Goal: Task Accomplishment & Management: Complete application form

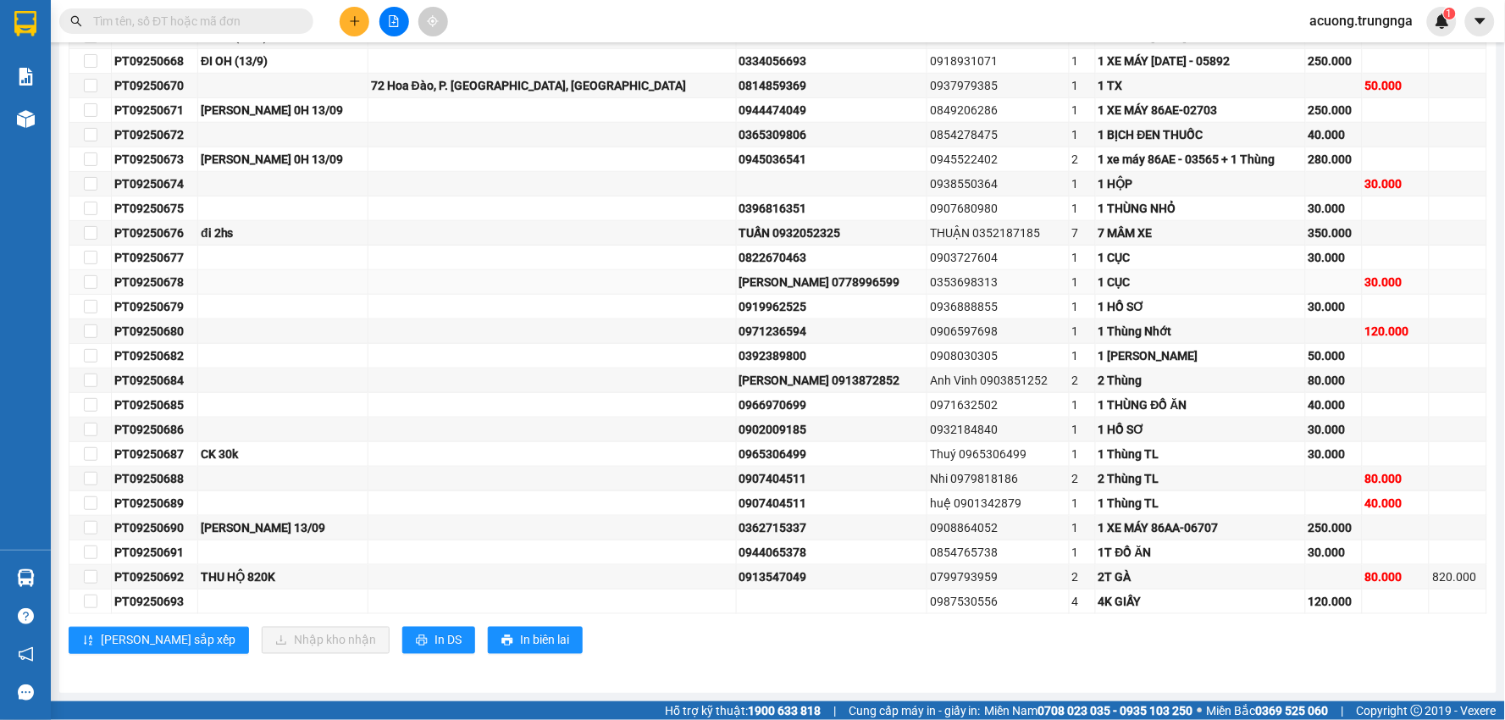
scroll to position [266, 0]
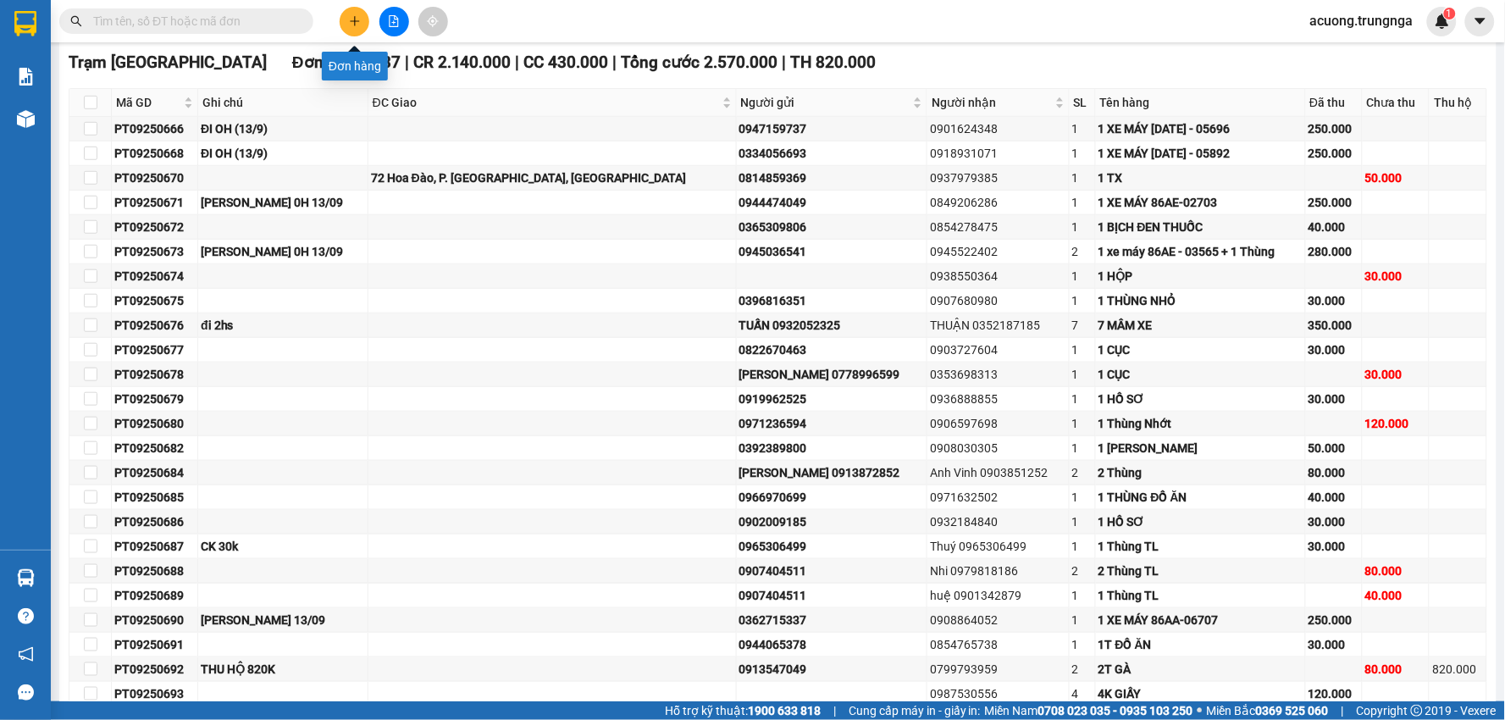
click at [360, 25] on icon "plus" at bounding box center [355, 21] width 12 height 12
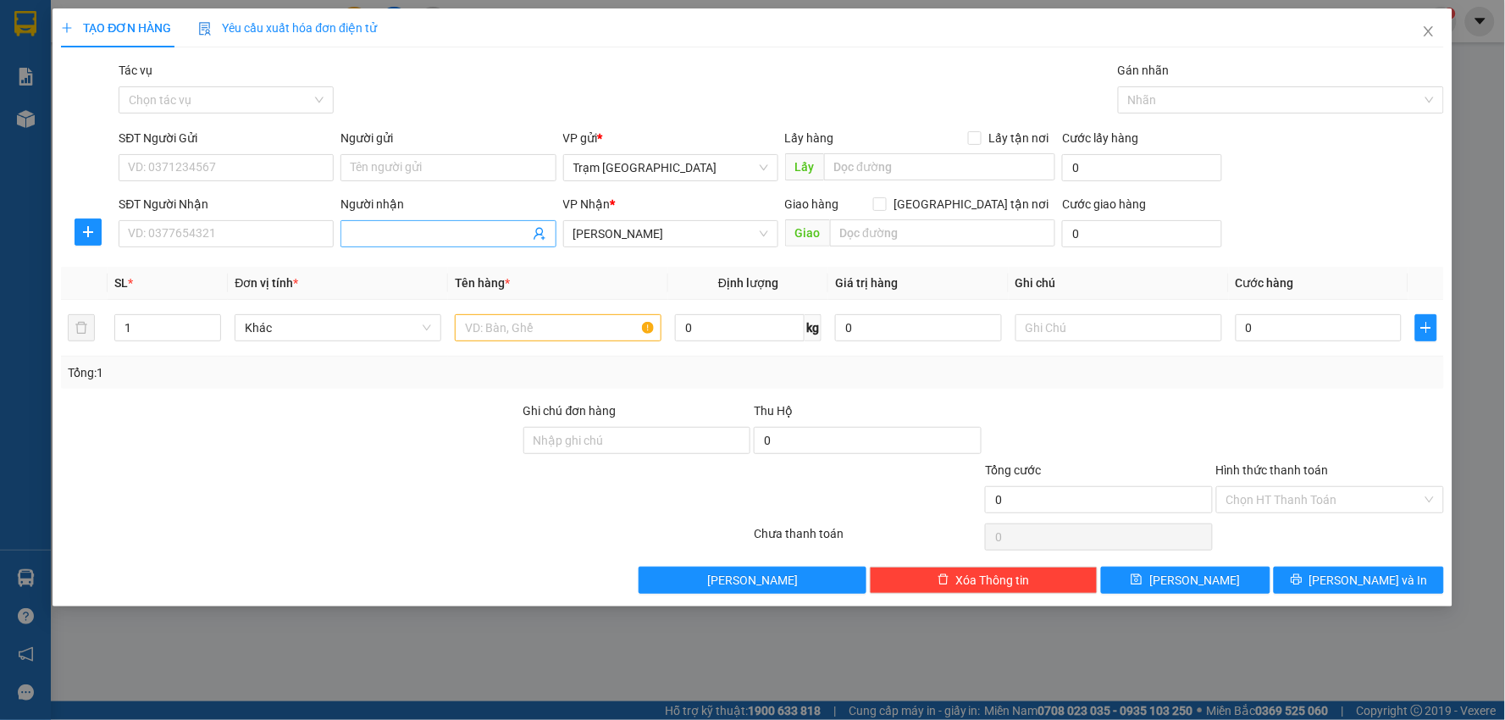
click at [404, 234] on input "Người nhận" at bounding box center [440, 234] width 178 height 19
type input "[PERSON_NAME]"
click at [193, 320] on input "1" at bounding box center [167, 327] width 105 height 25
type input "2"
click at [539, 320] on input "text" at bounding box center [558, 327] width 207 height 27
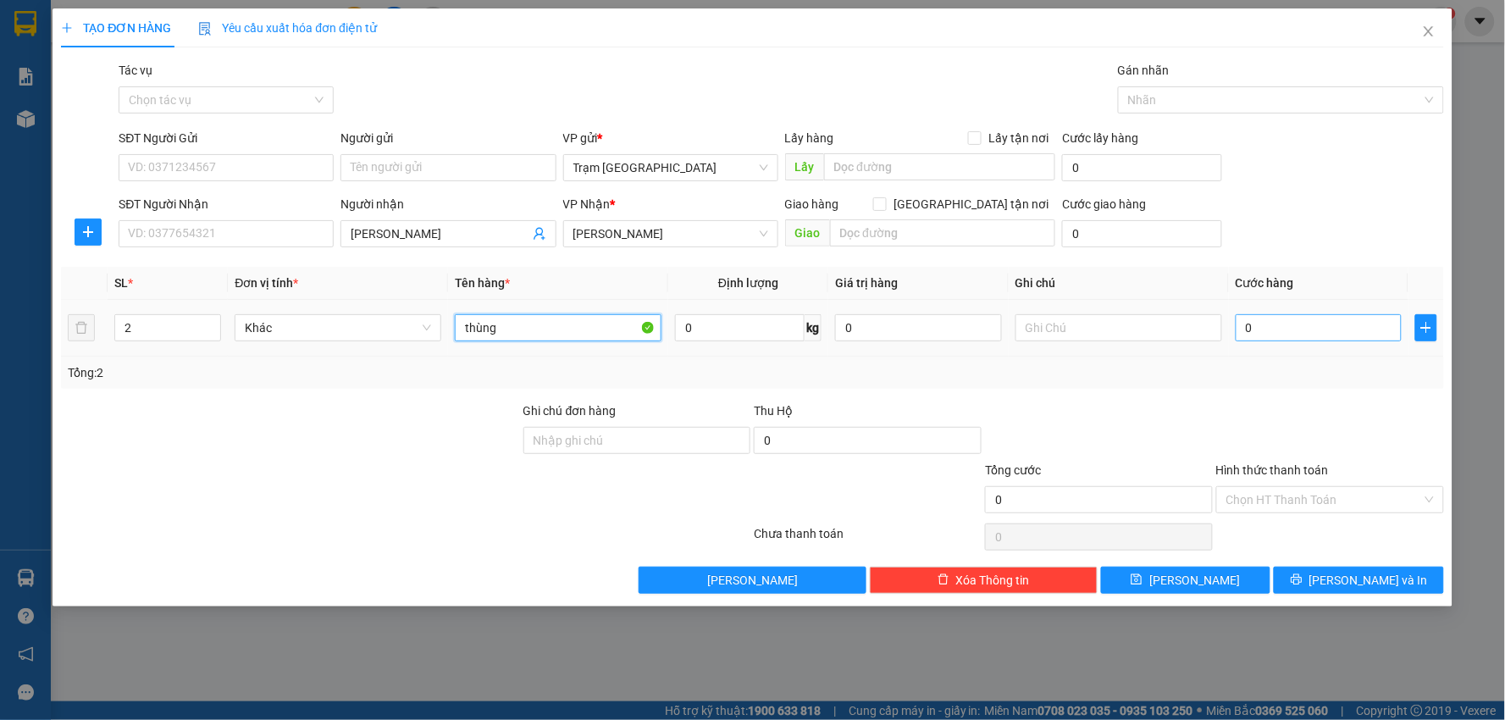
type input "thùng"
click at [1288, 333] on input "0" at bounding box center [1319, 327] width 167 height 27
type input "005"
type input "5"
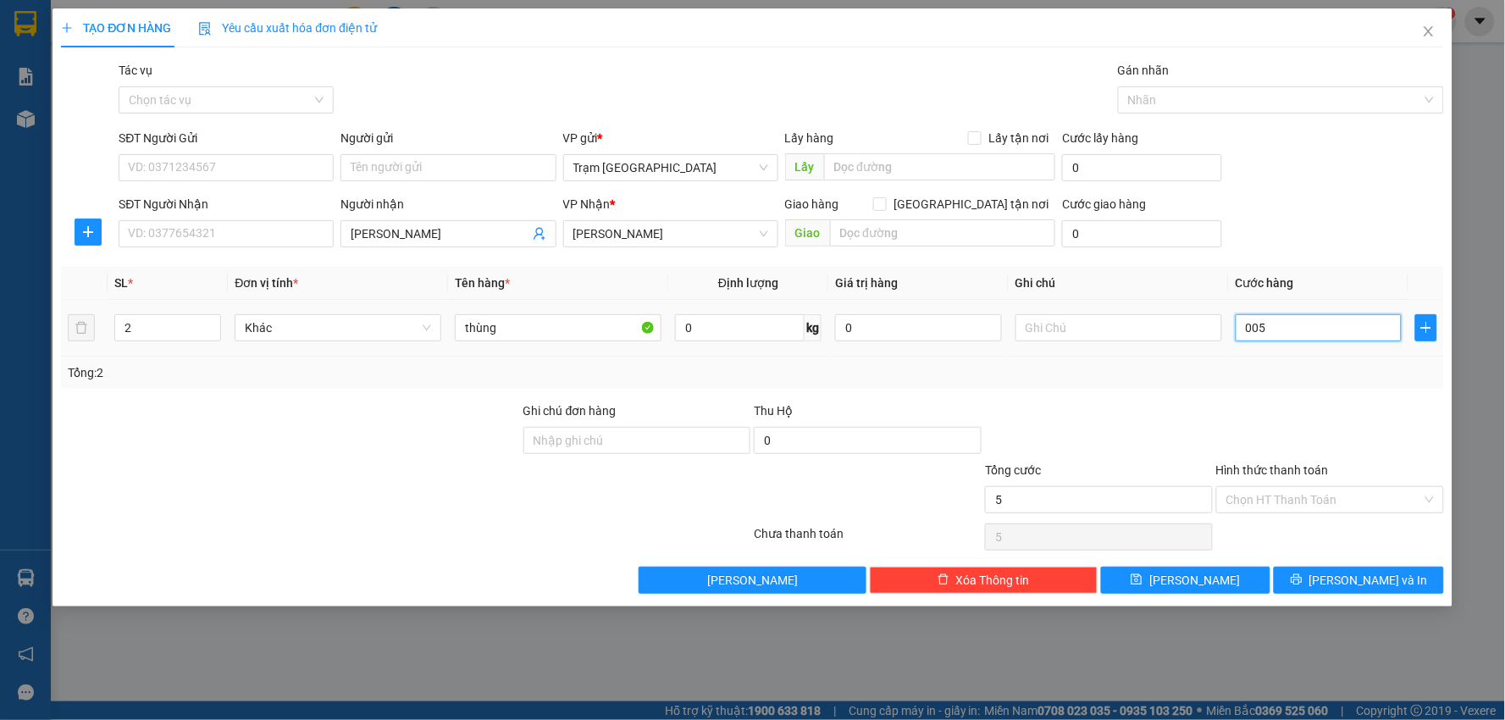
type input "0.050"
type input "50"
click at [1285, 399] on div "Transit Pickup Surcharge Ids Transit Deliver Surcharge Ids Transit Deliver Surc…" at bounding box center [752, 327] width 1383 height 533
type input "50.000"
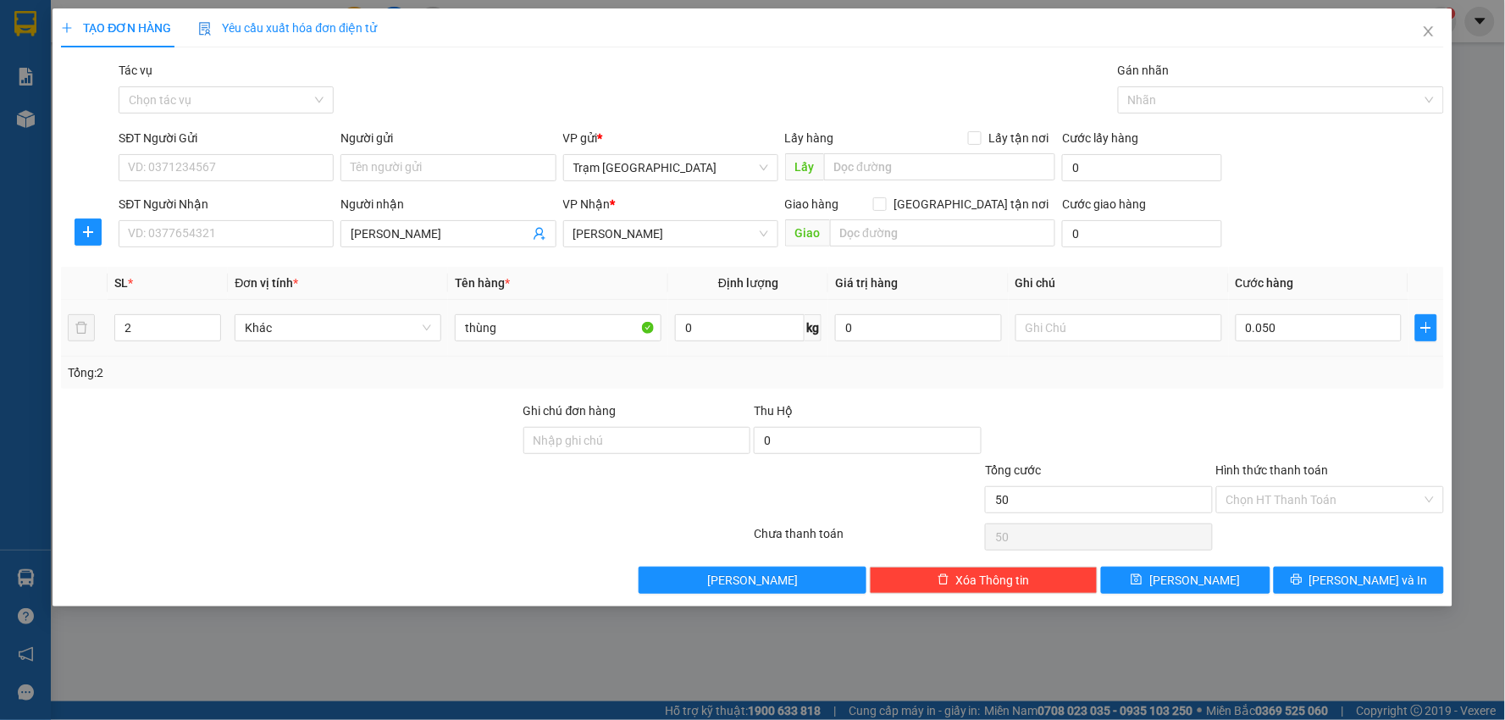
type input "50.000"
click at [1303, 574] on icon "printer" at bounding box center [1297, 580] width 12 height 12
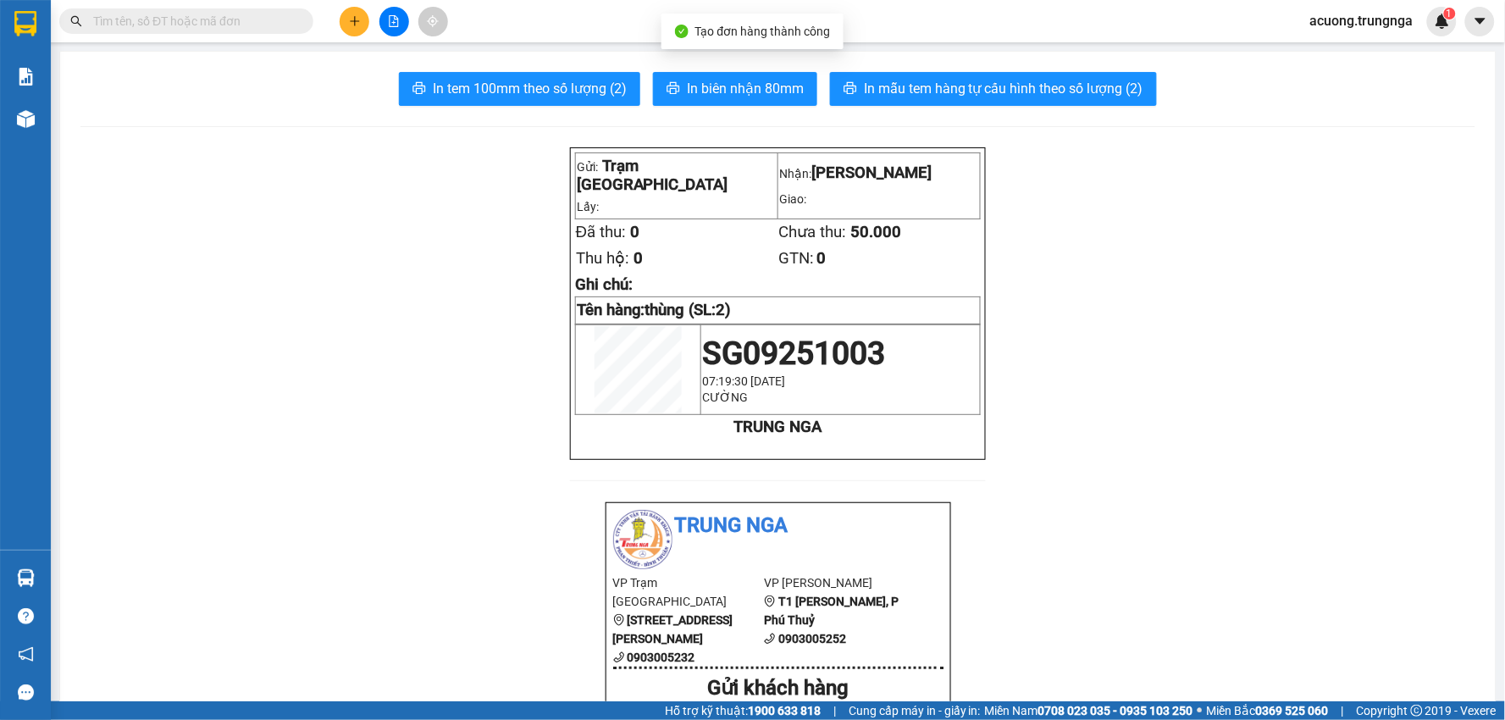
click at [344, 24] on button at bounding box center [355, 22] width 30 height 30
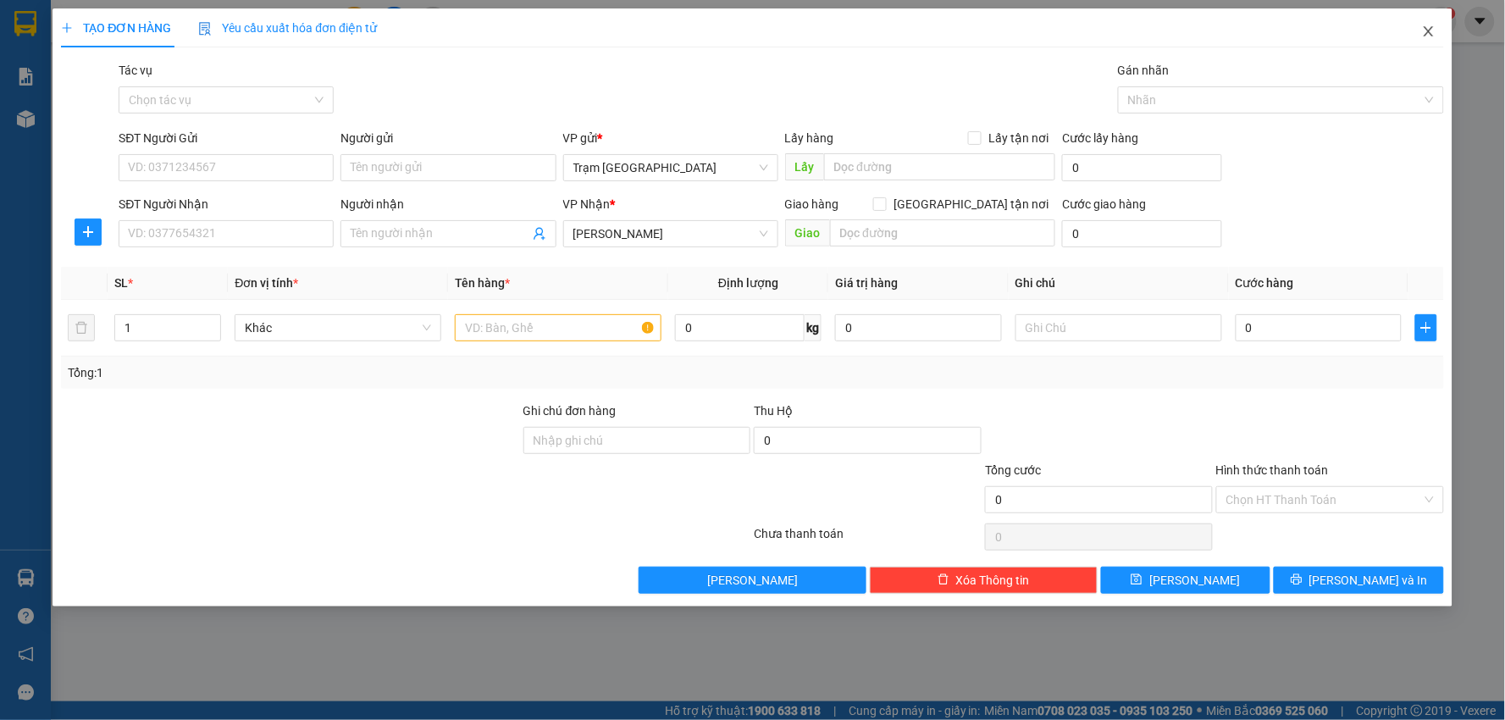
click at [1433, 32] on icon "close" at bounding box center [1429, 32] width 14 height 14
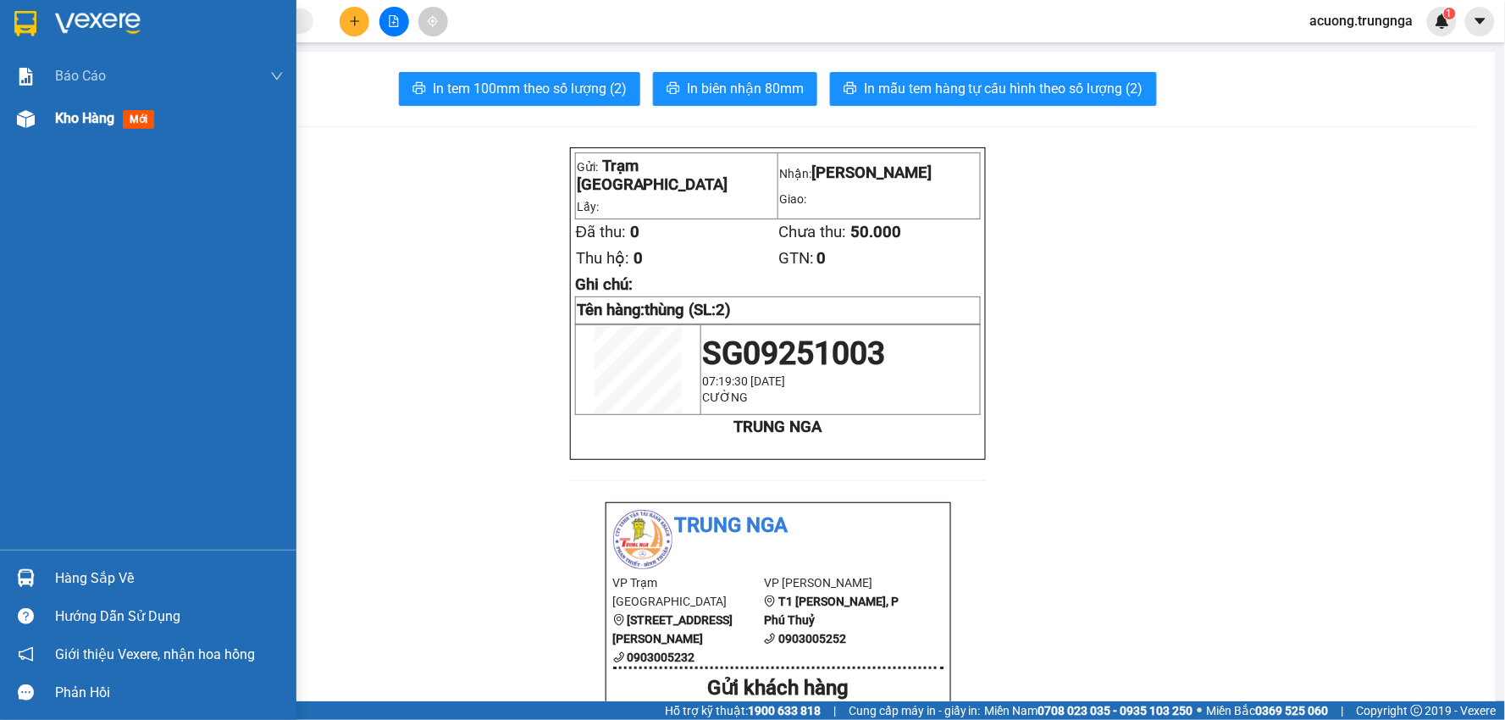
click at [61, 114] on span "Kho hàng" at bounding box center [84, 118] width 59 height 16
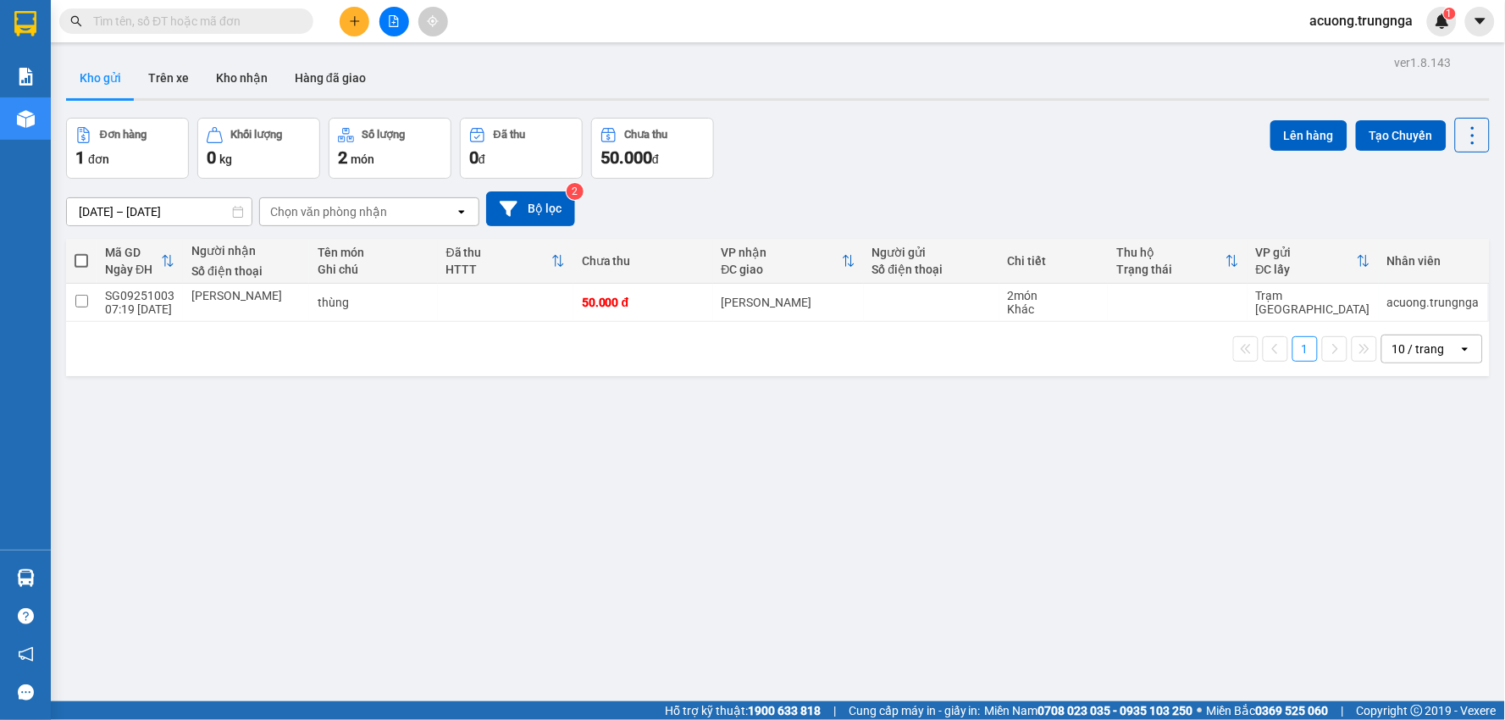
click at [358, 17] on icon "plus" at bounding box center [355, 21] width 12 height 12
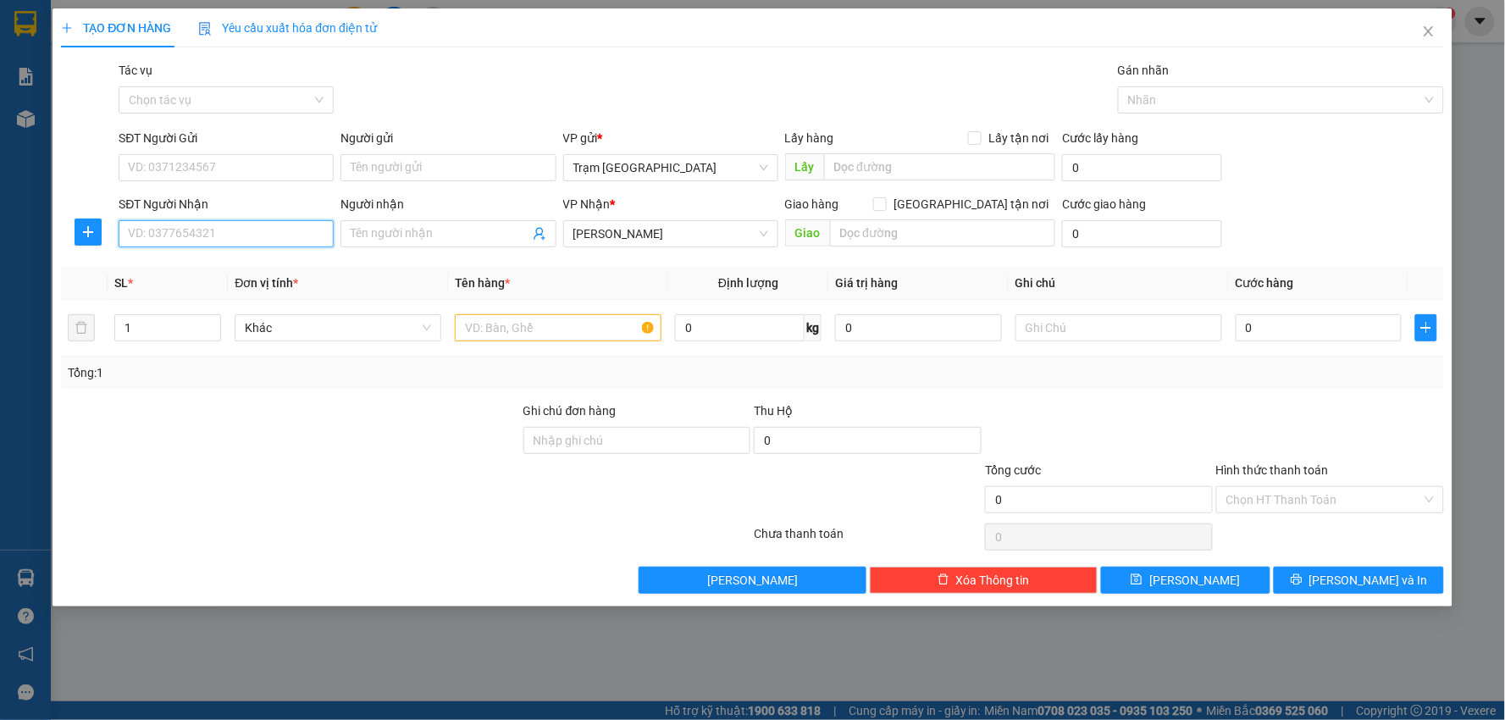
click at [238, 231] on input "SĐT Người Nhận" at bounding box center [226, 233] width 215 height 27
type input "0867939839"
click at [239, 275] on div "0867939839" at bounding box center [226, 267] width 195 height 19
type input "360.000"
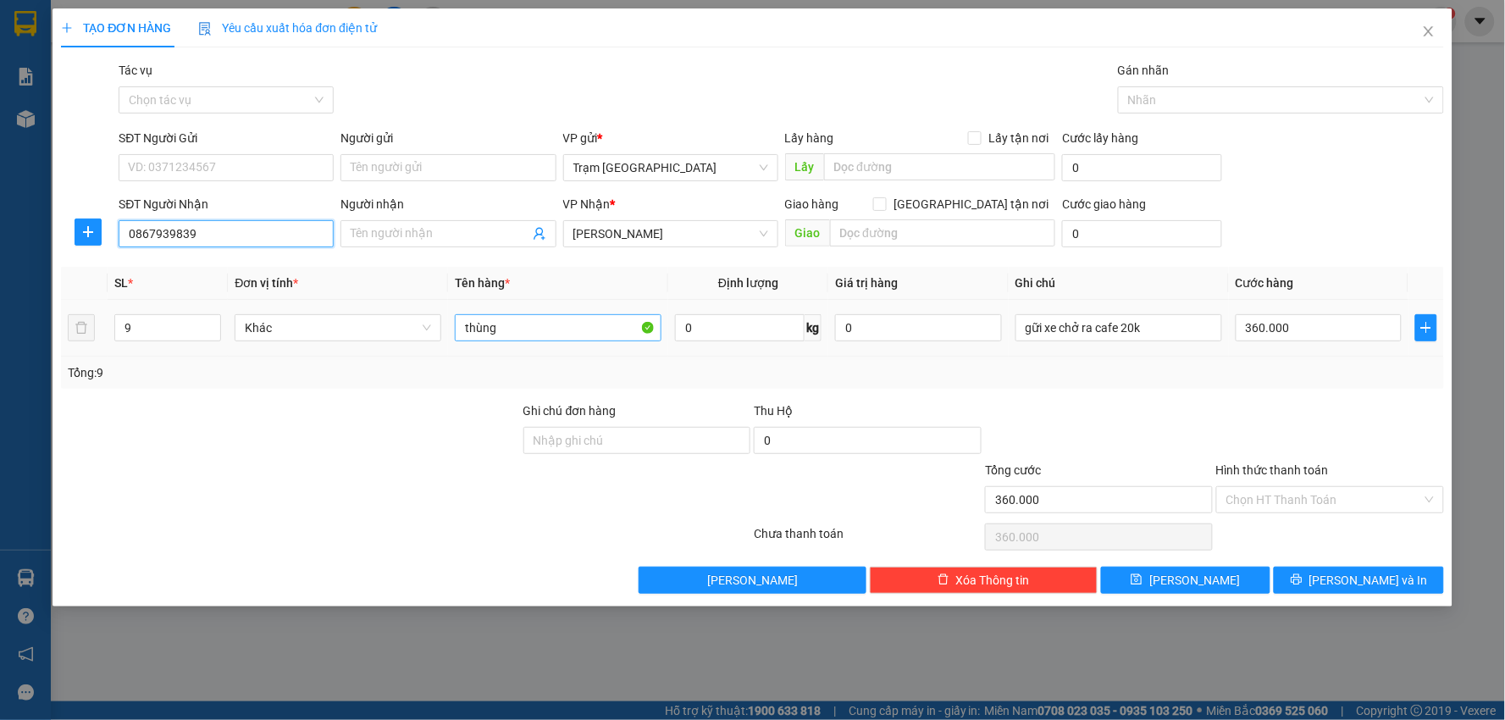
type input "0867939839"
drag, startPoint x: 530, startPoint y: 335, endPoint x: 333, endPoint y: 366, distance: 199.9
click at [333, 366] on div "SL * Đơn vị tính * Tên hàng * Định lượng Giá trị hàng Ghi chú Cước hàng 9 Khác …" at bounding box center [752, 328] width 1383 height 122
drag, startPoint x: 133, startPoint y: 318, endPoint x: 21, endPoint y: 348, distance: 115.9
click at [21, 348] on div "TẠO ĐƠN HÀNG Yêu cầu xuất hóa đơn điện tử Transit Pickup Surcharge Ids Transit …" at bounding box center [752, 360] width 1505 height 720
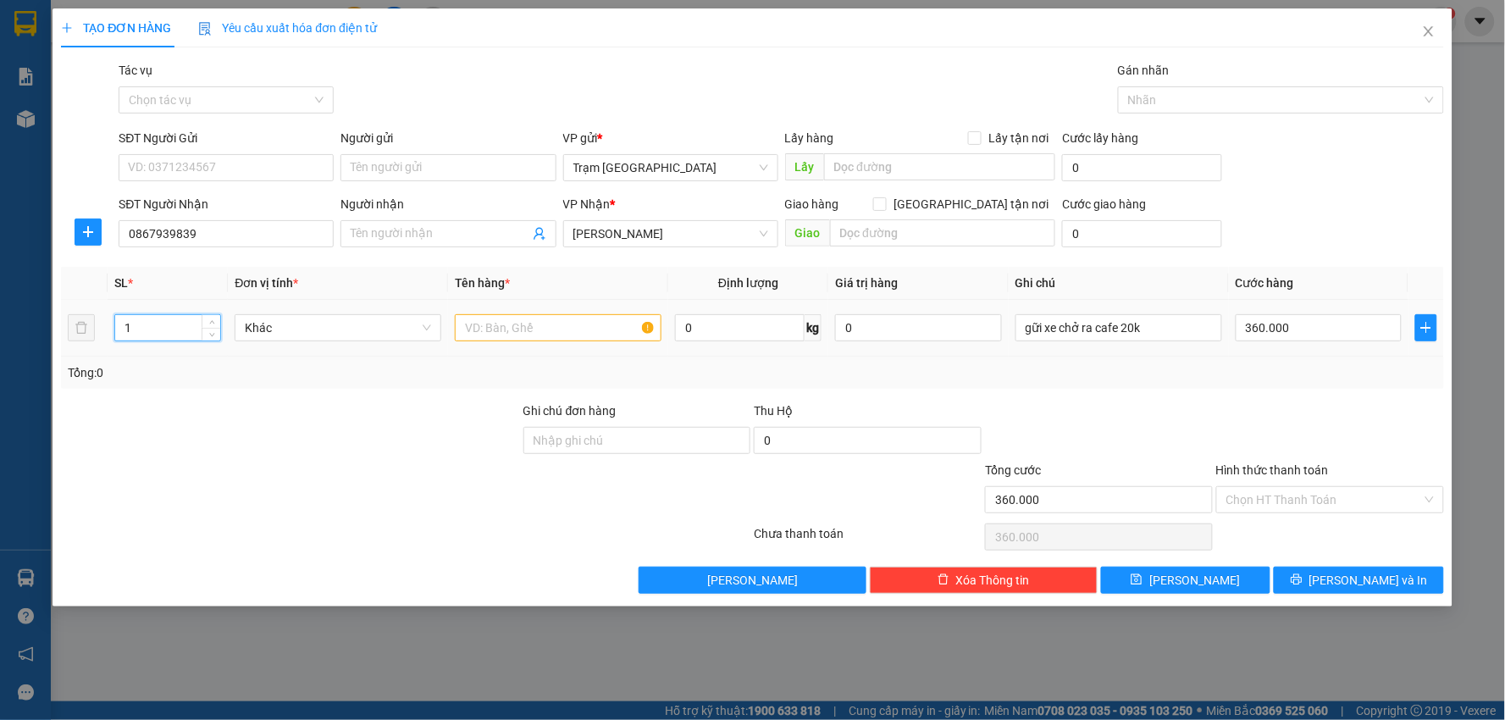
type input "1"
click at [519, 333] on input "text" at bounding box center [558, 327] width 207 height 27
type input "tập hồ sơ"
click at [1315, 329] on input "360.000" at bounding box center [1319, 327] width 167 height 27
type input "3"
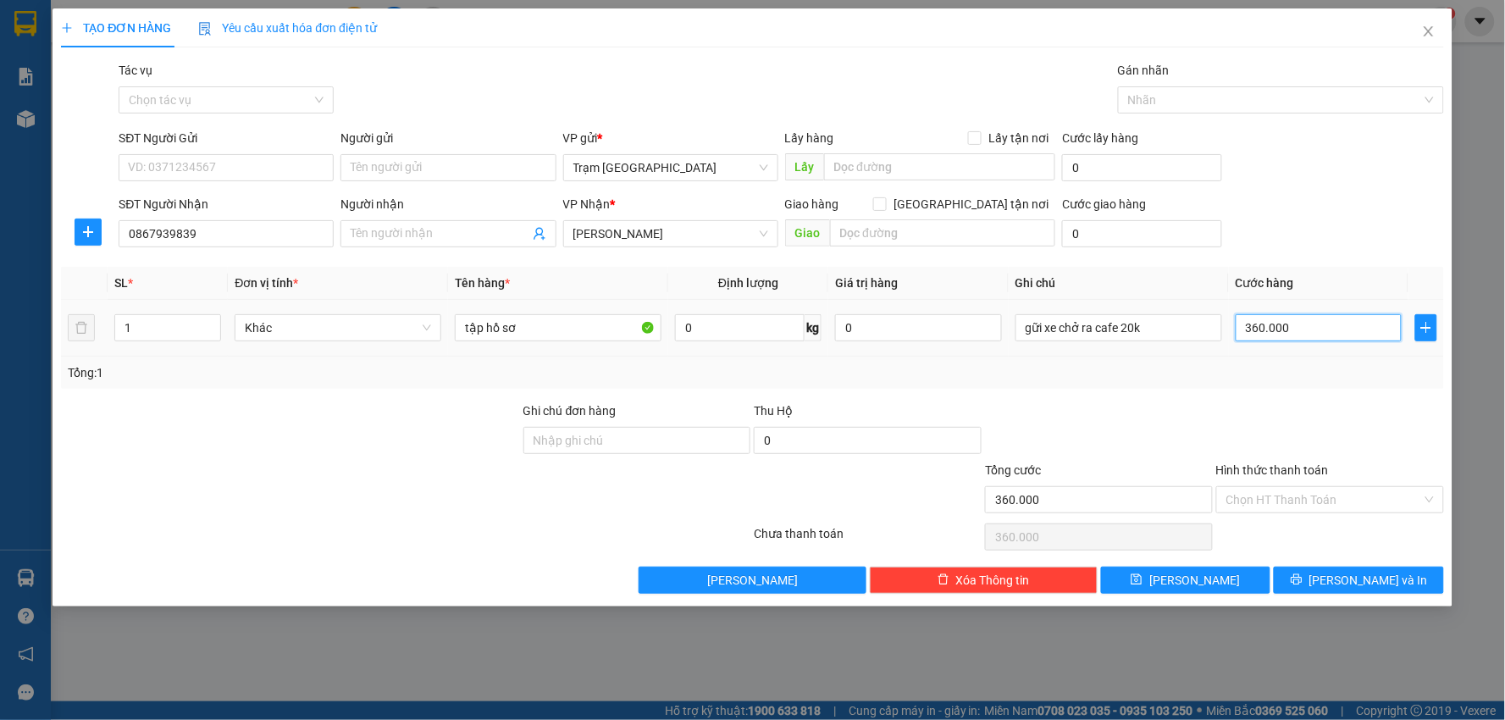
type input "3"
type input "00.003"
type input "30"
type input "0.000.030"
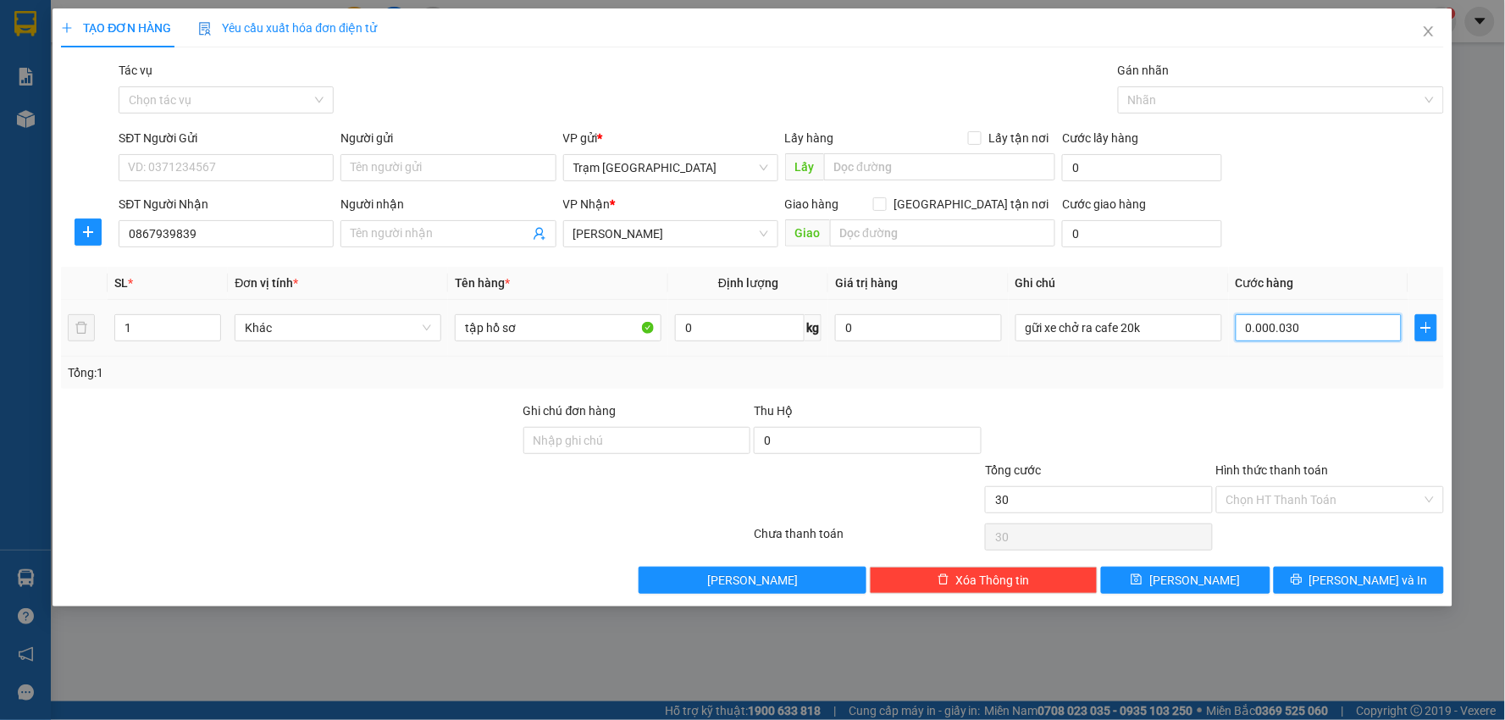
type input "3"
type input "00.000"
type input "0"
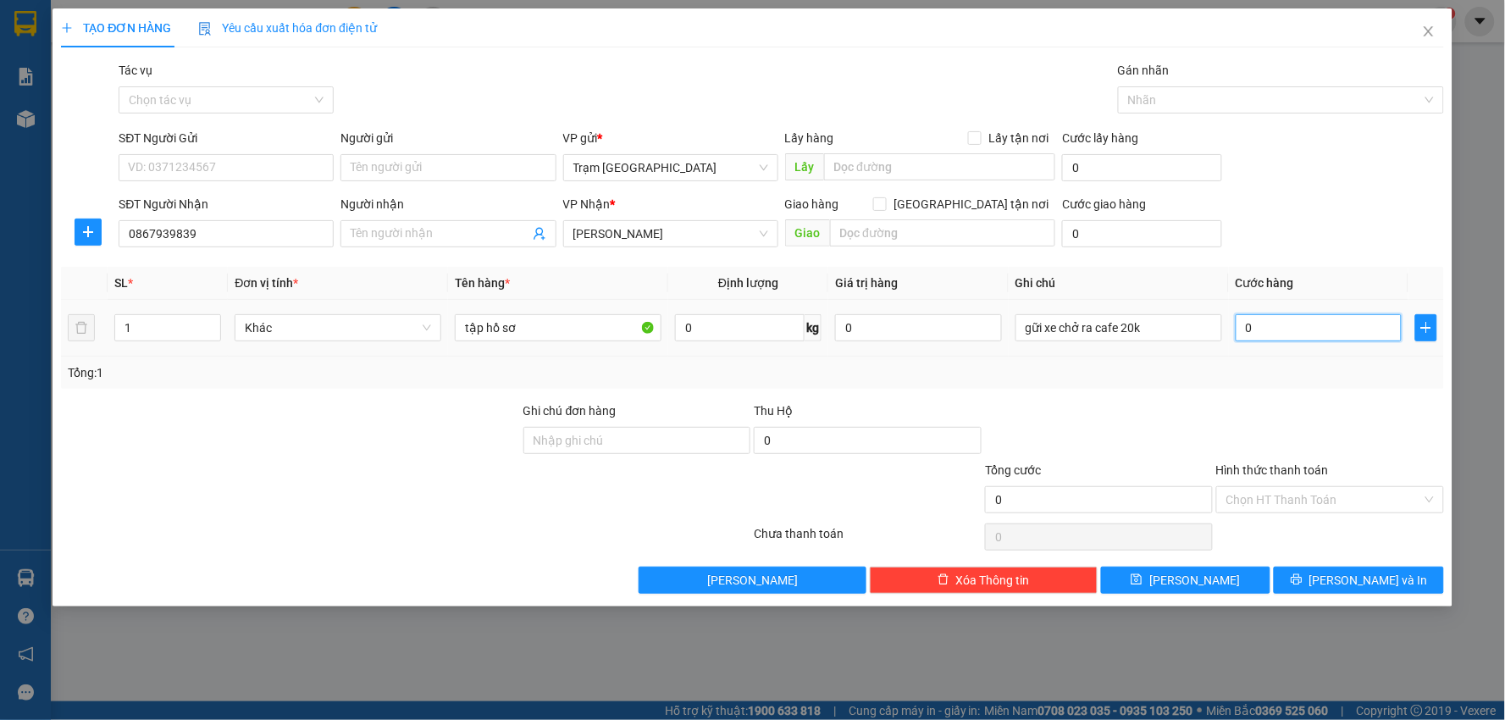
type input "0"
type input "3"
type input "003"
type input "30"
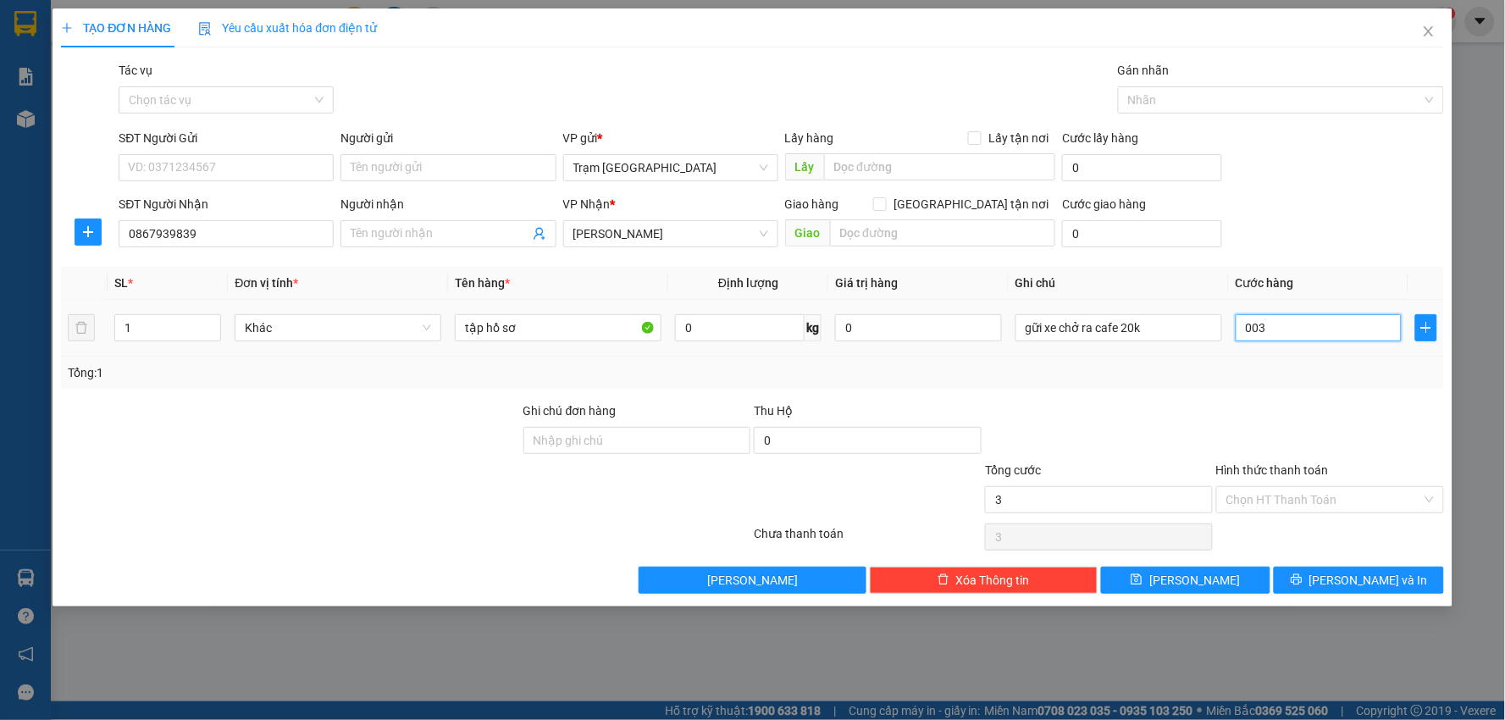
type input "30"
type input "0.030"
type input "30.000"
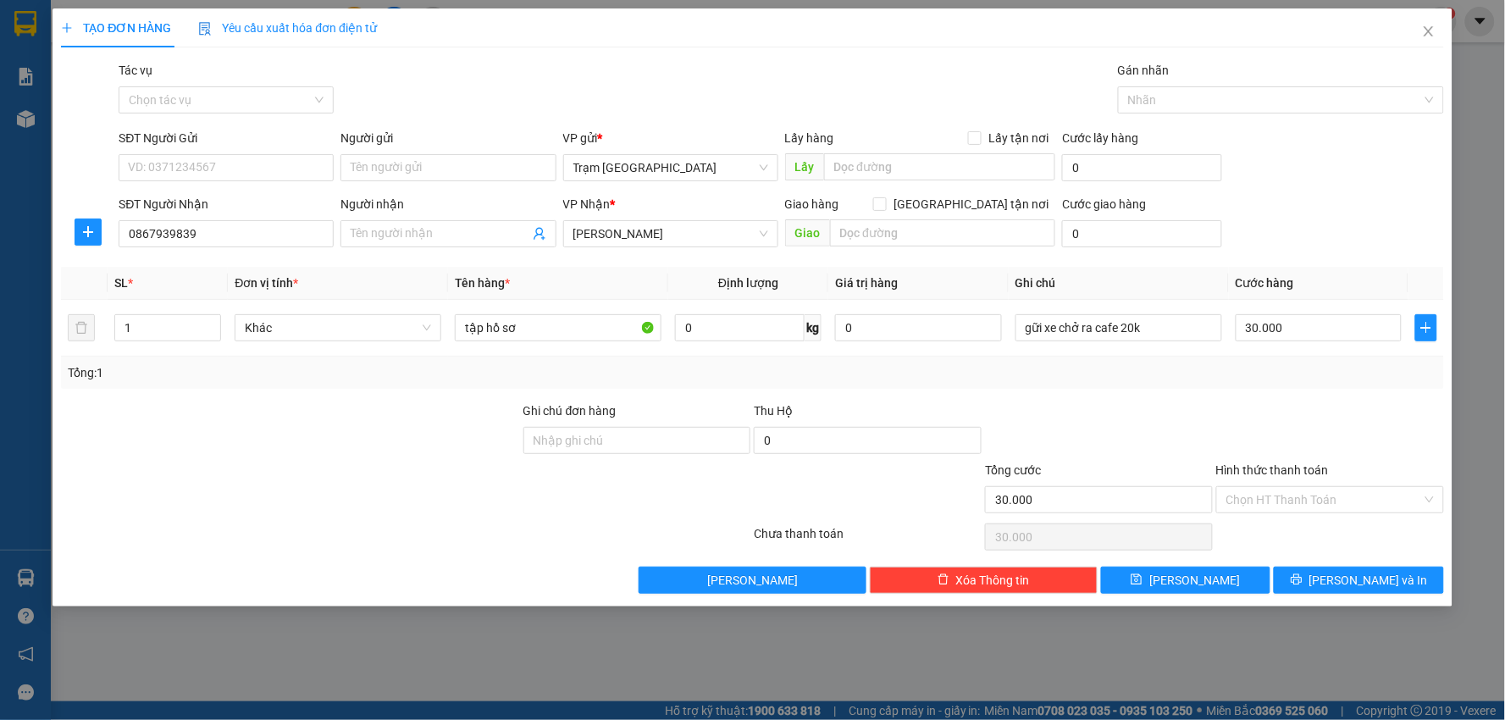
click at [1311, 392] on div "Transit Pickup Surcharge Ids Transit Deliver Surcharge Ids Transit Deliver Surc…" at bounding box center [752, 327] width 1383 height 533
click at [1362, 576] on span "[PERSON_NAME] và In" at bounding box center [1369, 580] width 119 height 19
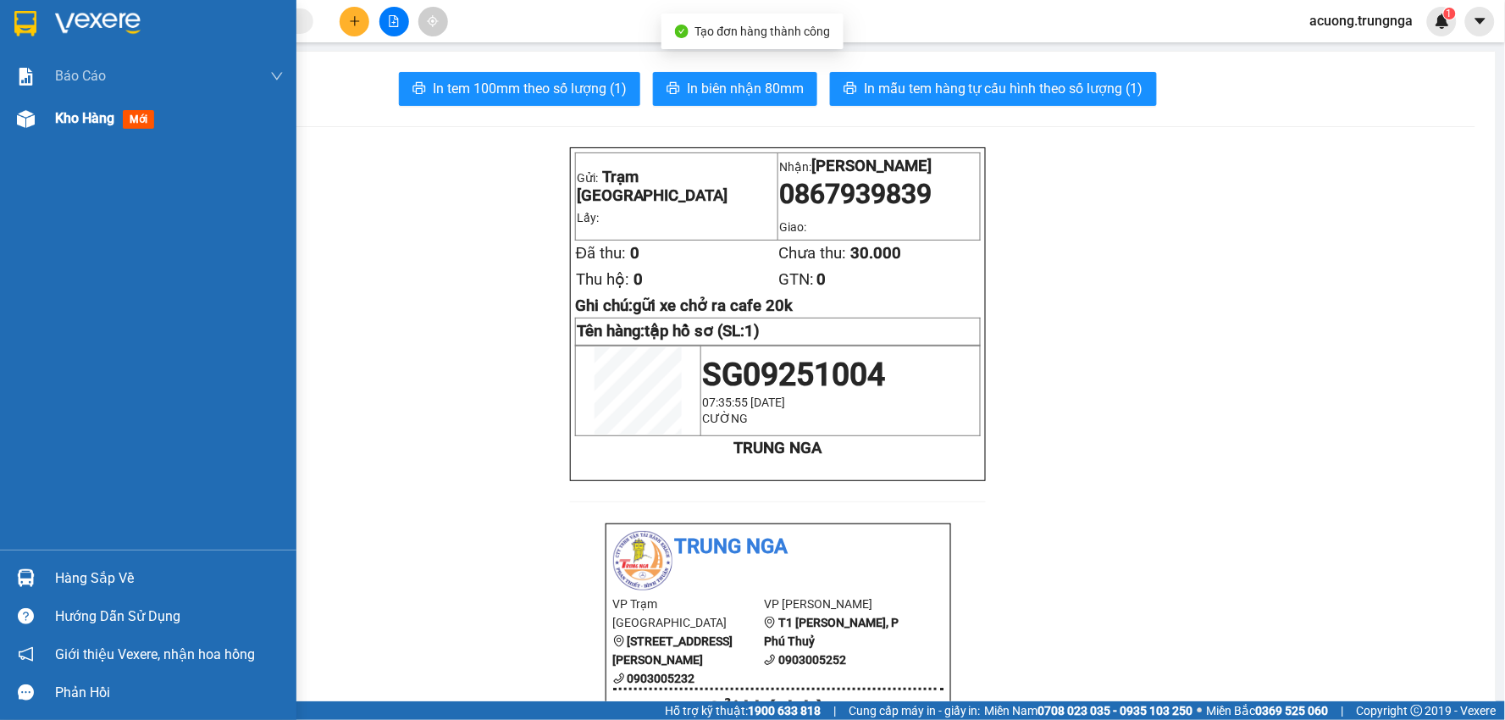
click at [90, 117] on span "Kho hàng" at bounding box center [84, 118] width 59 height 16
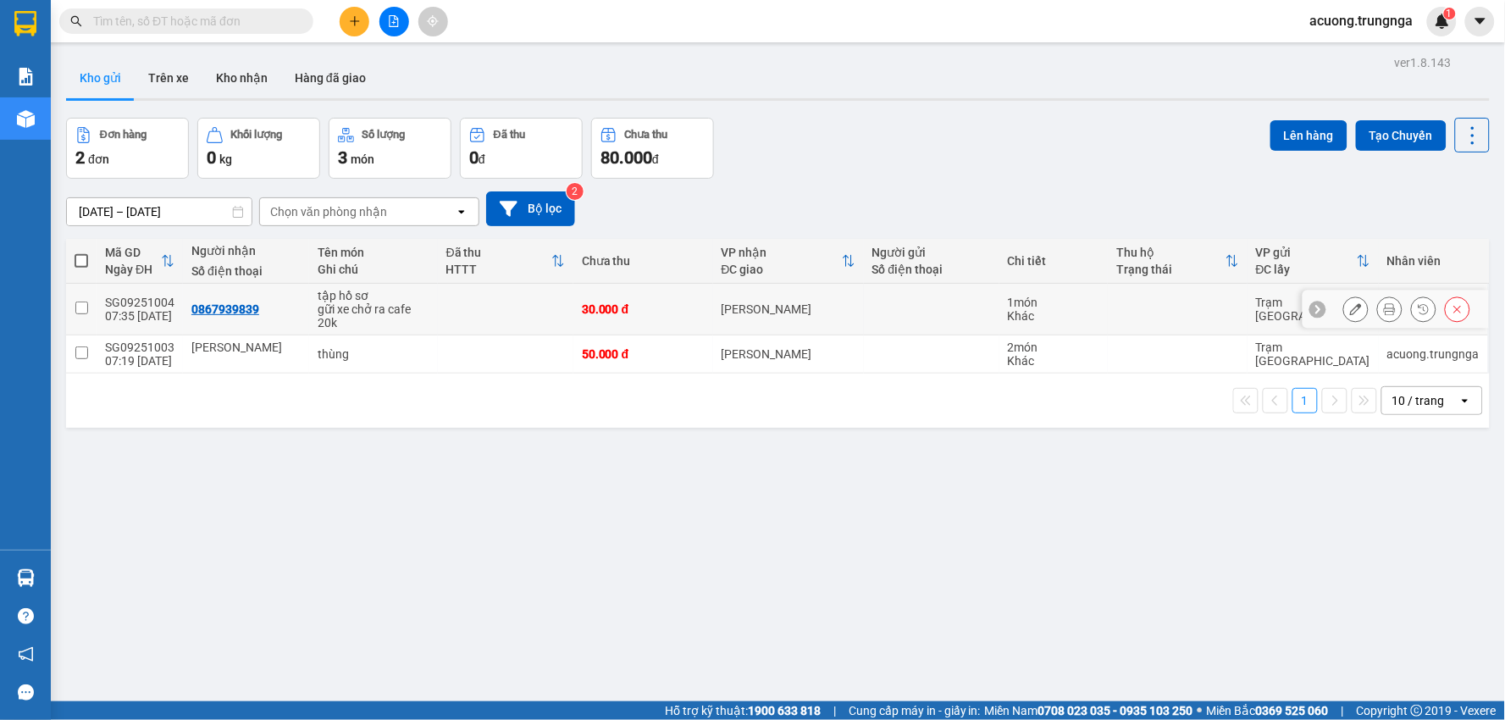
click at [1352, 308] on button at bounding box center [1356, 310] width 24 height 30
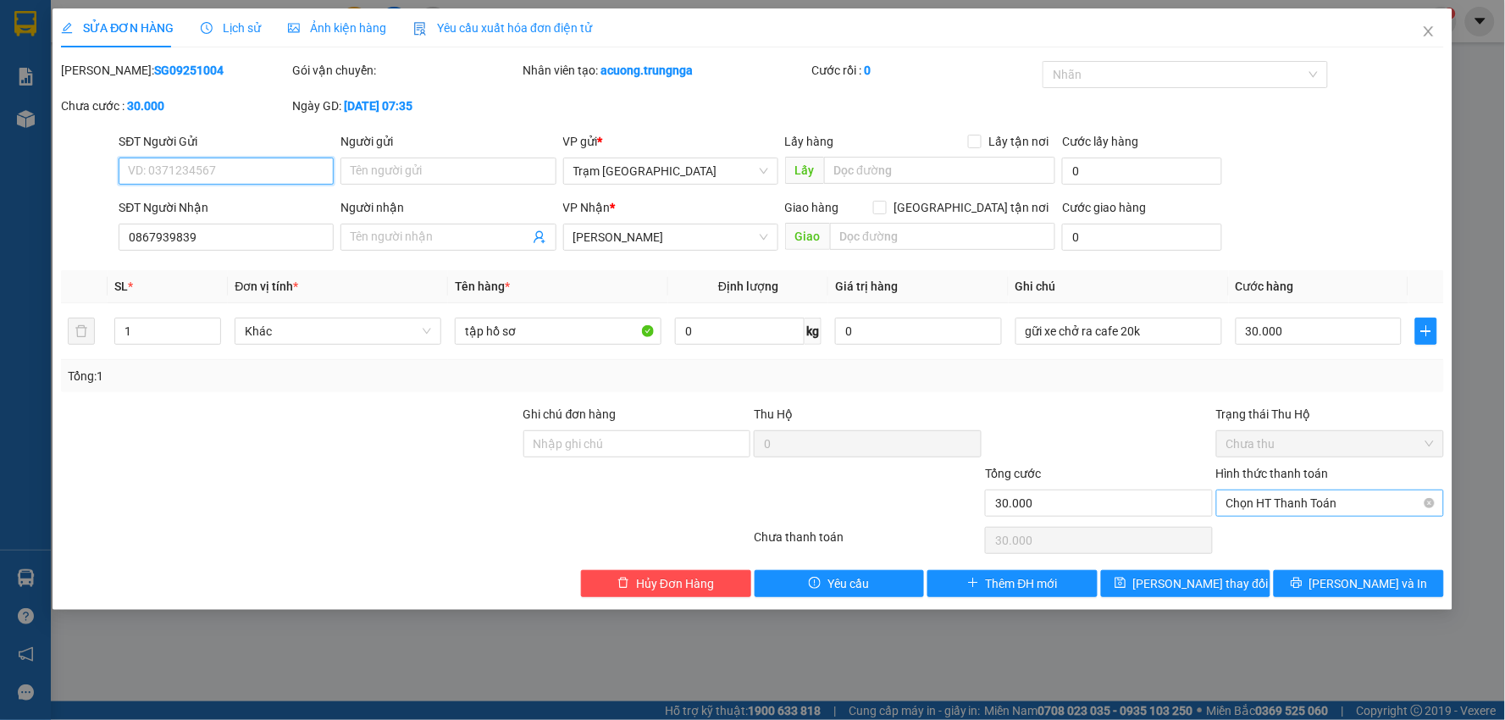
click at [1308, 506] on span "Chọn HT Thanh Toán" at bounding box center [1331, 503] width 208 height 25
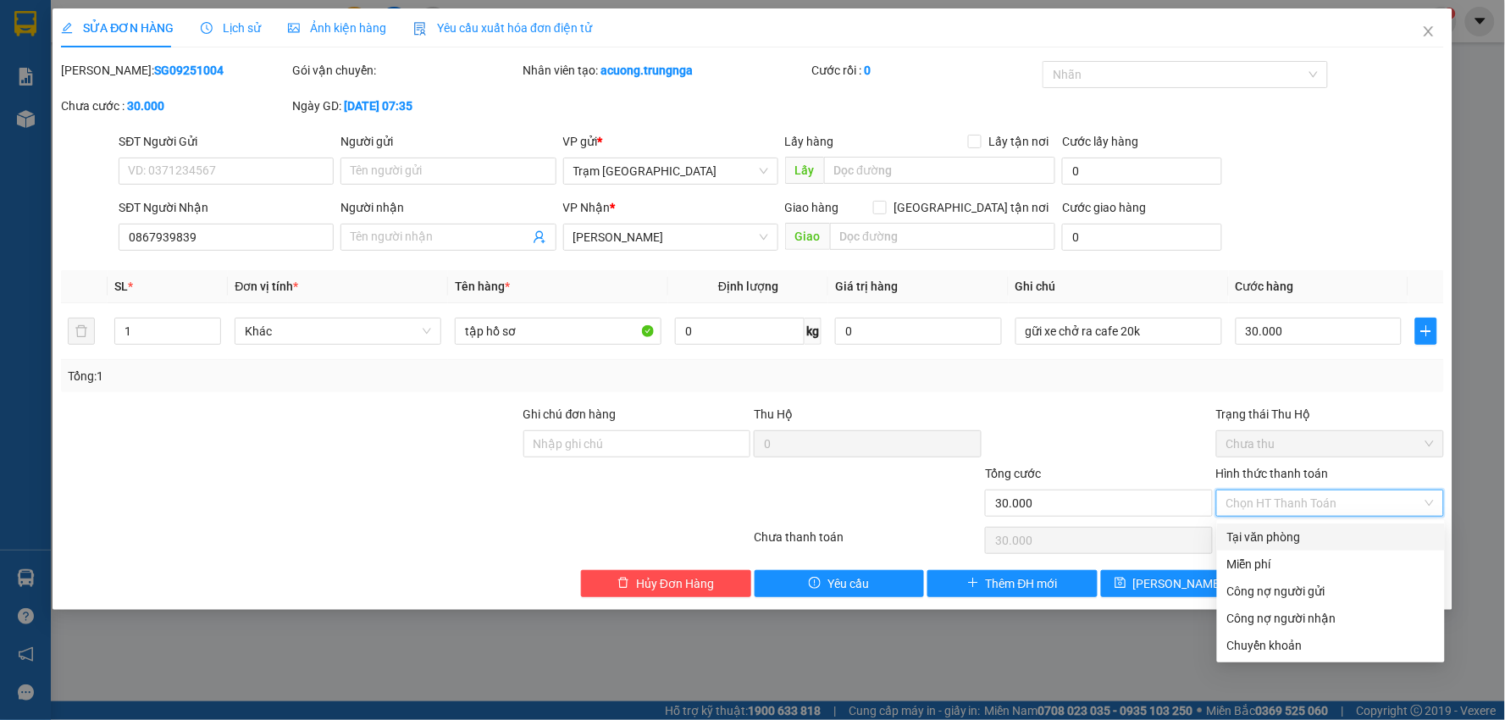
click at [1307, 540] on div "Tại văn phòng" at bounding box center [1332, 537] width 208 height 19
type input "0"
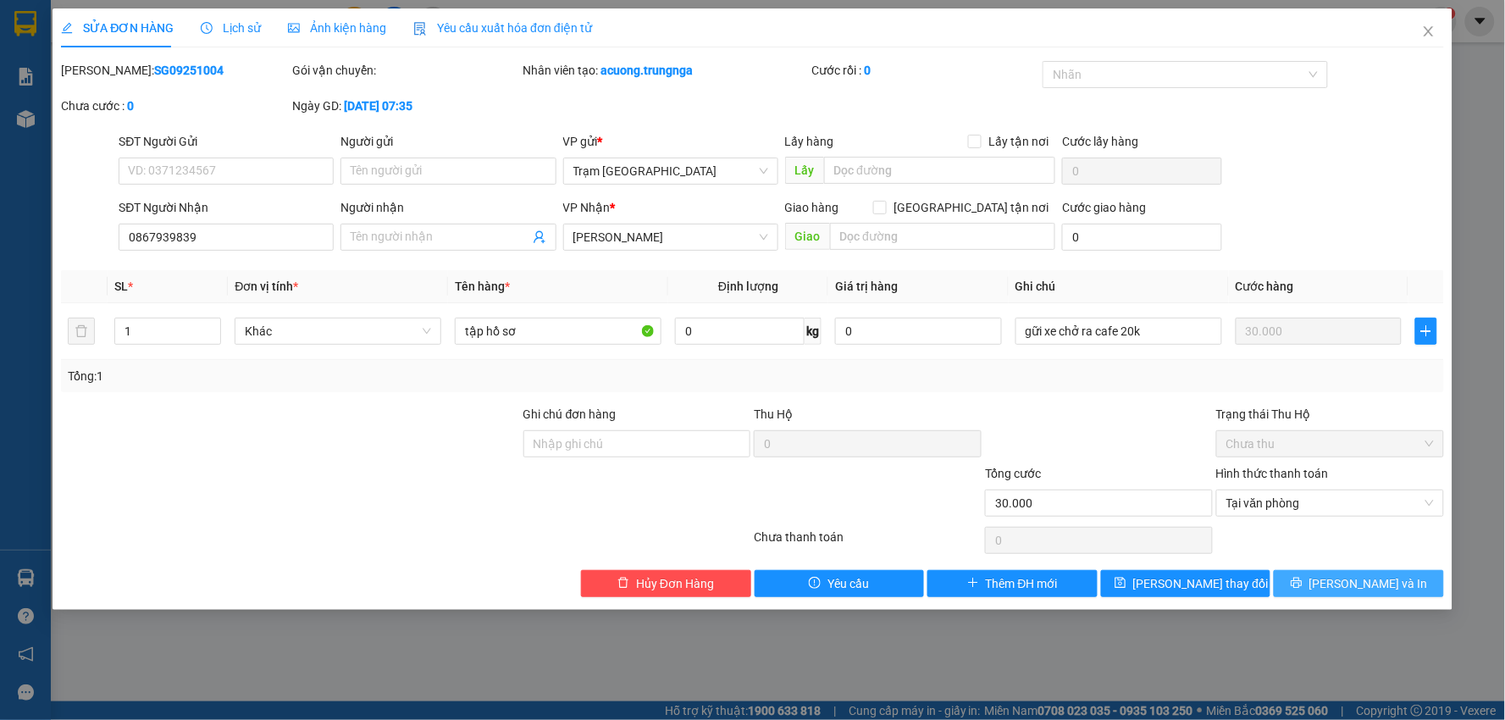
click at [1368, 586] on span "[PERSON_NAME] và In" at bounding box center [1369, 583] width 119 height 19
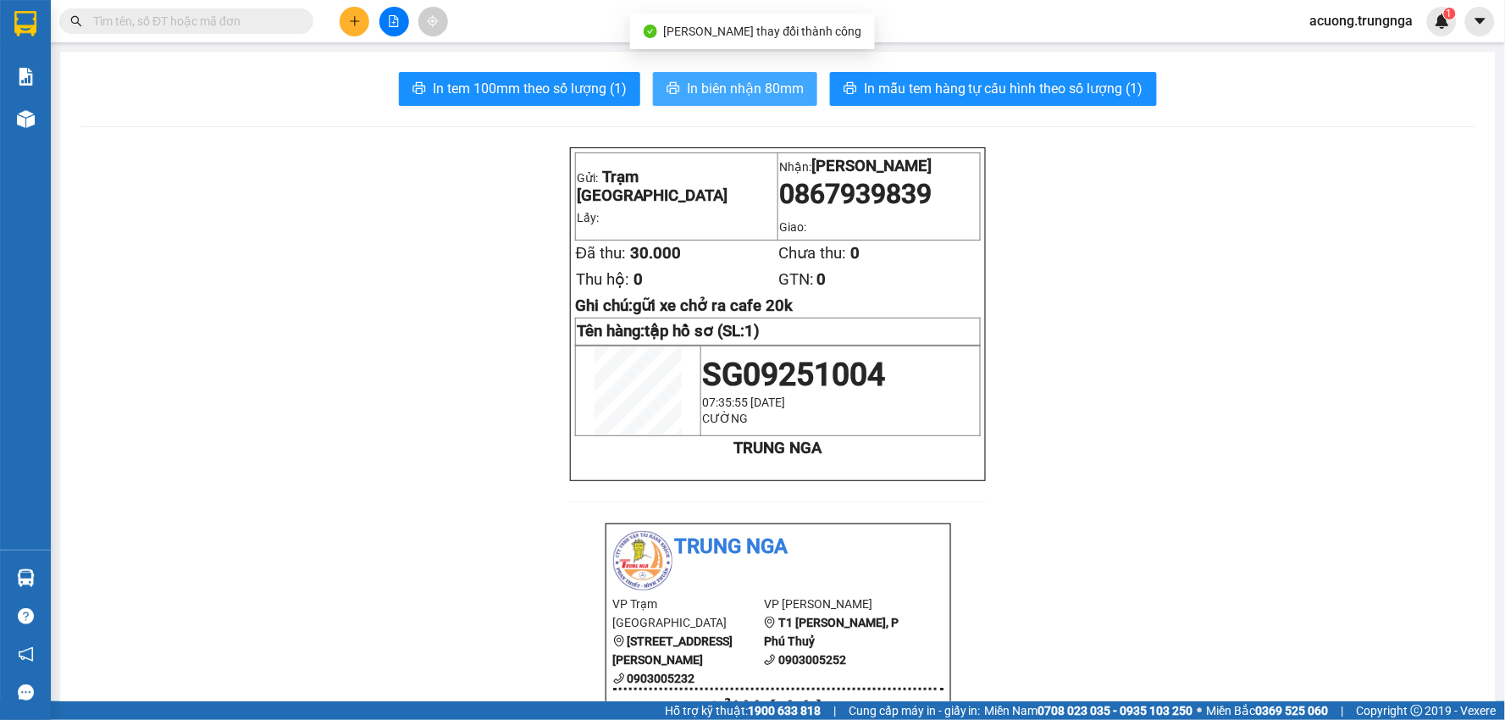
click at [714, 89] on span "In biên nhận 80mm" at bounding box center [745, 88] width 117 height 21
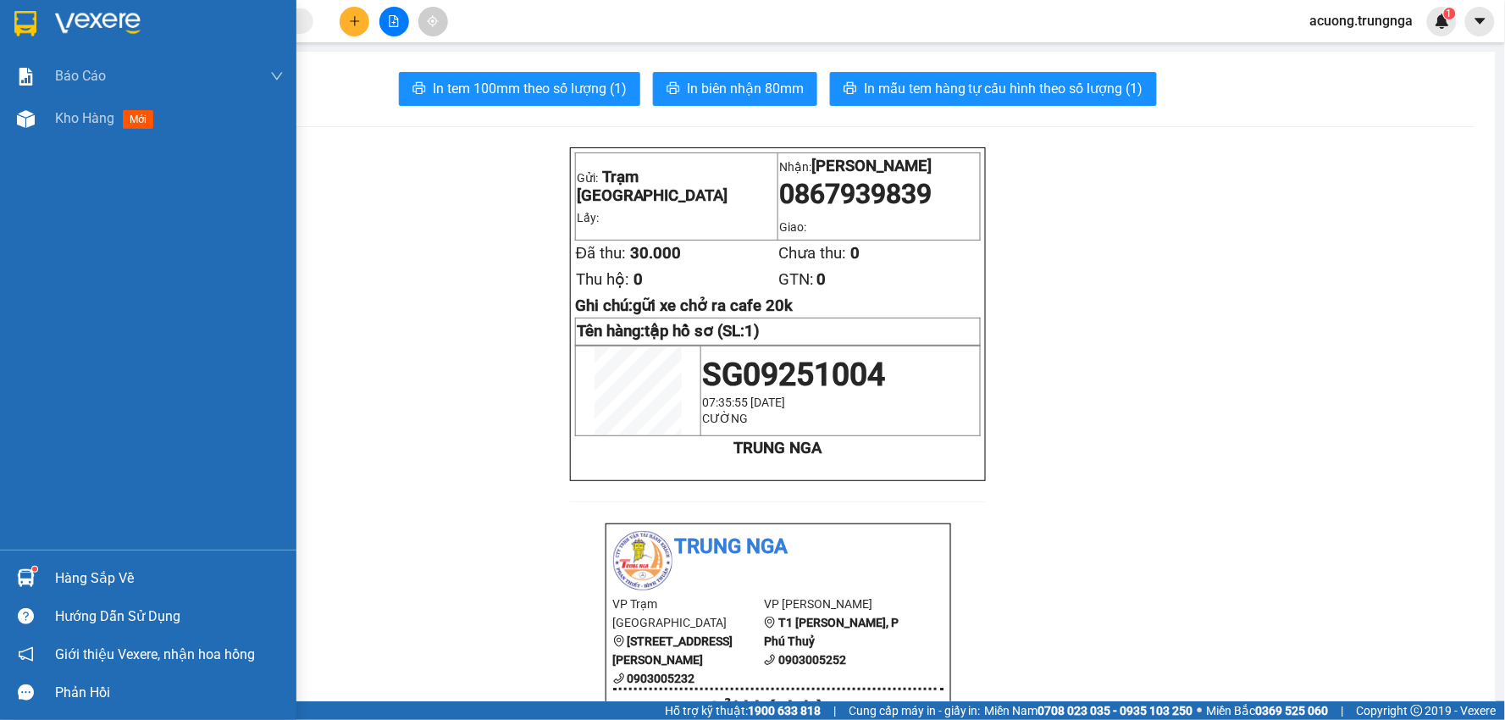
click at [86, 579] on div "Hàng sắp về" at bounding box center [169, 578] width 229 height 25
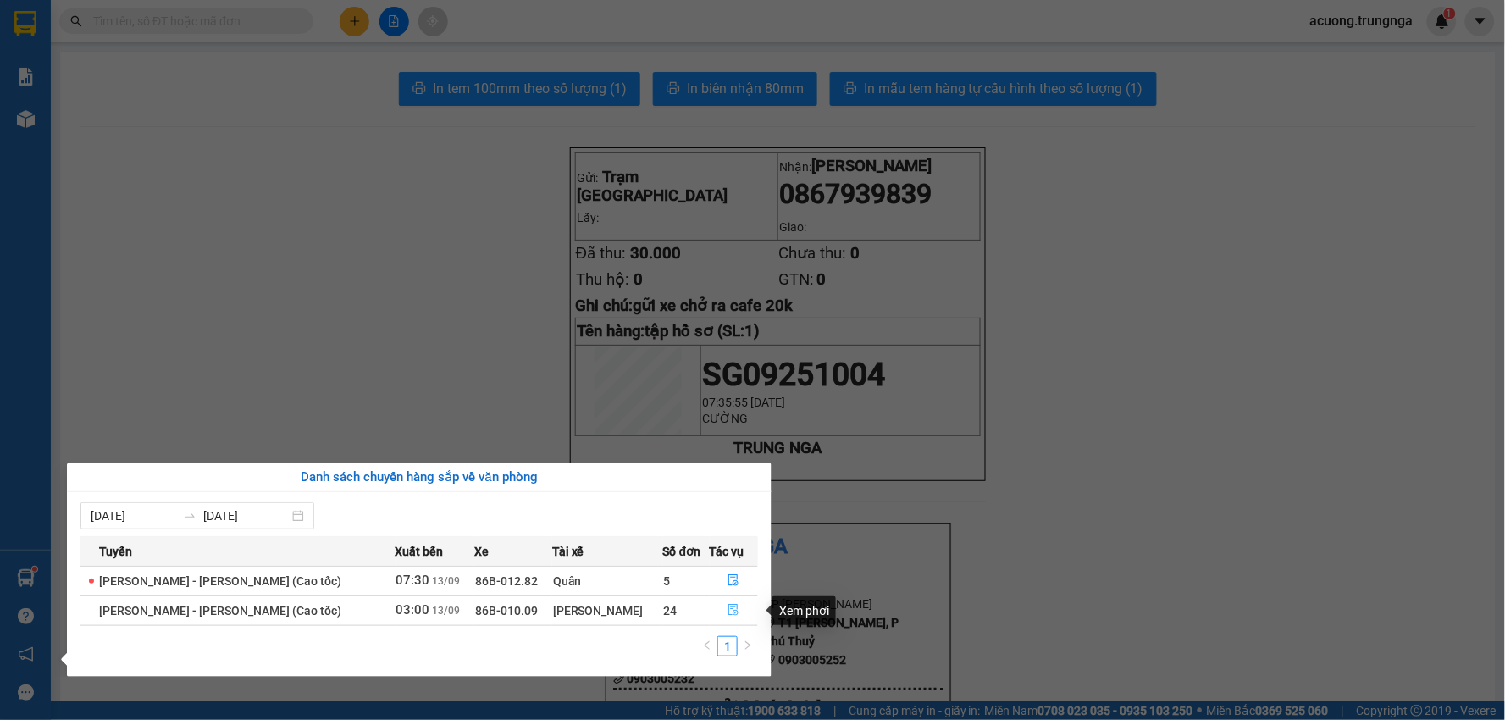
click at [730, 614] on icon "file-done" at bounding box center [734, 610] width 12 height 12
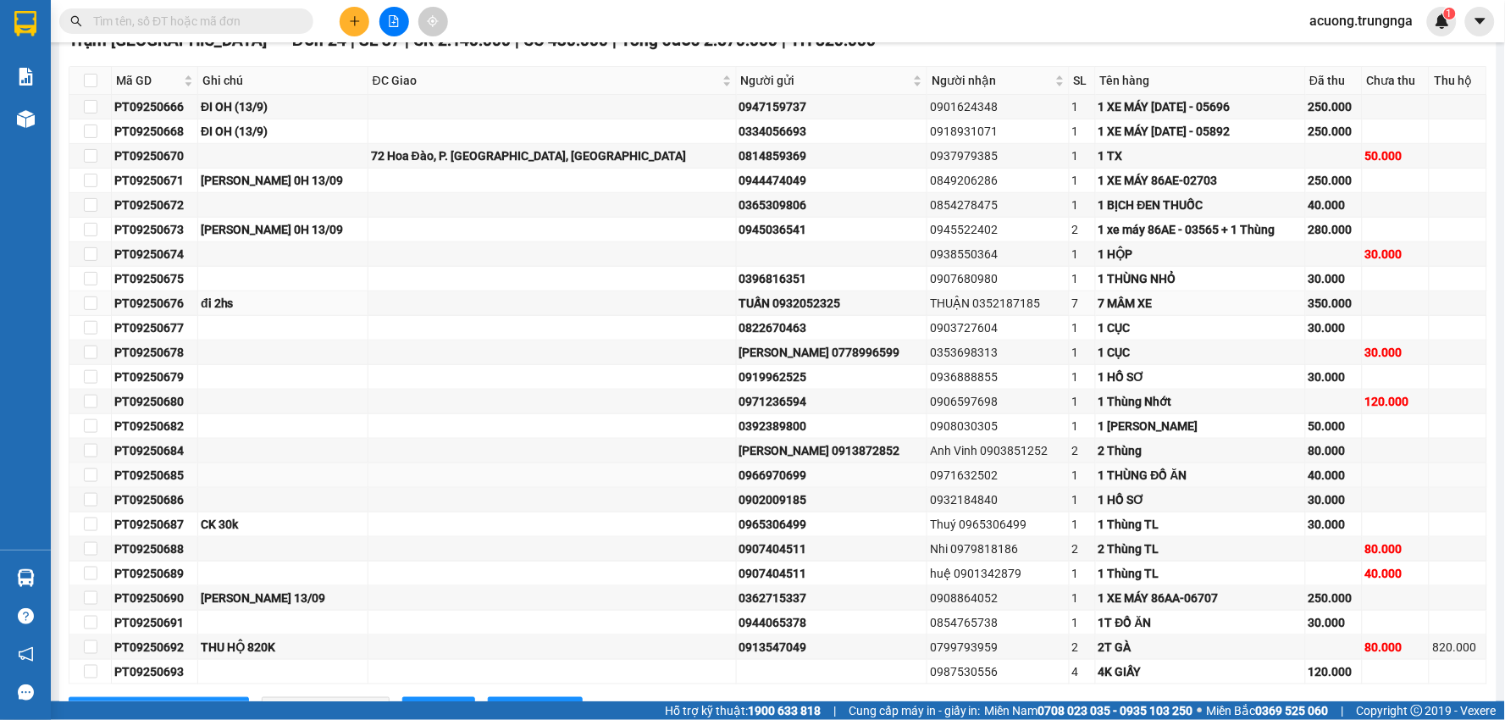
scroll to position [360, 0]
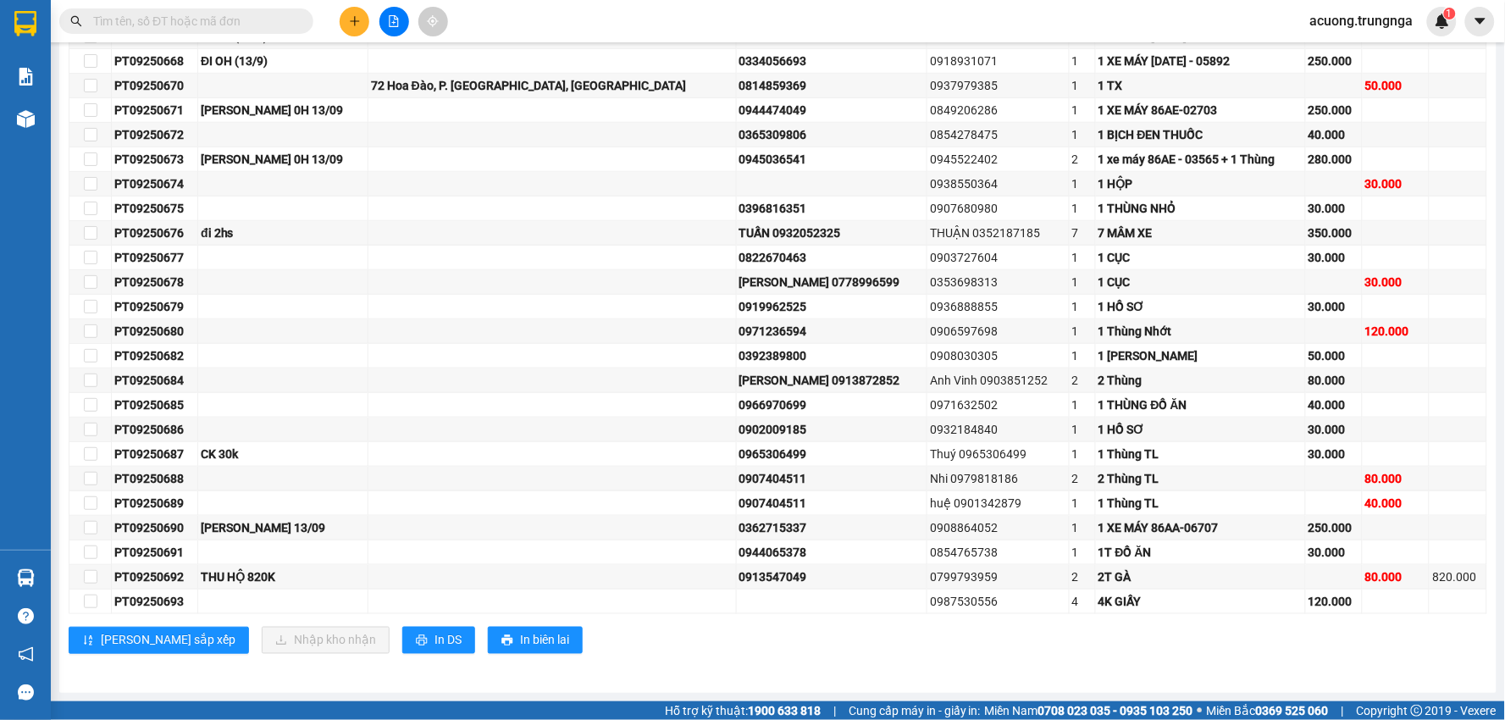
click at [266, 20] on input "text" at bounding box center [193, 21] width 200 height 19
paste input "0919794863"
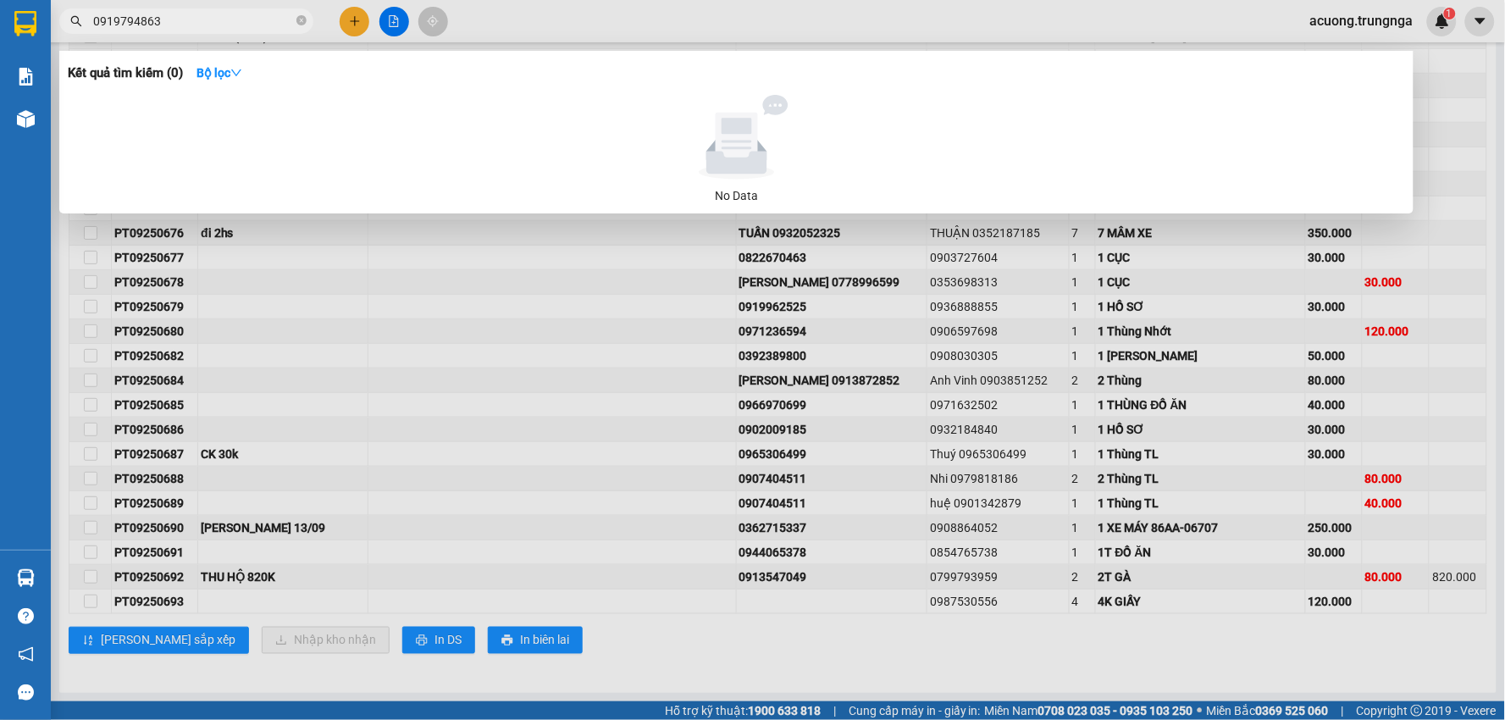
drag, startPoint x: 1496, startPoint y: 316, endPoint x: 1484, endPoint y: 173, distance: 143.7
click at [1484, 173] on div at bounding box center [752, 360] width 1505 height 720
drag, startPoint x: 191, startPoint y: 20, endPoint x: 0, endPoint y: 21, distance: 190.6
click at [0, 21] on section "Kết quả tìm kiếm ( 0 ) Bộ lọc No Data 0919794863 acuong.trungnga 1 Báo cáo Báo …" at bounding box center [752, 360] width 1505 height 720
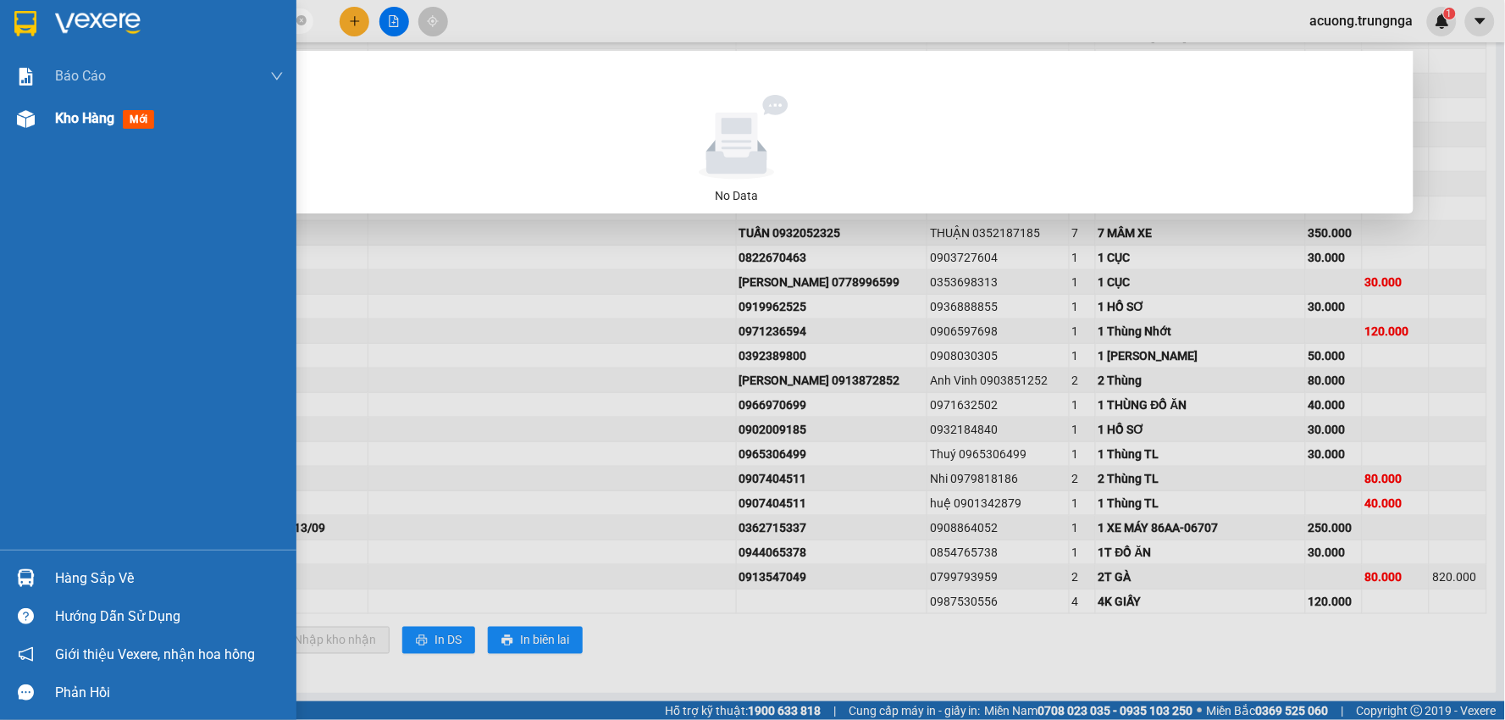
click at [30, 122] on img at bounding box center [26, 119] width 18 height 18
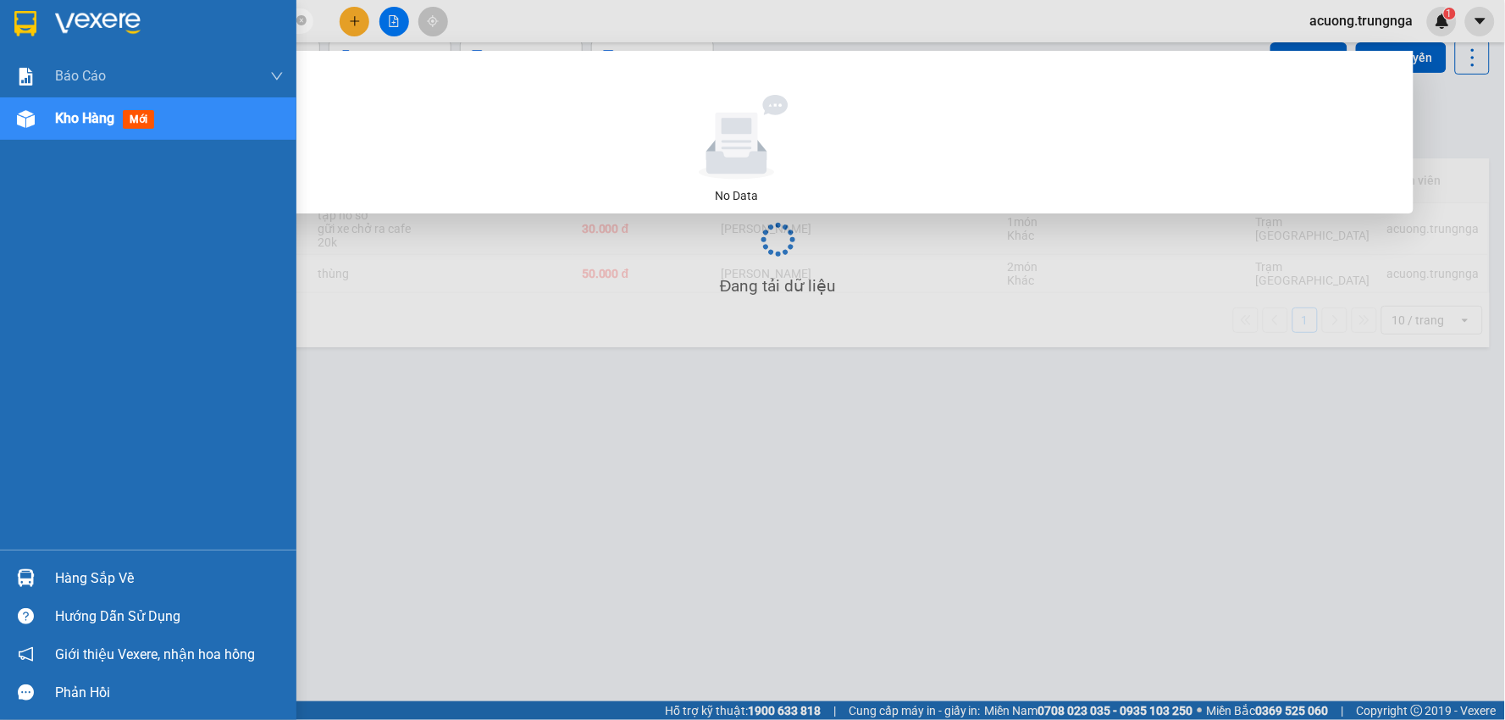
scroll to position [78, 0]
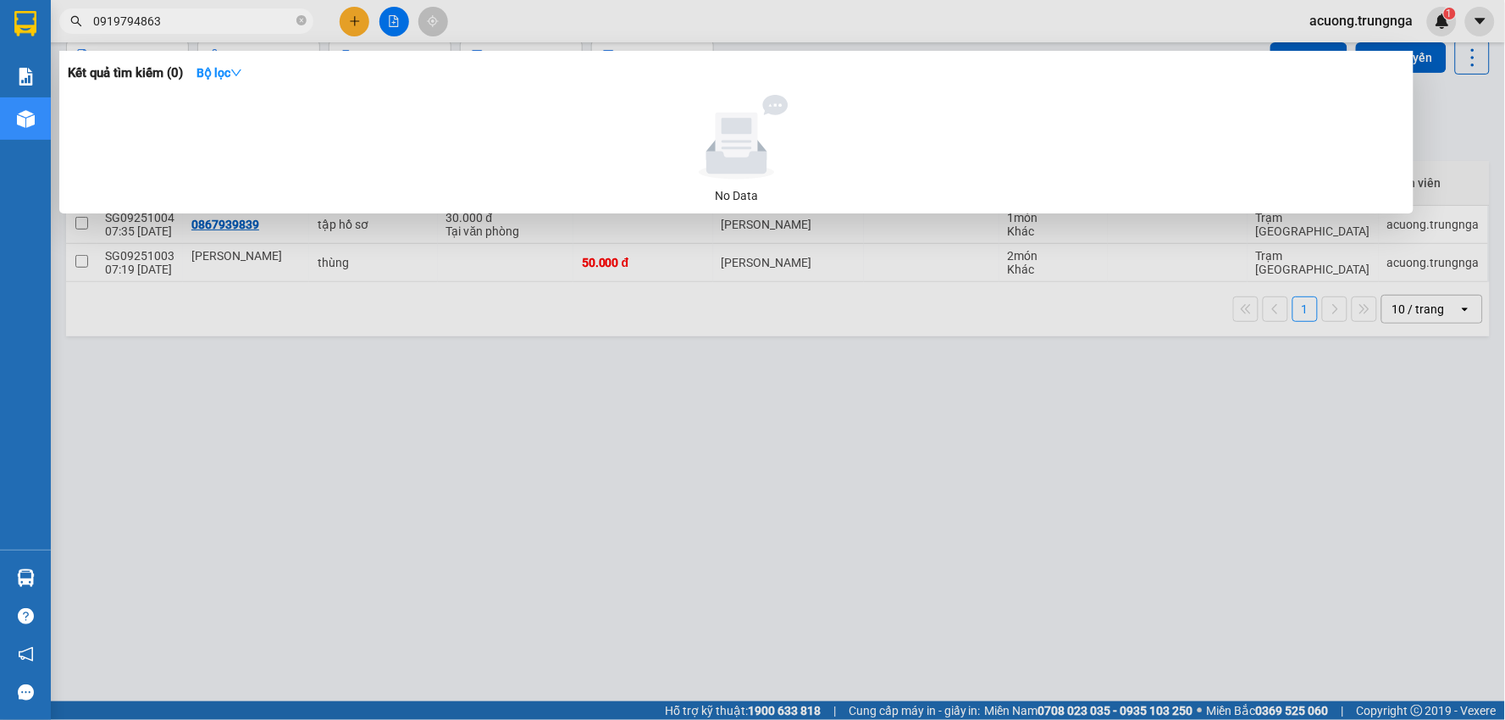
click at [198, 23] on input "0919794863" at bounding box center [193, 21] width 200 height 19
type input "0"
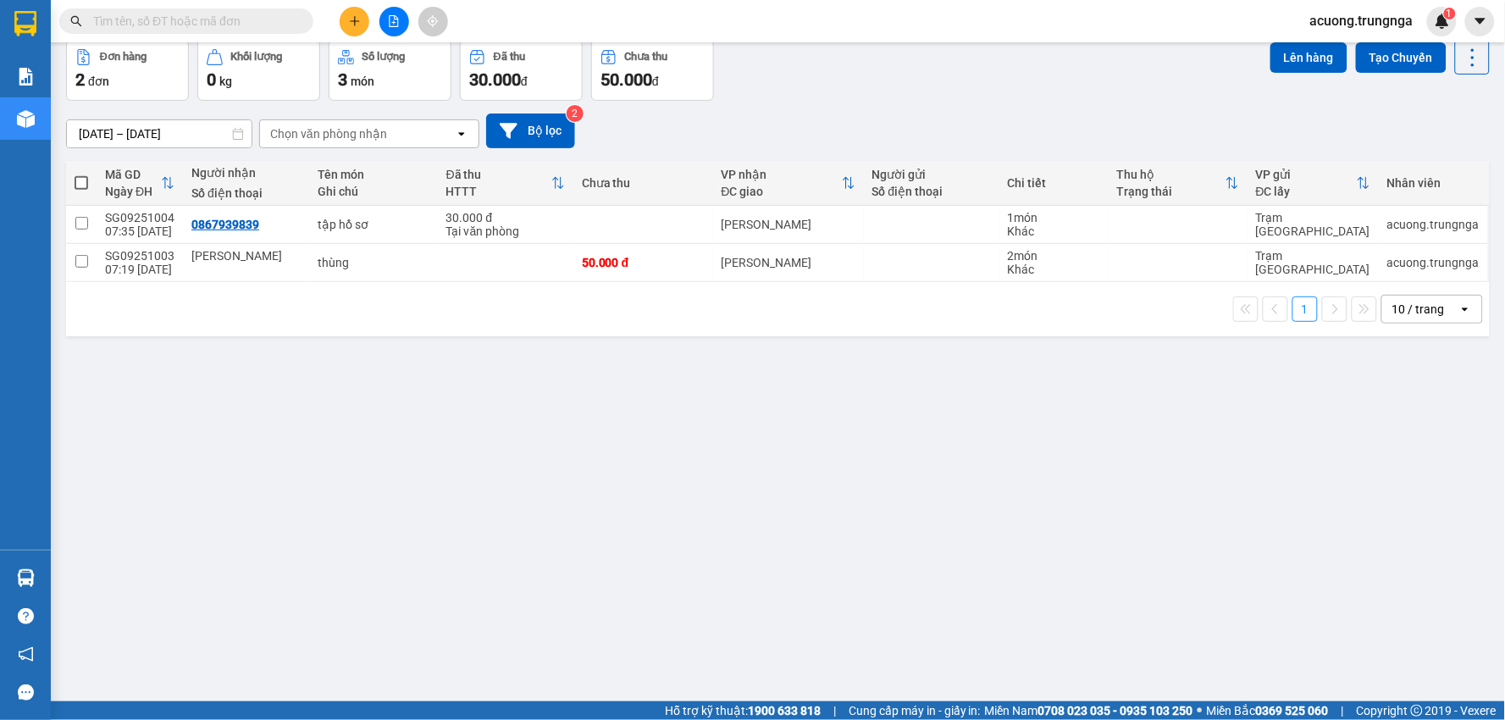
click at [686, 514] on div "ver 1.8.143 Kho gửi Trên xe Kho nhận Hàng đã giao Đơn hàng 2 đơn Khối lượng 0 k…" at bounding box center [778, 333] width 1438 height 720
click at [204, 25] on input "text" at bounding box center [193, 21] width 200 height 19
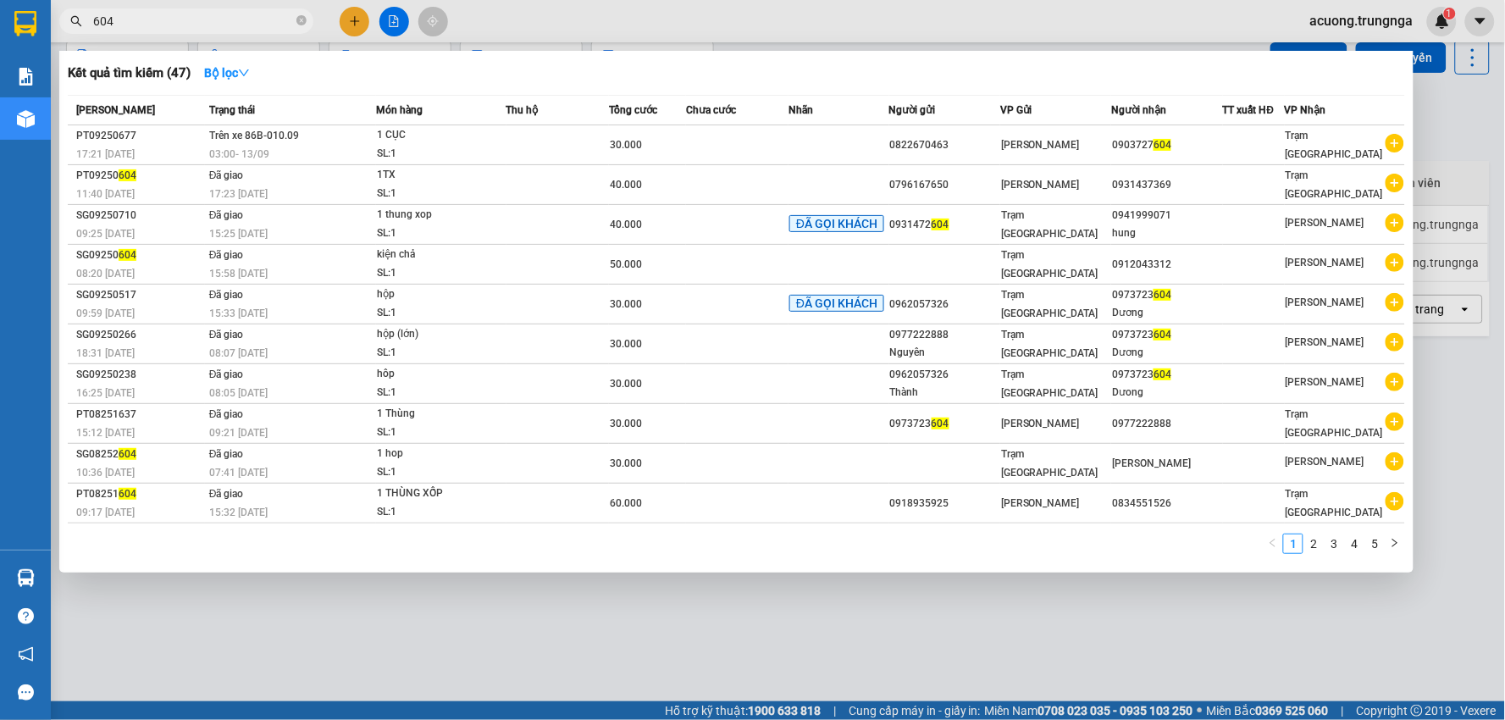
type input "604"
click at [907, 661] on div at bounding box center [752, 360] width 1505 height 720
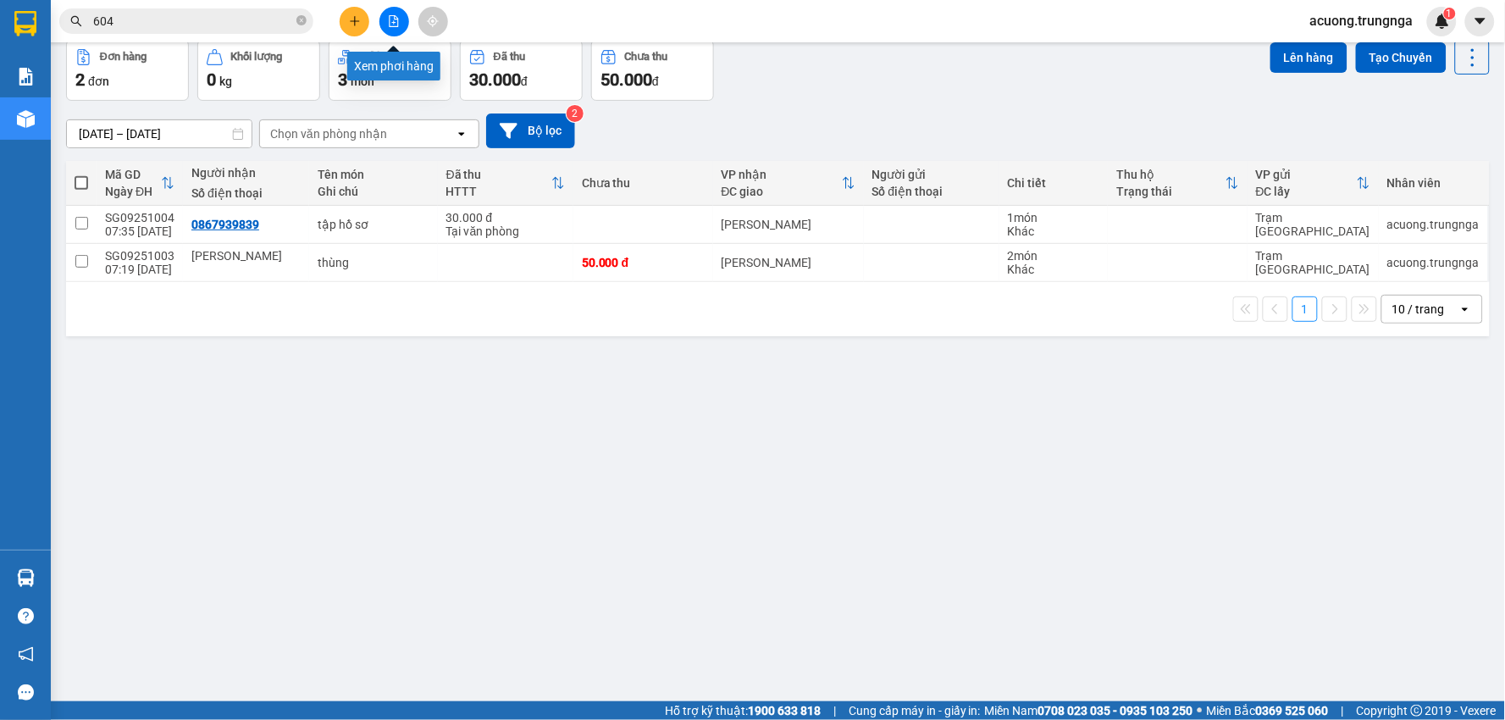
click at [362, 27] on button at bounding box center [355, 22] width 30 height 30
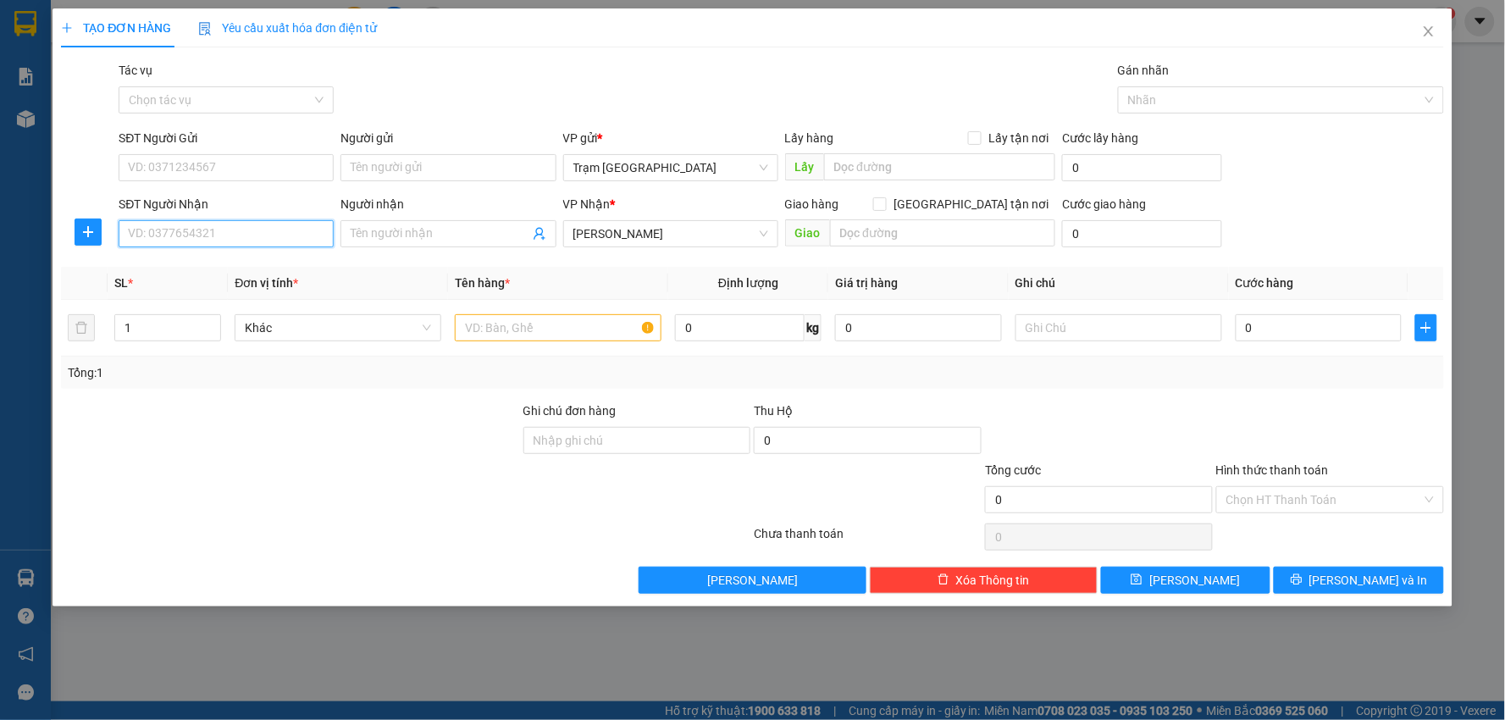
click at [234, 234] on input "SĐT Người Nhận" at bounding box center [226, 233] width 215 height 27
type input "0335445116"
click at [258, 176] on input "SĐT Người Gửi" at bounding box center [226, 167] width 215 height 27
type input "0944006116"
click at [502, 335] on input "text" at bounding box center [558, 327] width 207 height 27
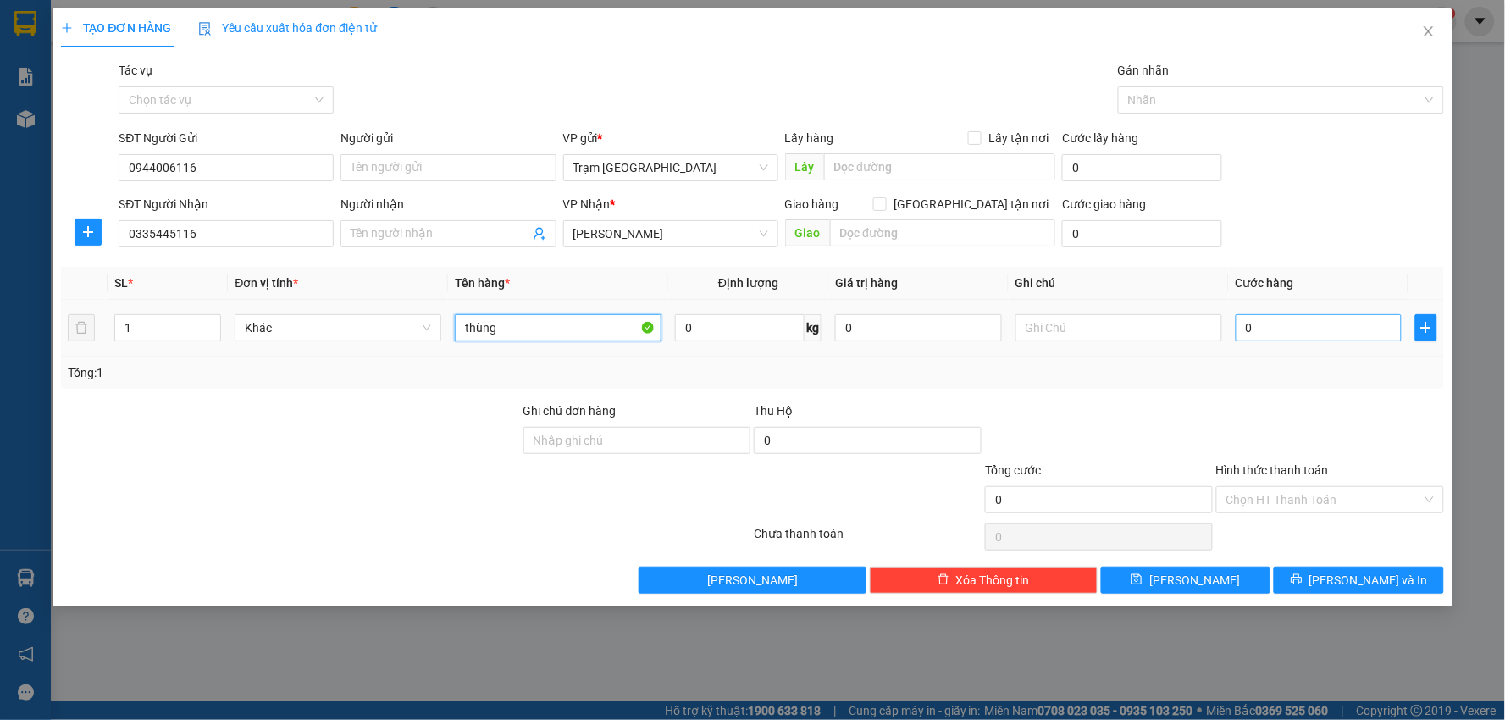
type input "thùng"
click at [1283, 326] on input "0" at bounding box center [1319, 327] width 167 height 27
type input "004"
type input "4"
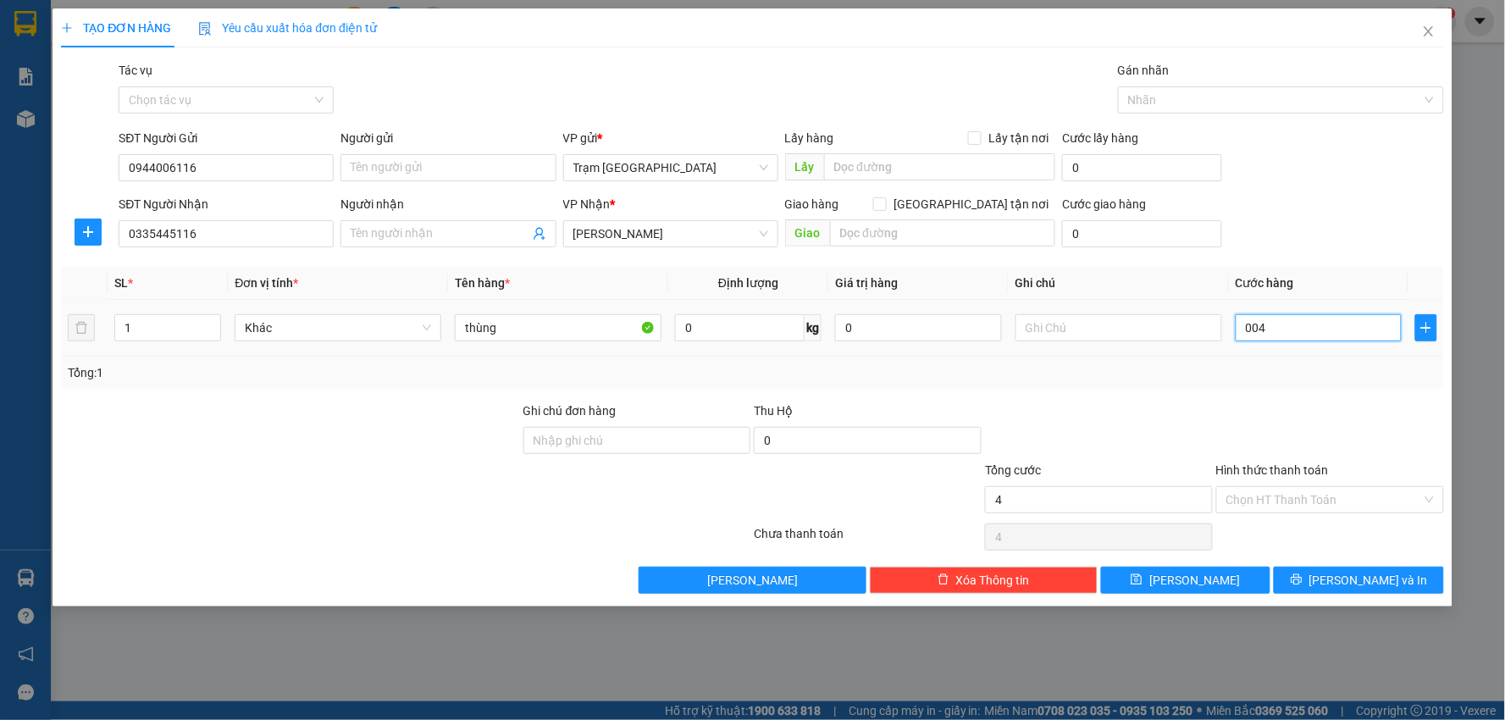
type input "0.040"
type input "40"
click at [1267, 385] on div "Tổng: 1" at bounding box center [752, 373] width 1383 height 32
type input "40.000"
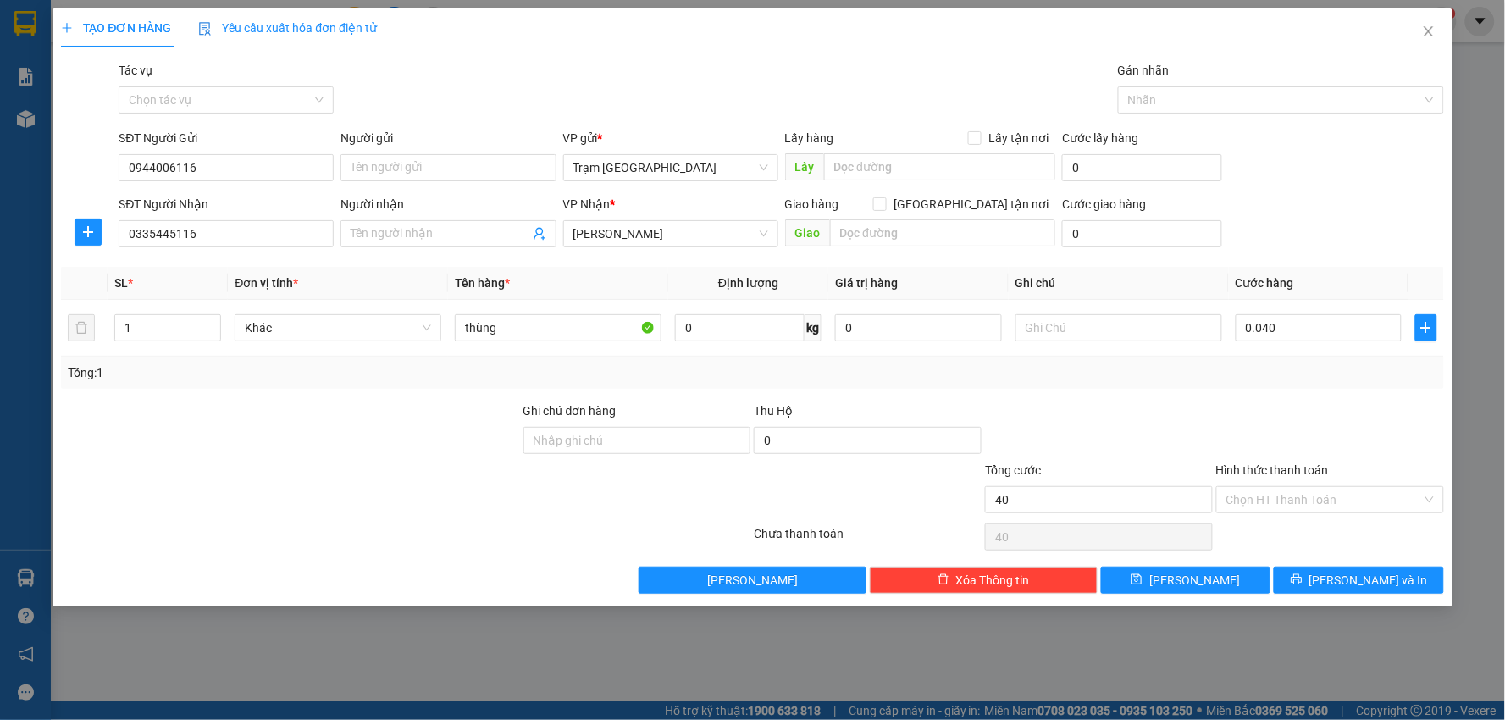
type input "40.000"
click at [1339, 579] on button "[PERSON_NAME] và In" at bounding box center [1359, 580] width 170 height 27
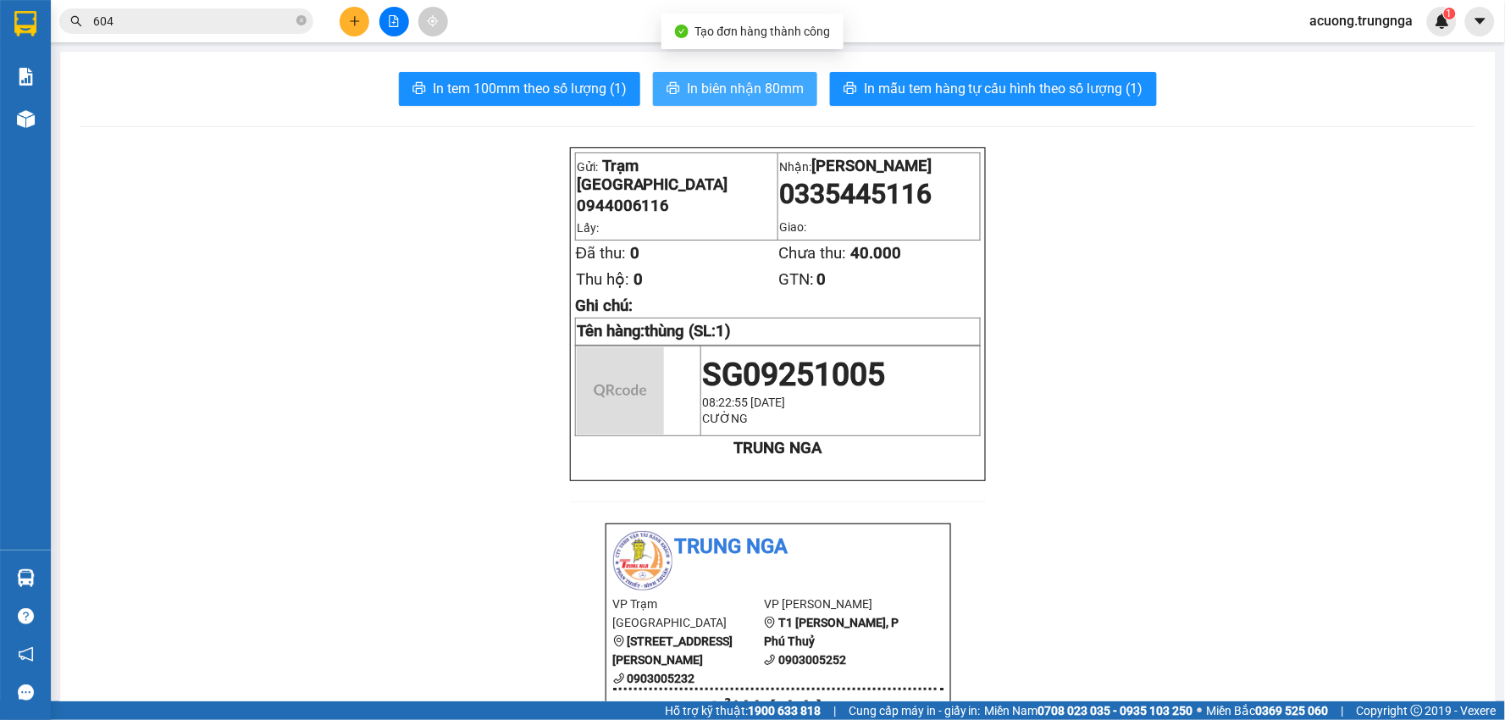
click at [715, 91] on span "In biên nhận 80mm" at bounding box center [745, 88] width 117 height 21
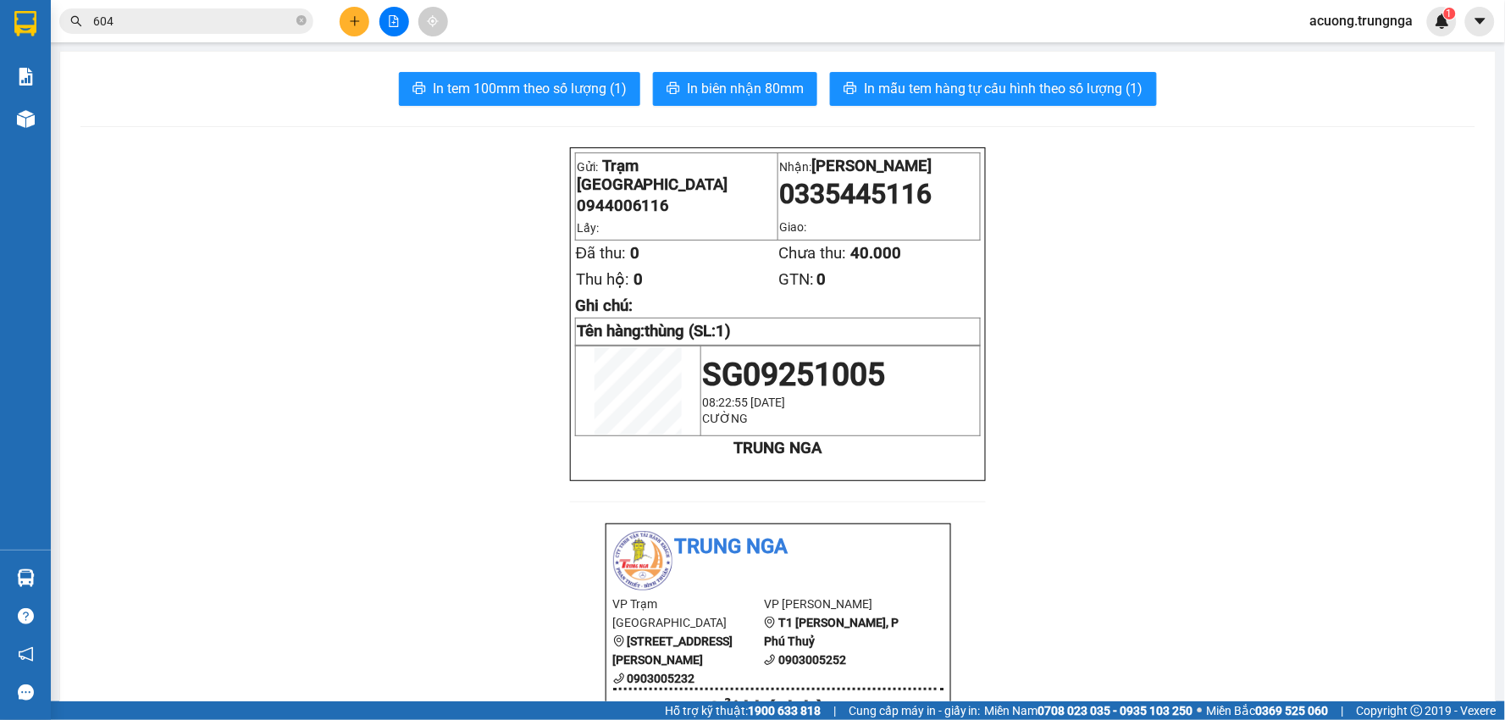
click at [359, 24] on icon "plus" at bounding box center [355, 21] width 12 height 12
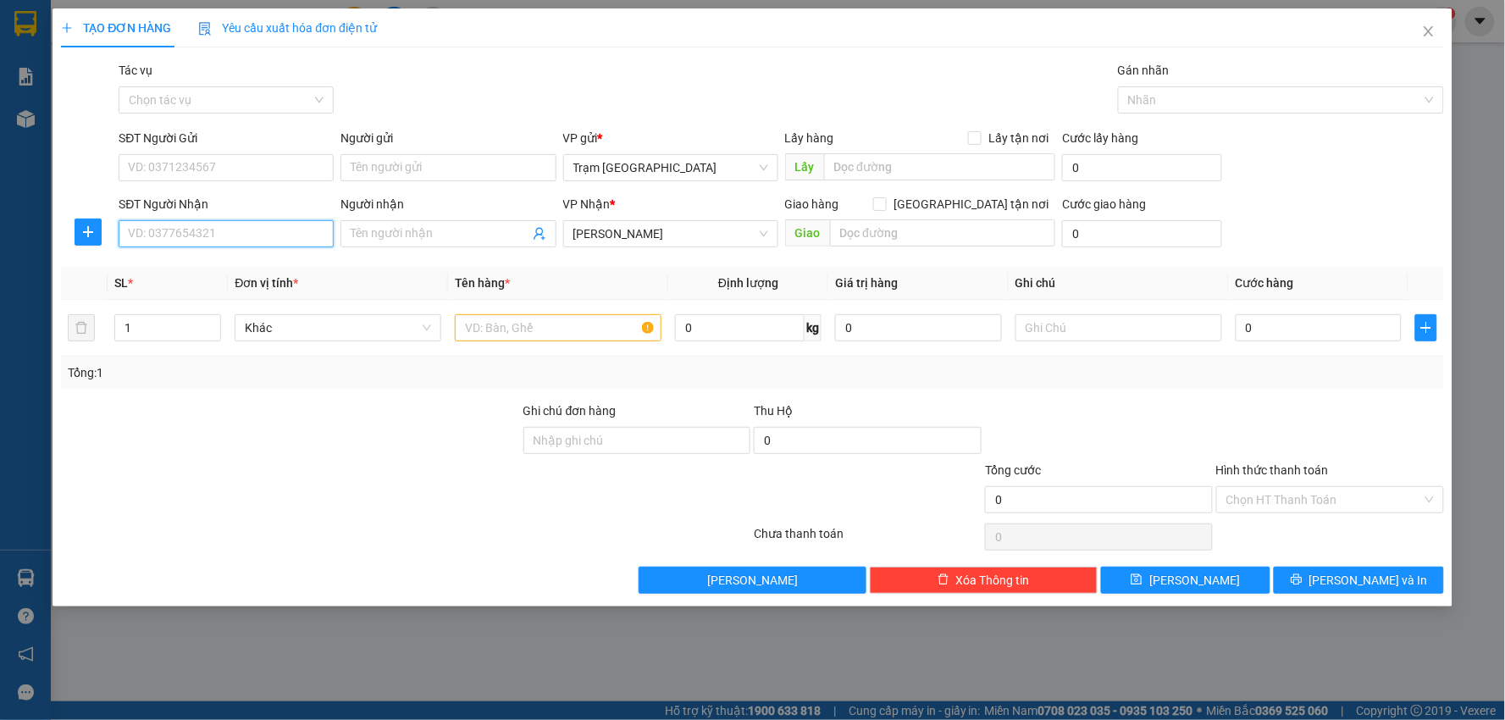
click at [241, 224] on input "SĐT Người Nhận" at bounding box center [226, 233] width 215 height 27
type input "0977398794"
click at [247, 266] on div "0977398794" at bounding box center [226, 267] width 195 height 19
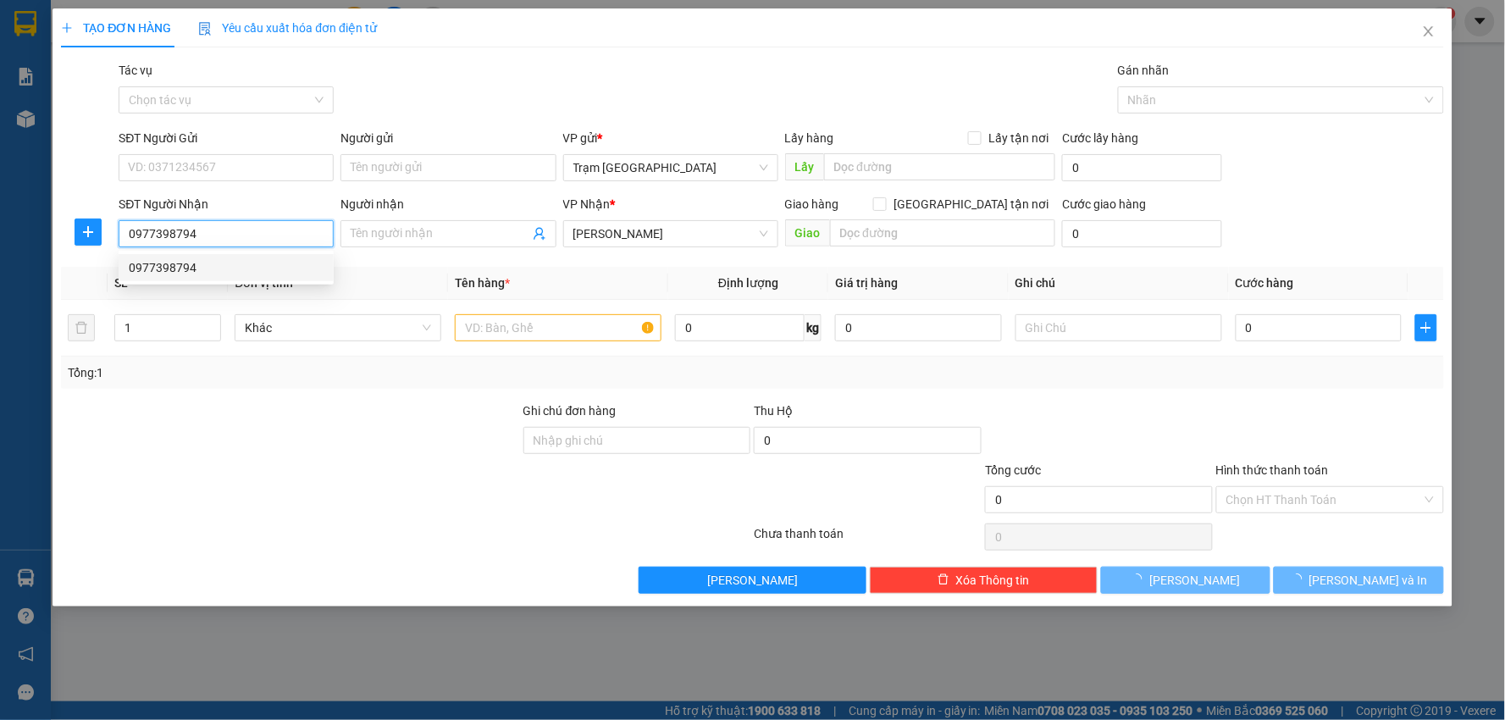
type input "30.000"
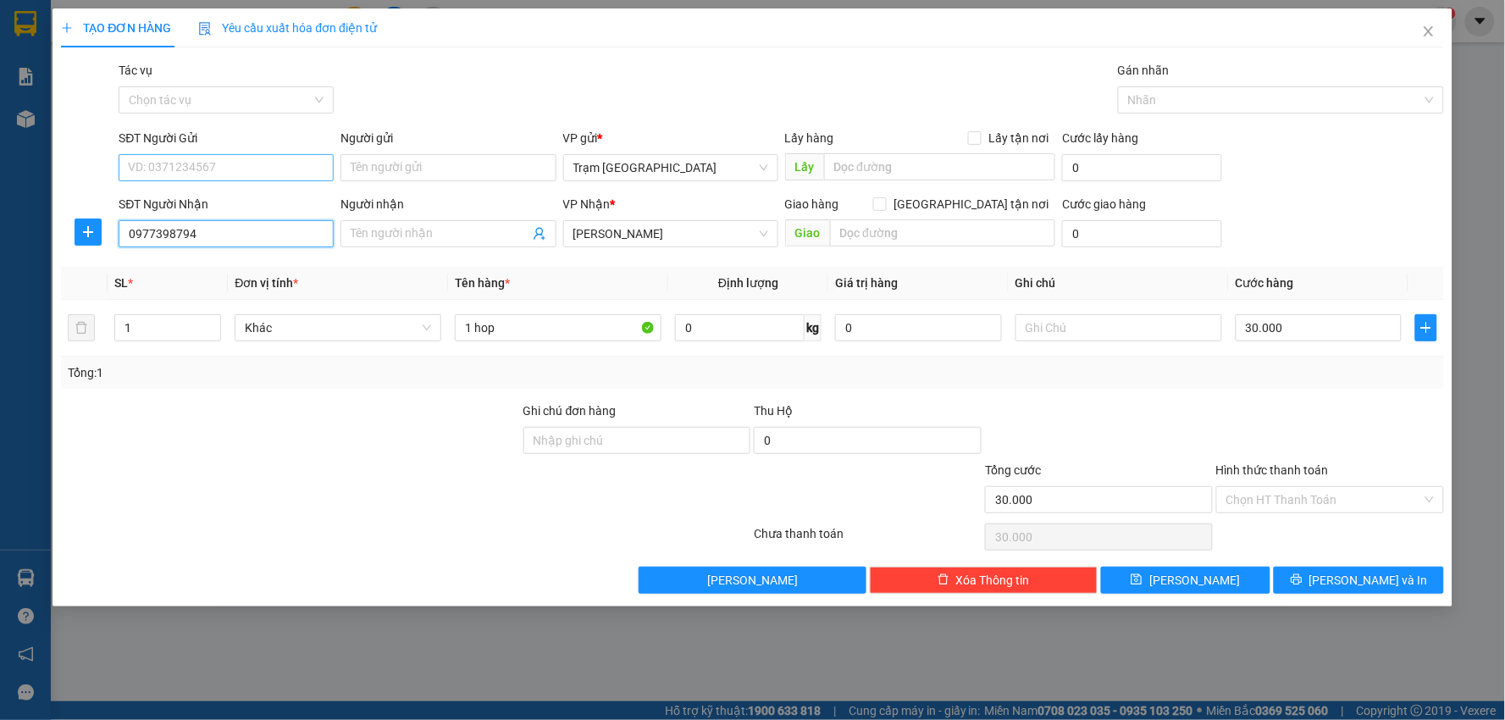
type input "0977398794"
click at [232, 168] on input "SĐT Người Gửi" at bounding box center [226, 167] width 215 height 27
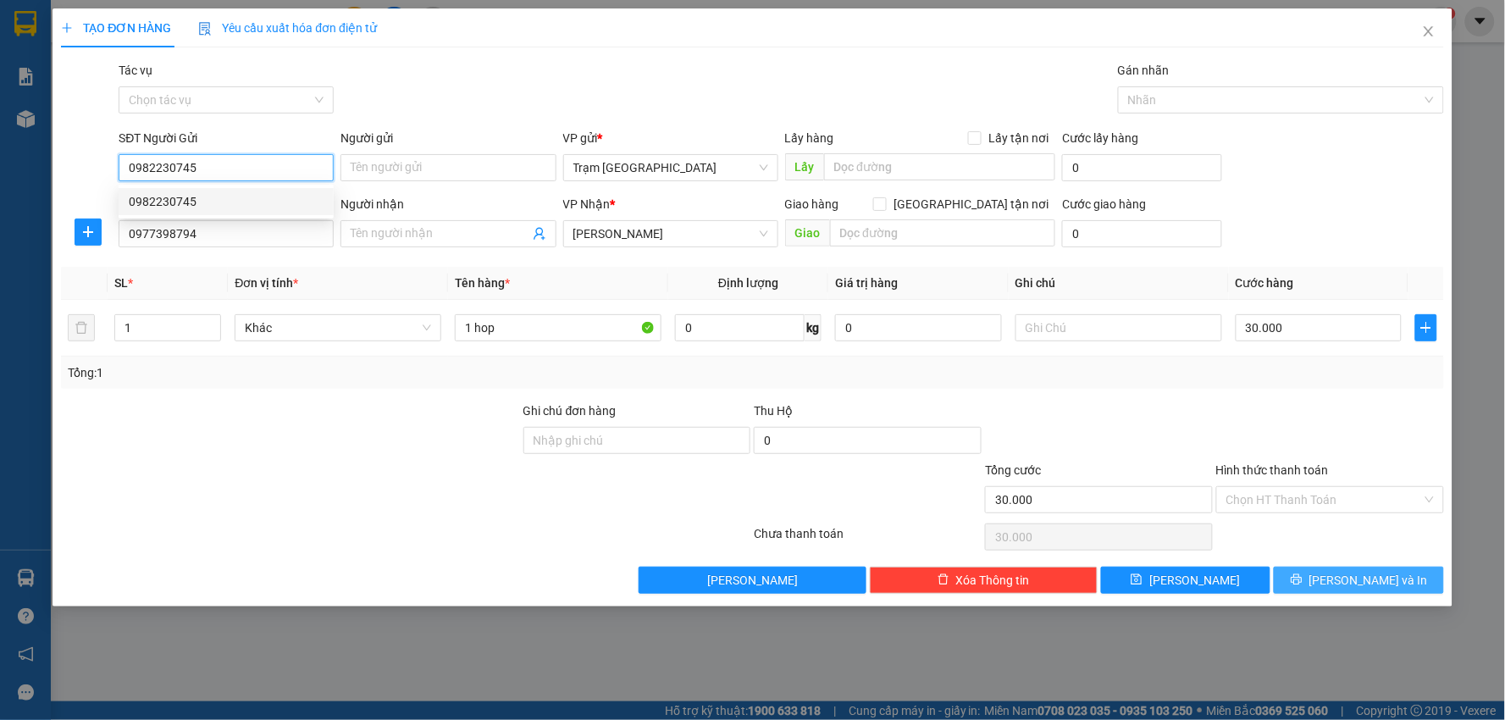
type input "0982230745"
click at [1319, 580] on button "[PERSON_NAME] và In" at bounding box center [1359, 580] width 170 height 27
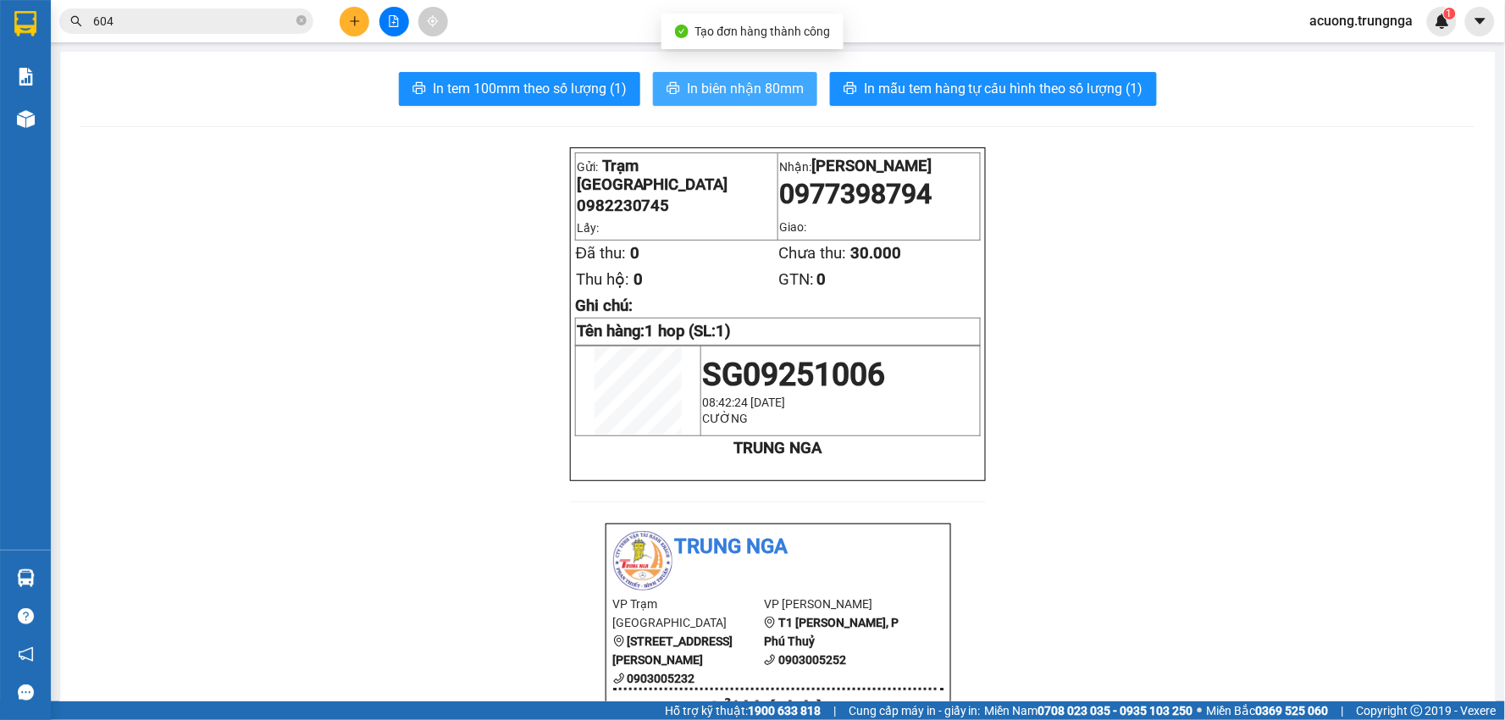
click at [757, 89] on span "In biên nhận 80mm" at bounding box center [745, 88] width 117 height 21
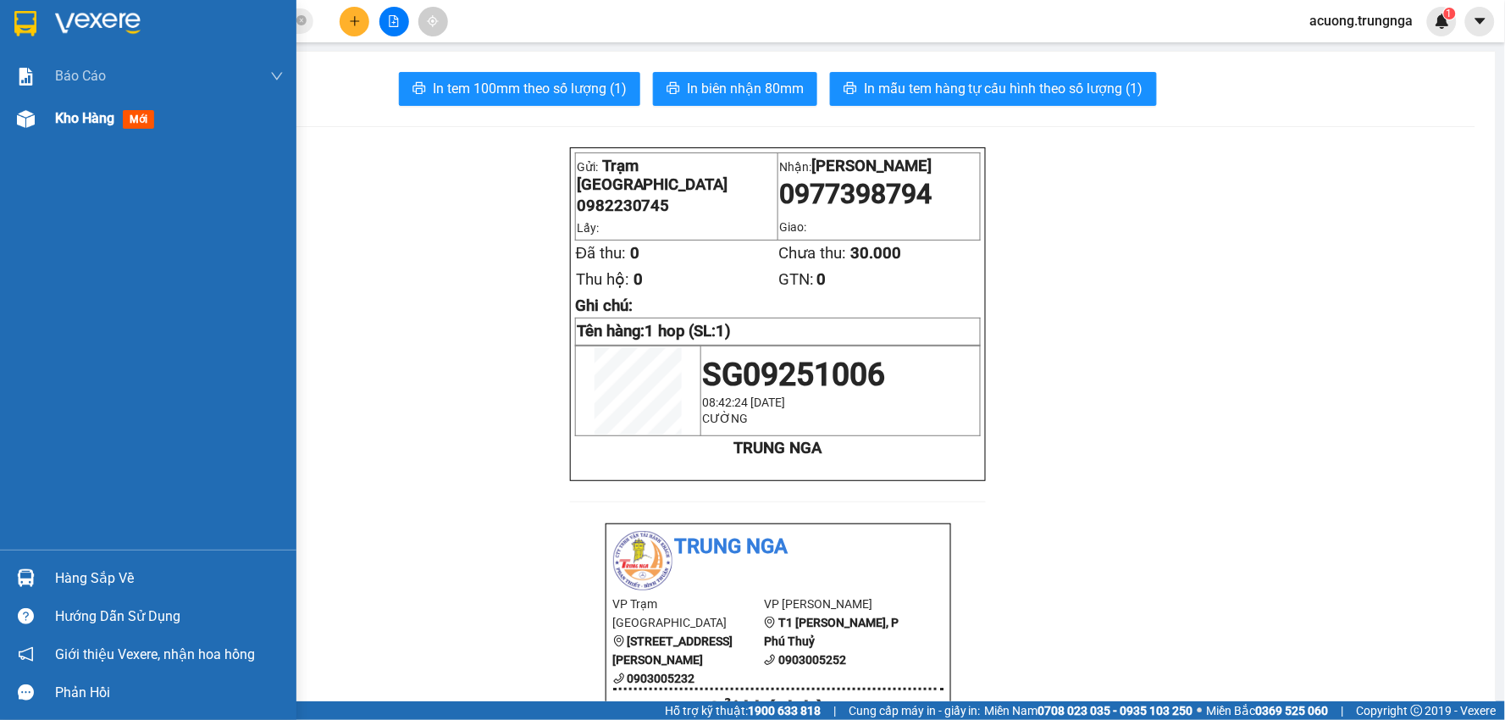
click at [94, 103] on div "Kho hàng mới" at bounding box center [169, 118] width 229 height 42
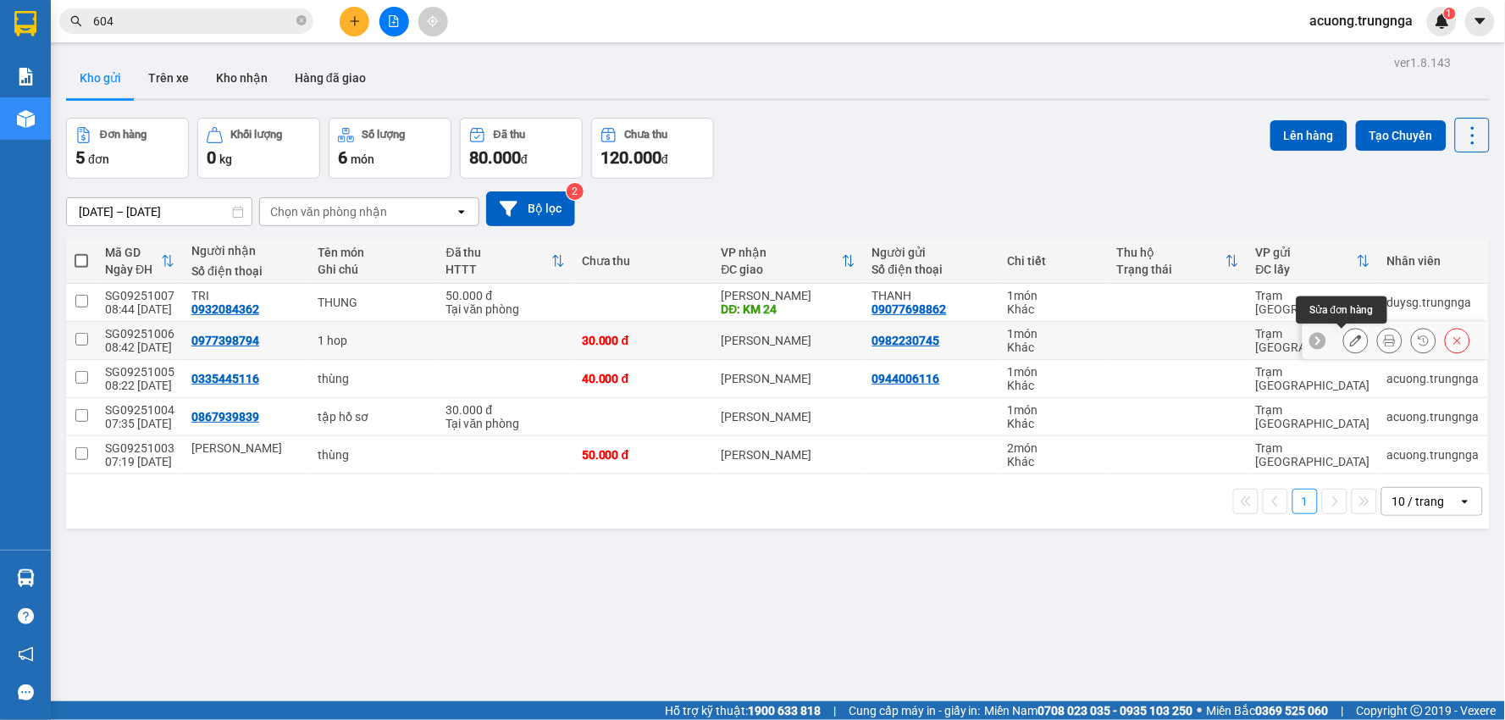
click at [1350, 341] on icon at bounding box center [1356, 341] width 12 height 12
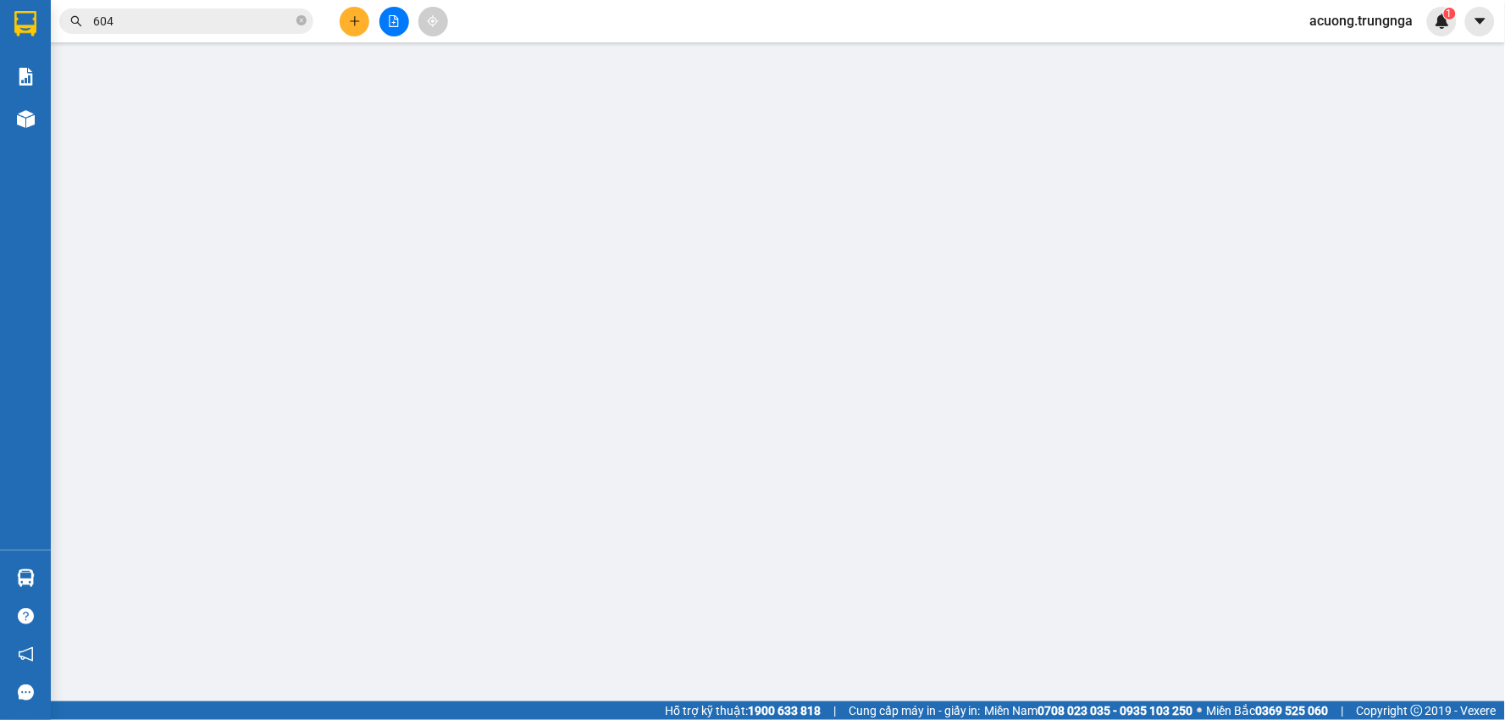
type input "0982230745"
type input "0977398794"
type input "30.000"
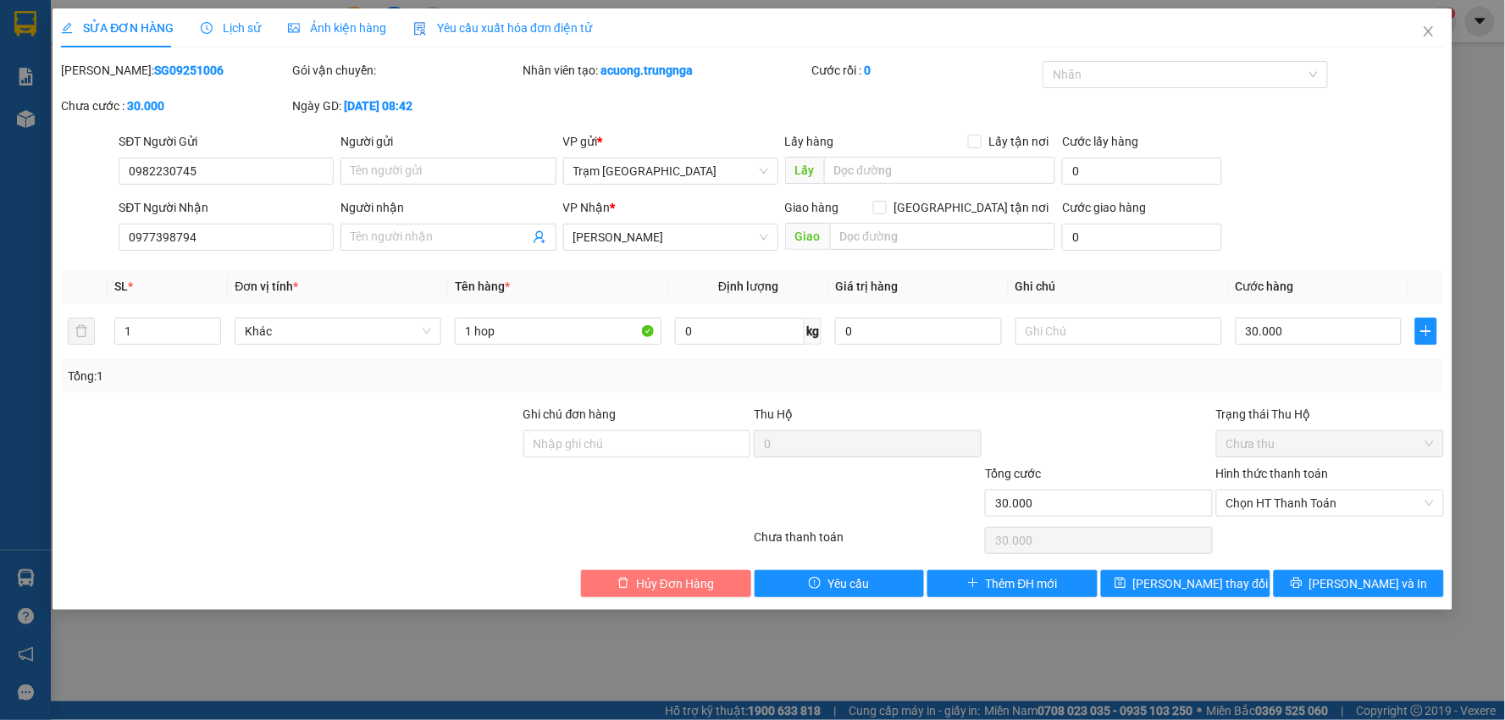
click at [684, 582] on span "Hủy Đơn Hàng" at bounding box center [675, 583] width 78 height 19
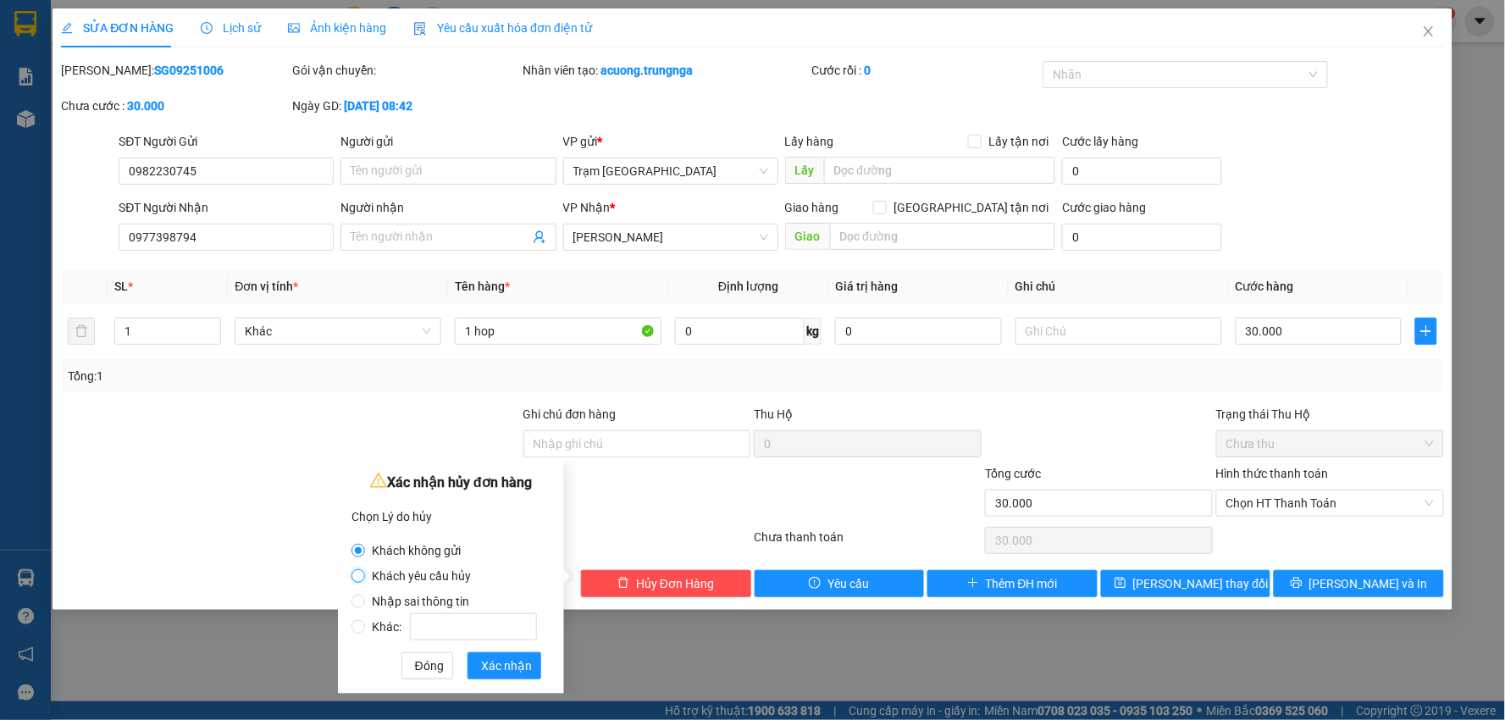
click at [361, 574] on input "Khách yêu cầu hủy" at bounding box center [359, 576] width 14 height 14
radio input "true"
radio input "false"
click at [505, 663] on span "Xác nhận" at bounding box center [506, 666] width 51 height 19
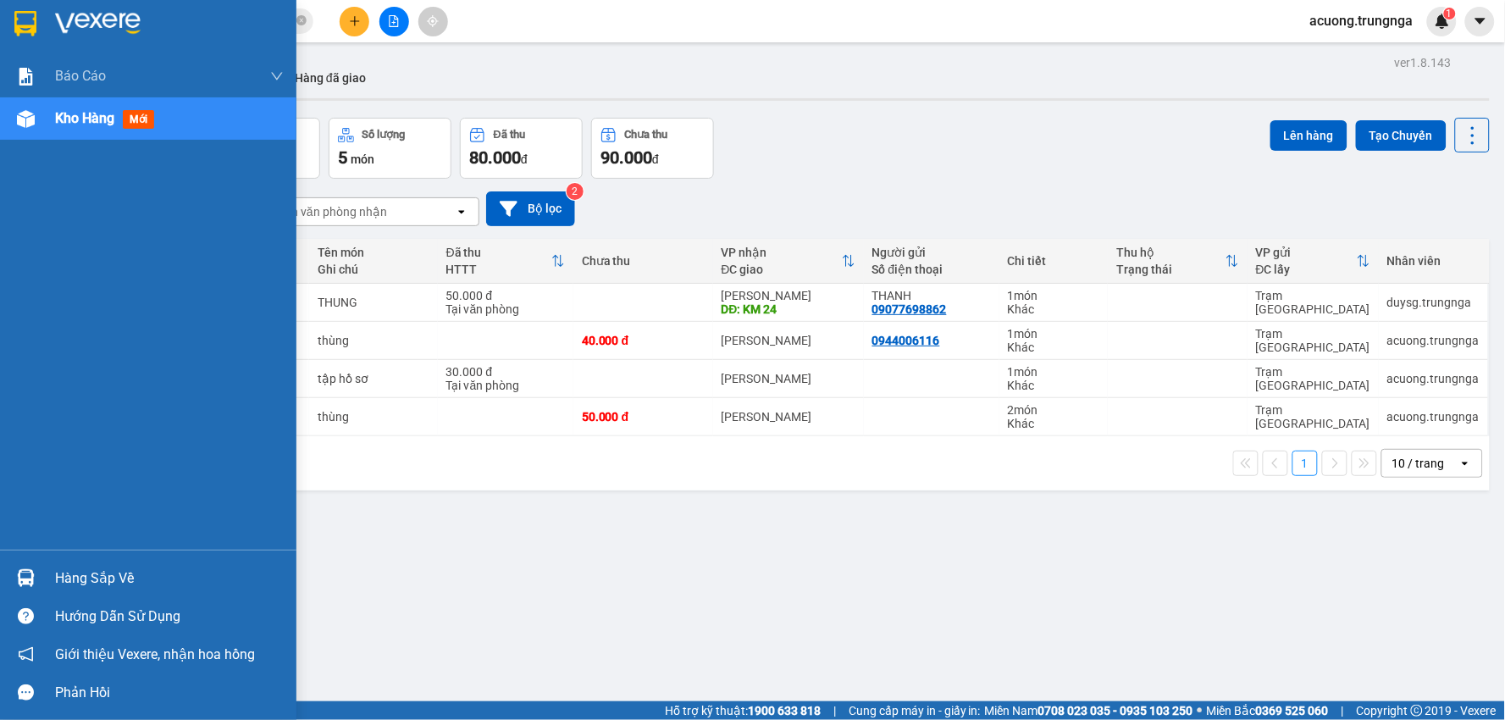
click at [83, 569] on div "Hàng sắp về" at bounding box center [169, 578] width 229 height 25
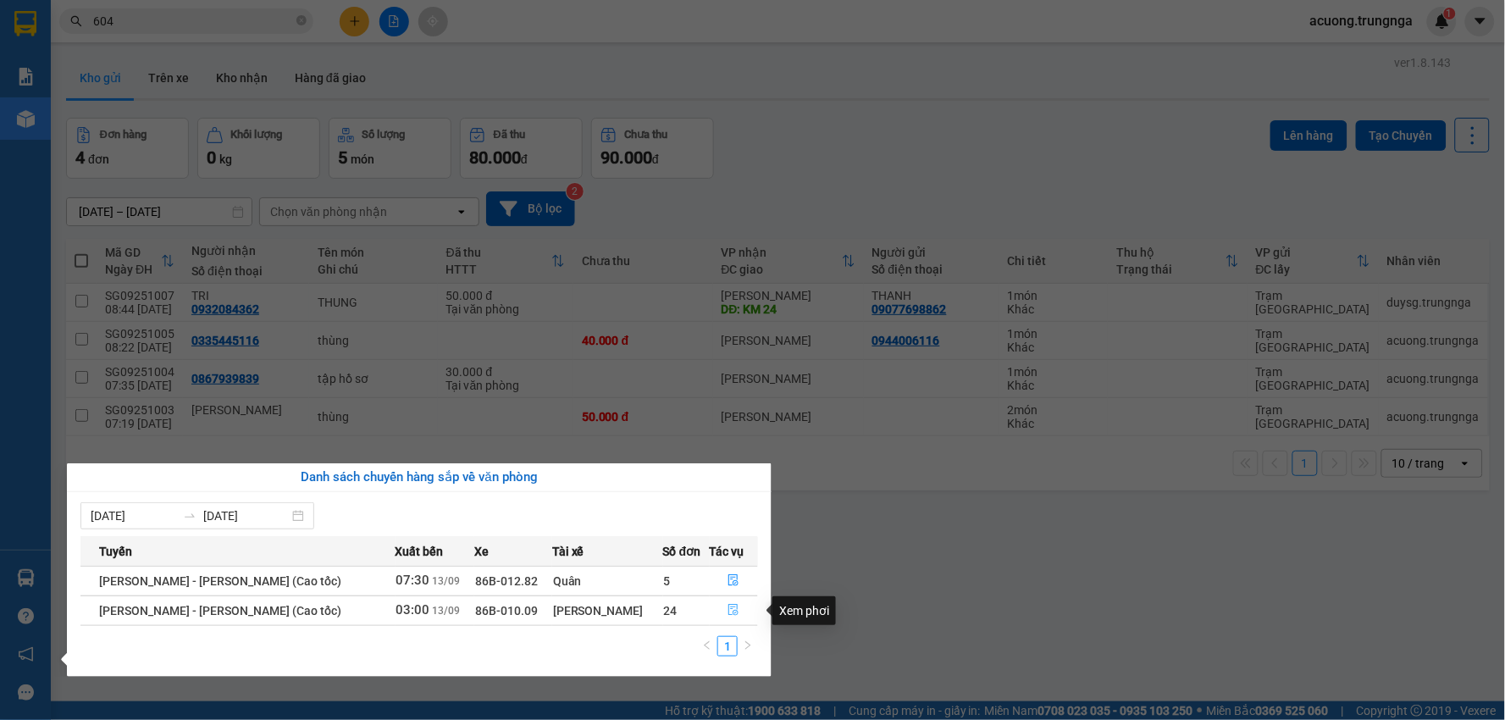
click at [716, 607] on button "button" at bounding box center [734, 610] width 47 height 27
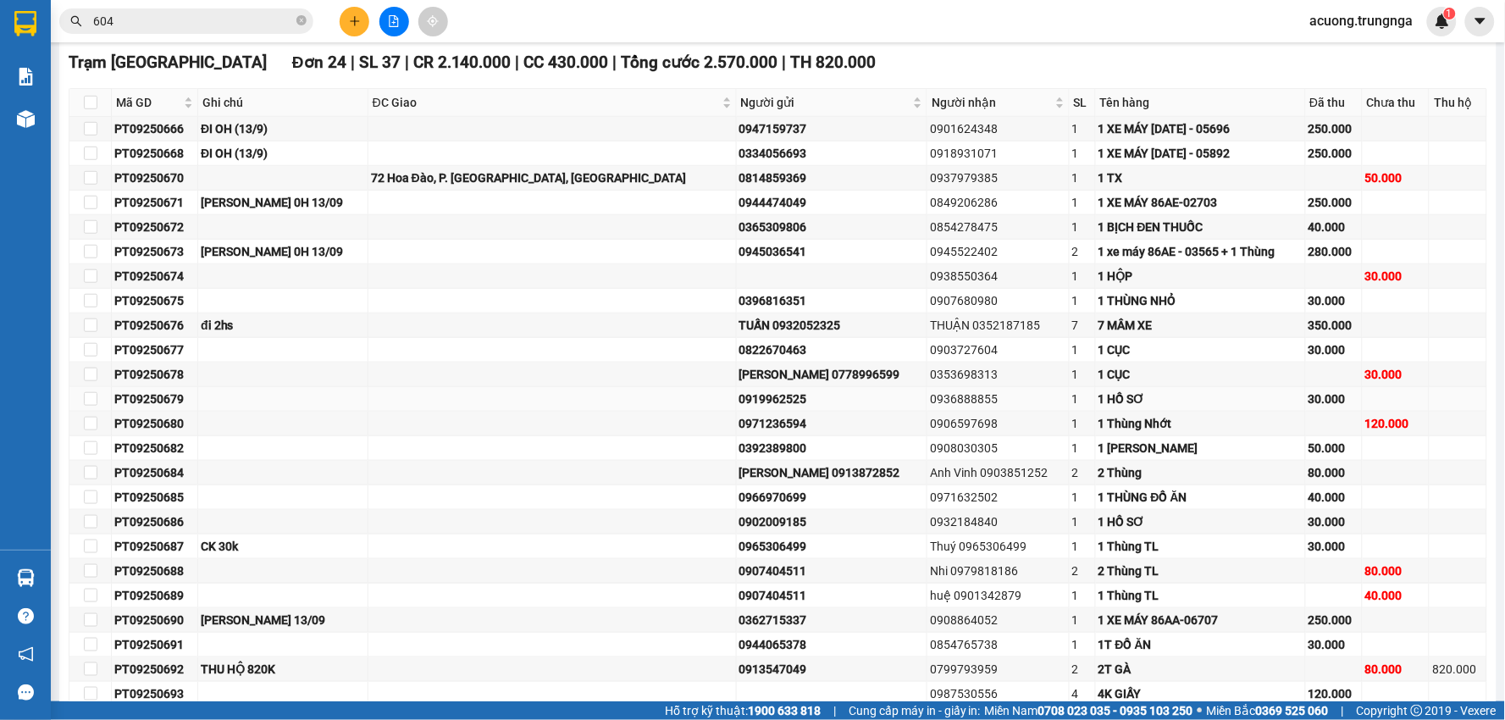
scroll to position [172, 0]
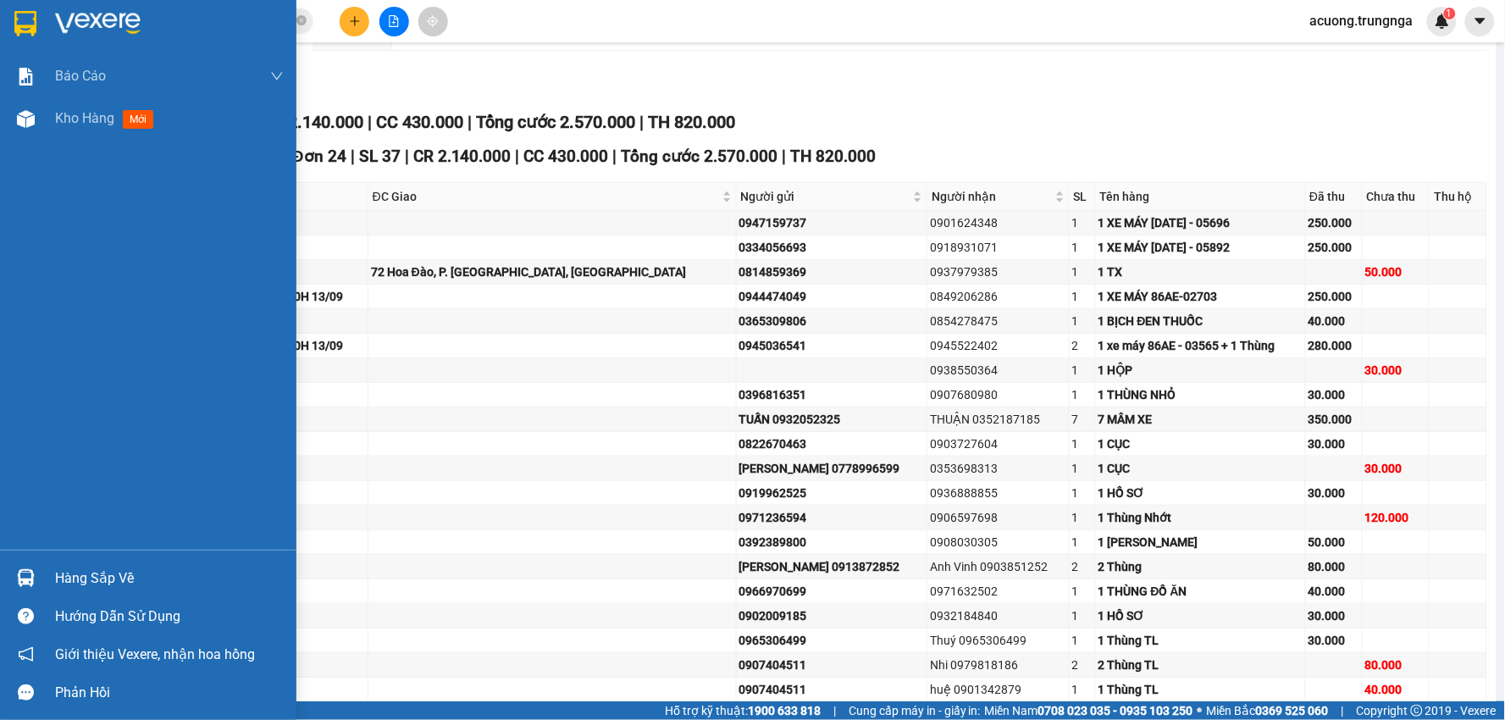
click at [40, 579] on div "Hàng sắp về" at bounding box center [148, 578] width 297 height 38
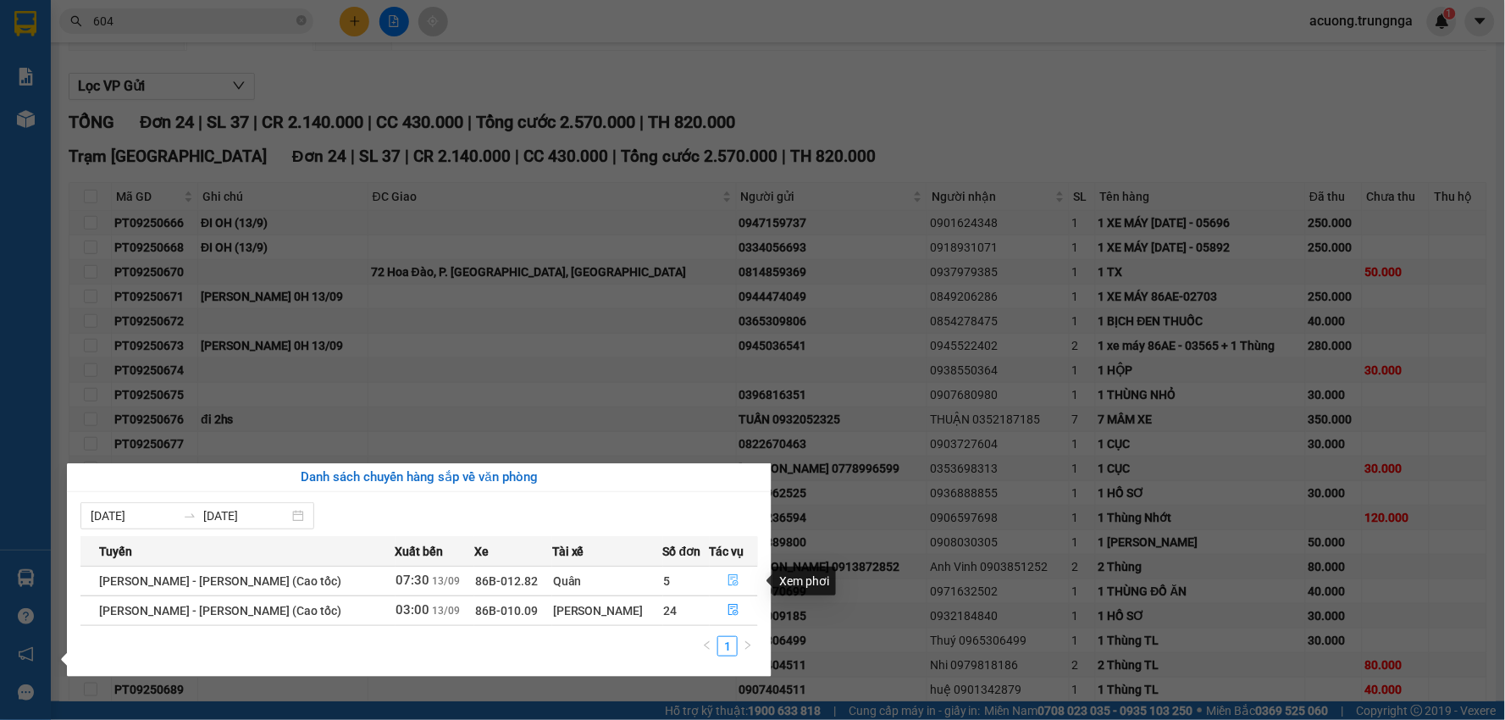
click at [722, 585] on button "button" at bounding box center [734, 581] width 47 height 27
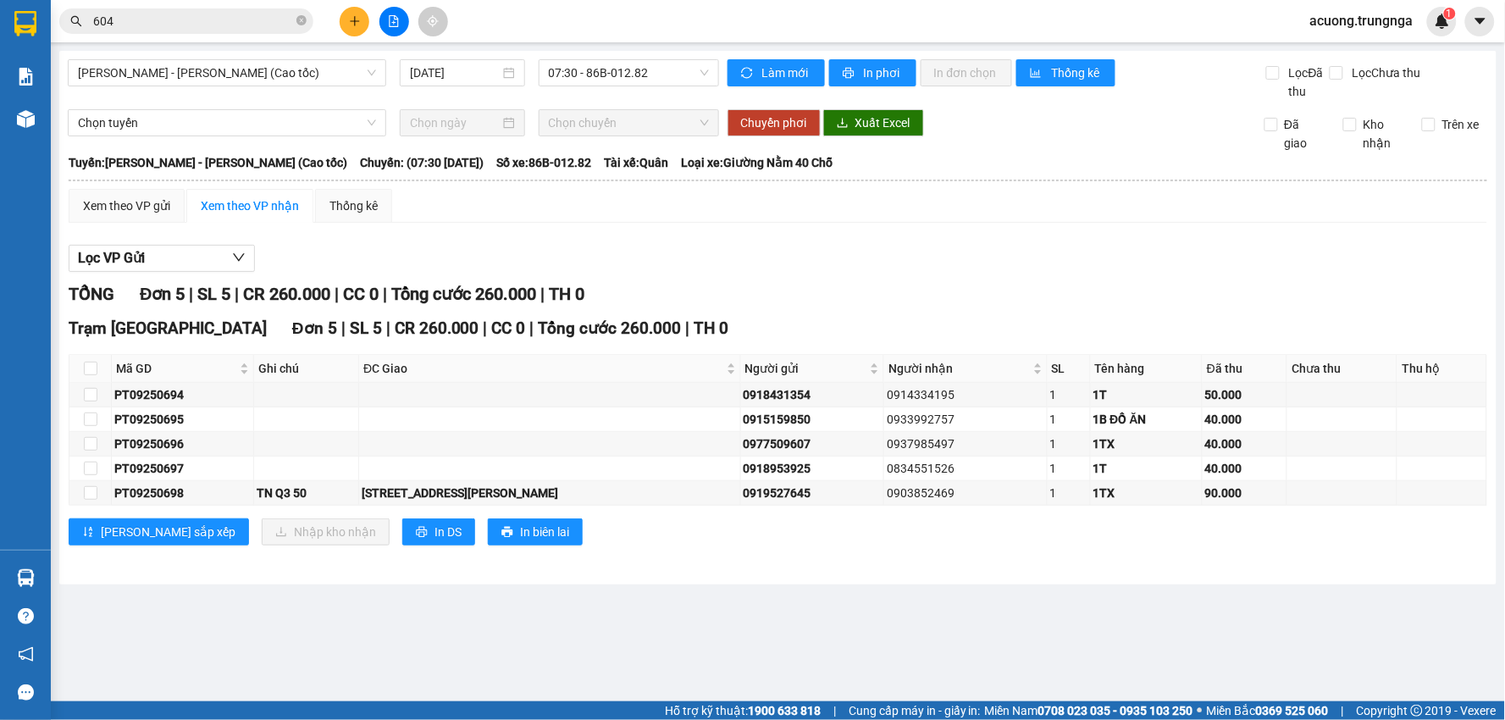
click at [189, 26] on input "604" at bounding box center [193, 21] width 200 height 19
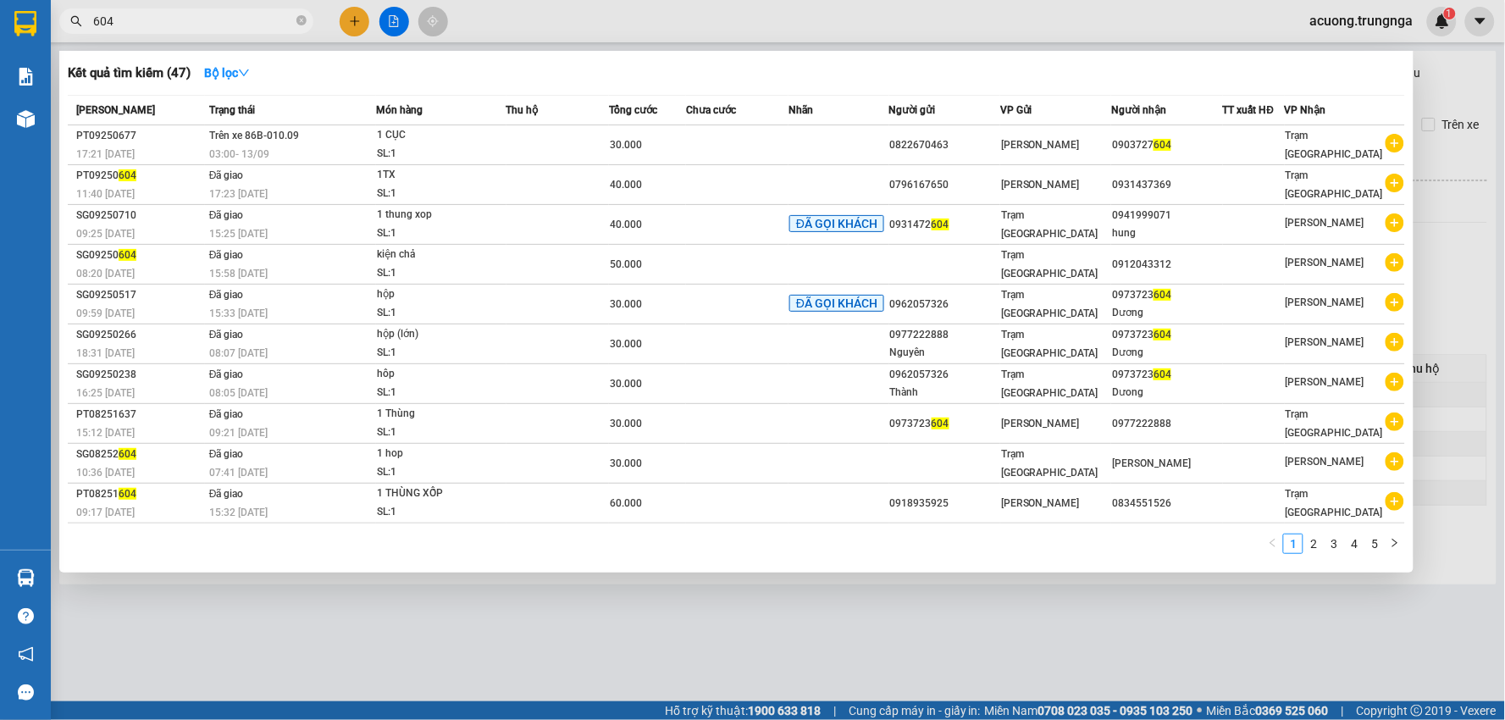
click at [359, 25] on div at bounding box center [752, 360] width 1505 height 720
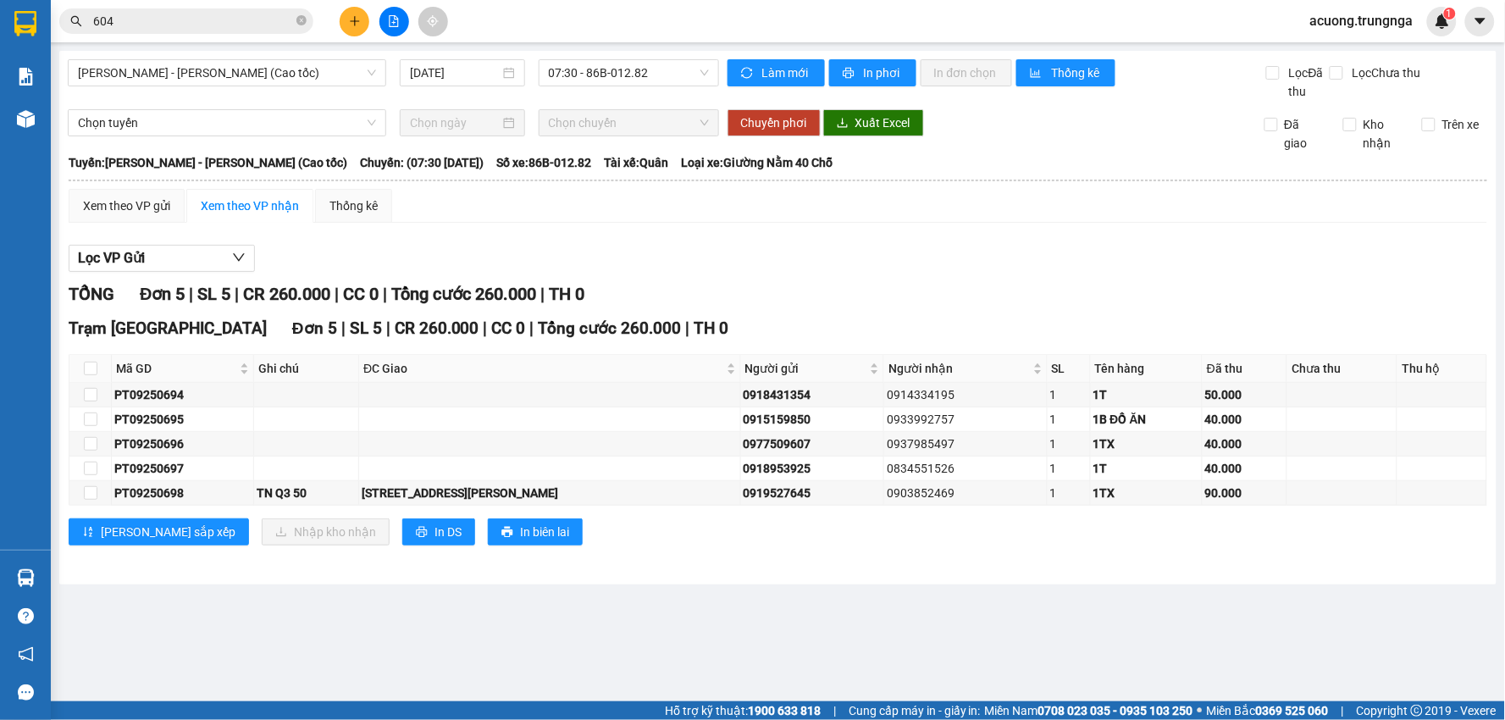
click at [364, 18] on button at bounding box center [355, 22] width 30 height 30
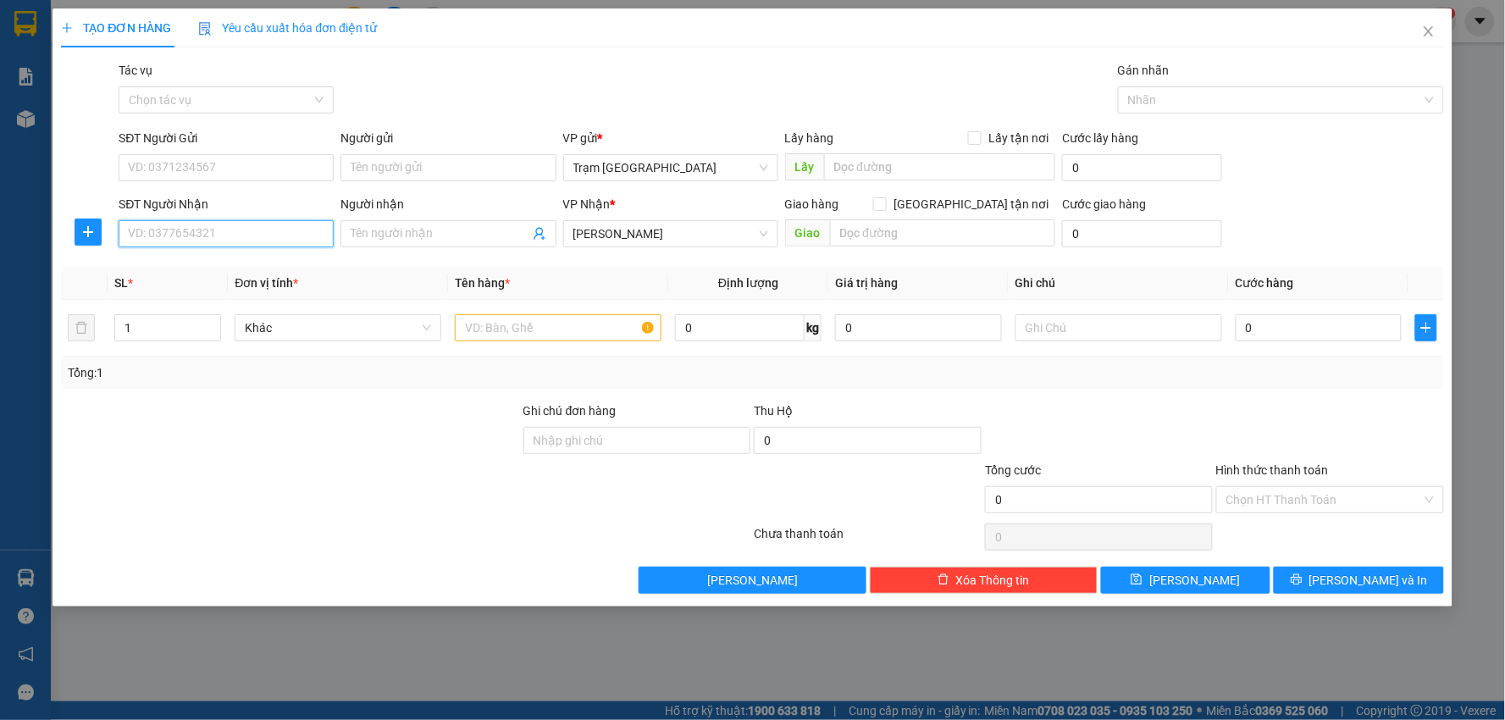
click at [182, 232] on input "SĐT Người Nhận" at bounding box center [226, 233] width 215 height 27
click at [951, 69] on div "Tác vụ Chọn tác vụ Gán nhãn Nhãn" at bounding box center [781, 90] width 1332 height 59
click at [226, 221] on input "SĐT Người Nhận" at bounding box center [226, 233] width 215 height 27
type input "0911227744"
click at [182, 169] on input "SĐT Người Gửi" at bounding box center [226, 167] width 215 height 27
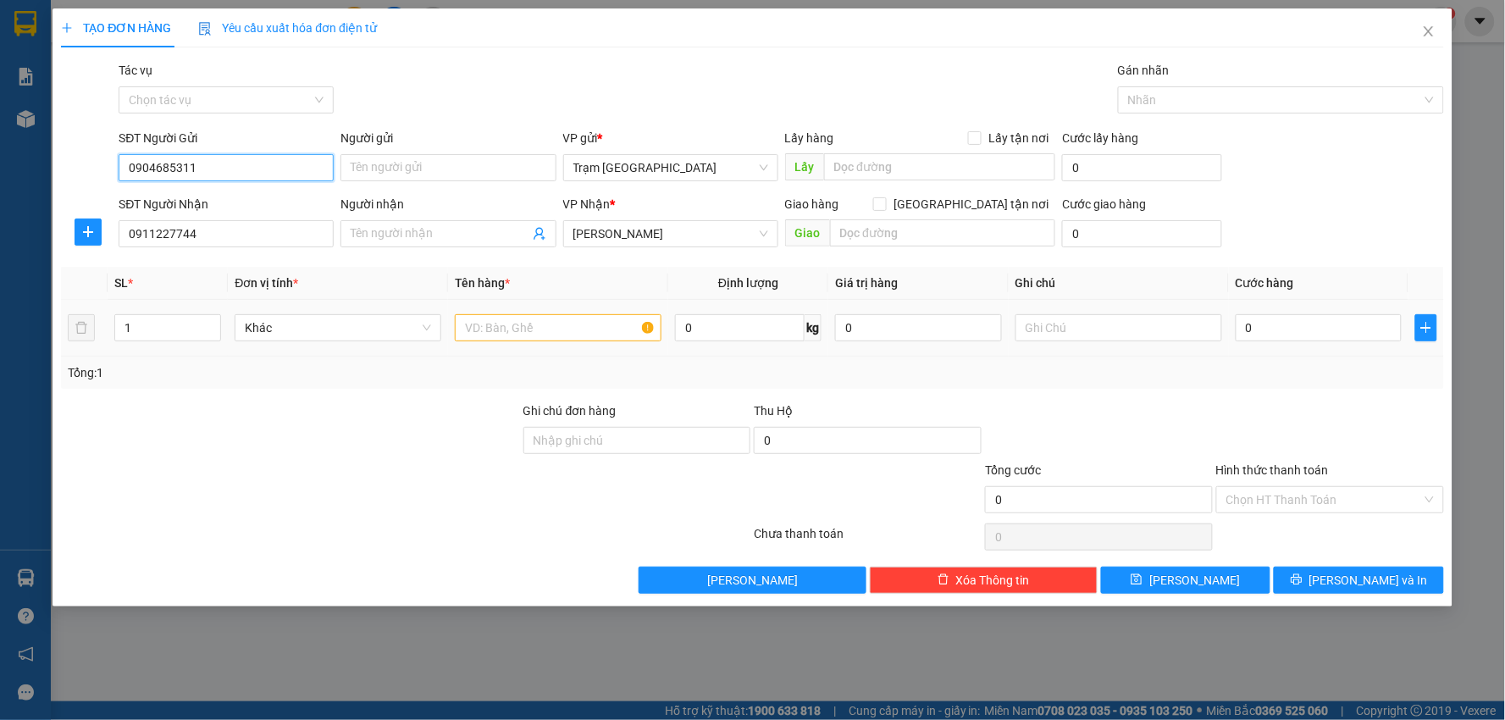
type input "0904685311"
click at [579, 301] on td at bounding box center [558, 328] width 220 height 57
click at [574, 322] on input "text" at bounding box center [558, 327] width 207 height 27
type input "kiện"
click at [1294, 339] on input "0" at bounding box center [1319, 327] width 167 height 27
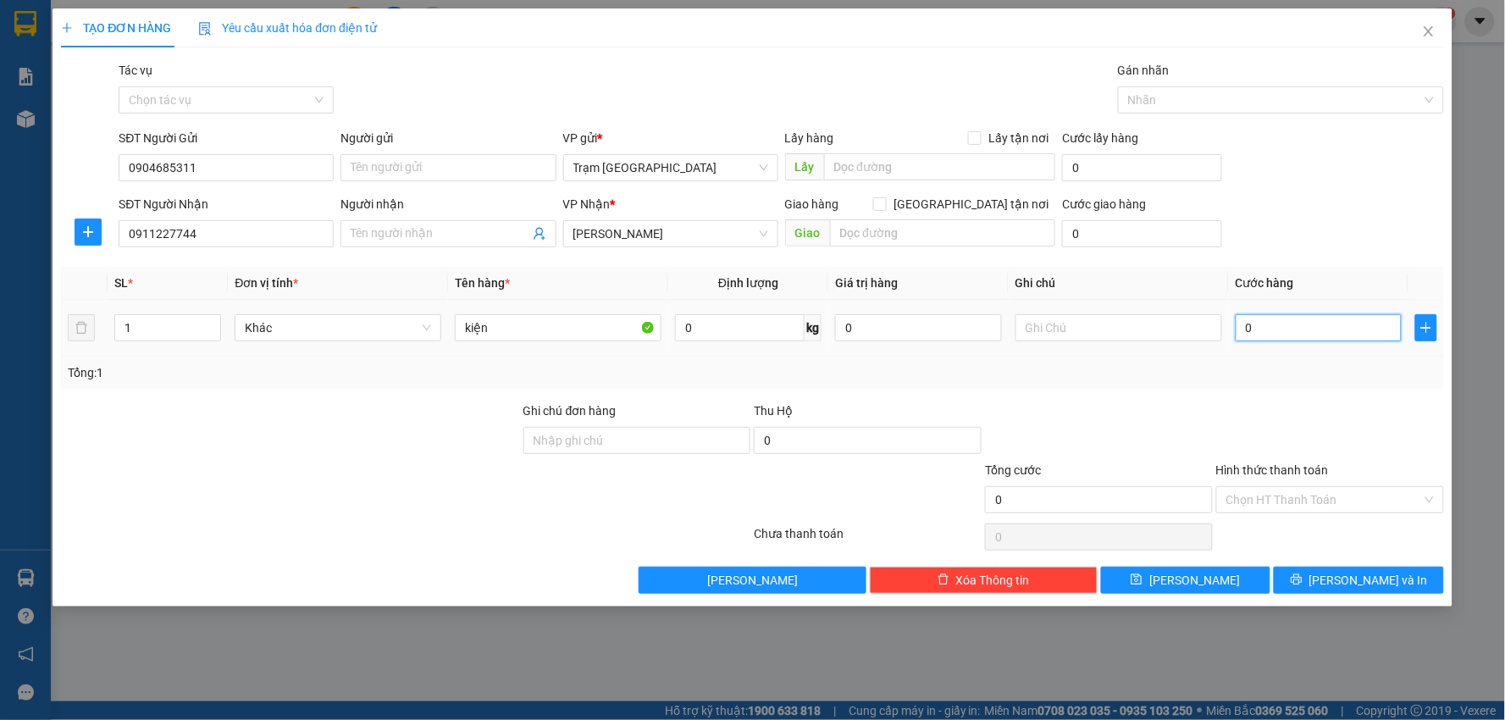
type input "003"
type input "3"
type input "0.030"
type input "30"
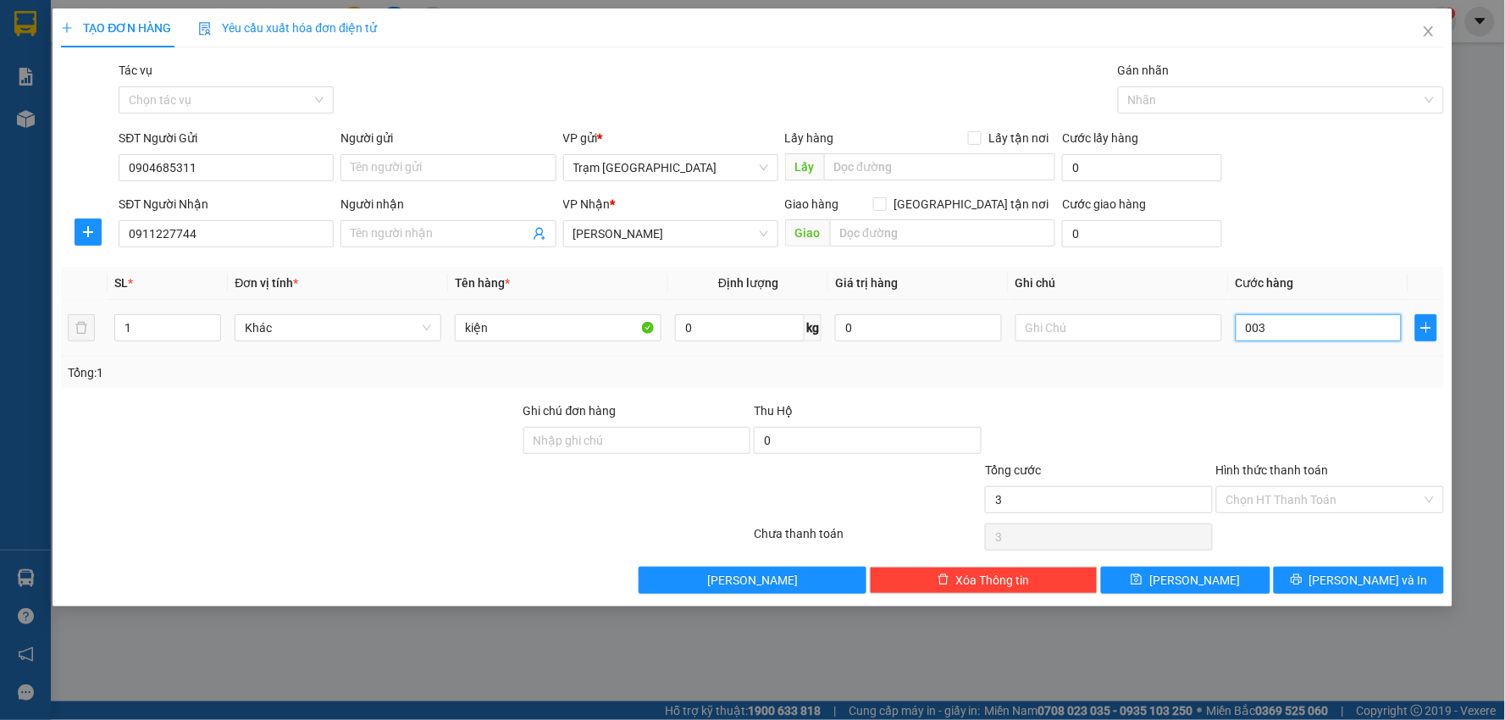
type input "30"
type input "30.000"
click at [1310, 402] on div at bounding box center [1330, 431] width 231 height 59
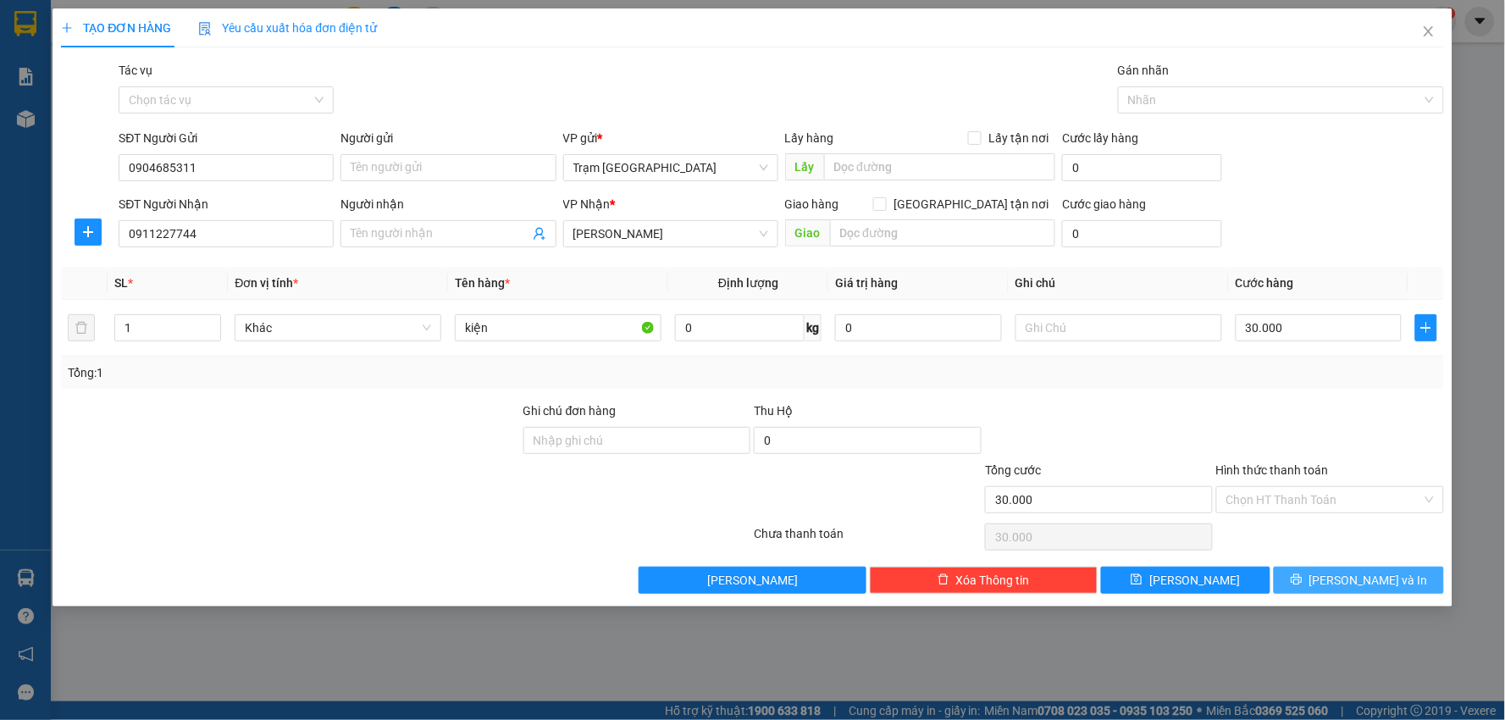
click at [1385, 589] on span "[PERSON_NAME] và In" at bounding box center [1369, 580] width 119 height 19
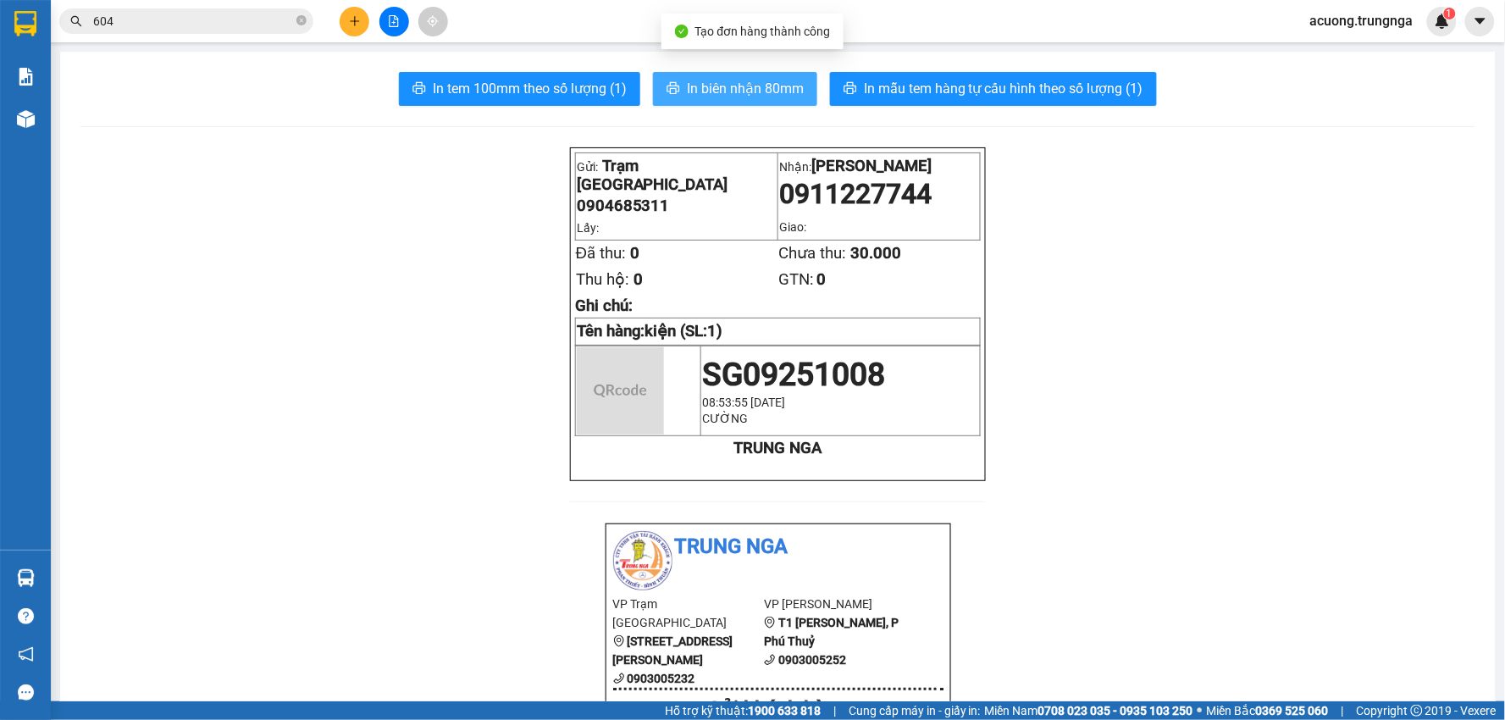
click at [734, 90] on span "In biên nhận 80mm" at bounding box center [745, 88] width 117 height 21
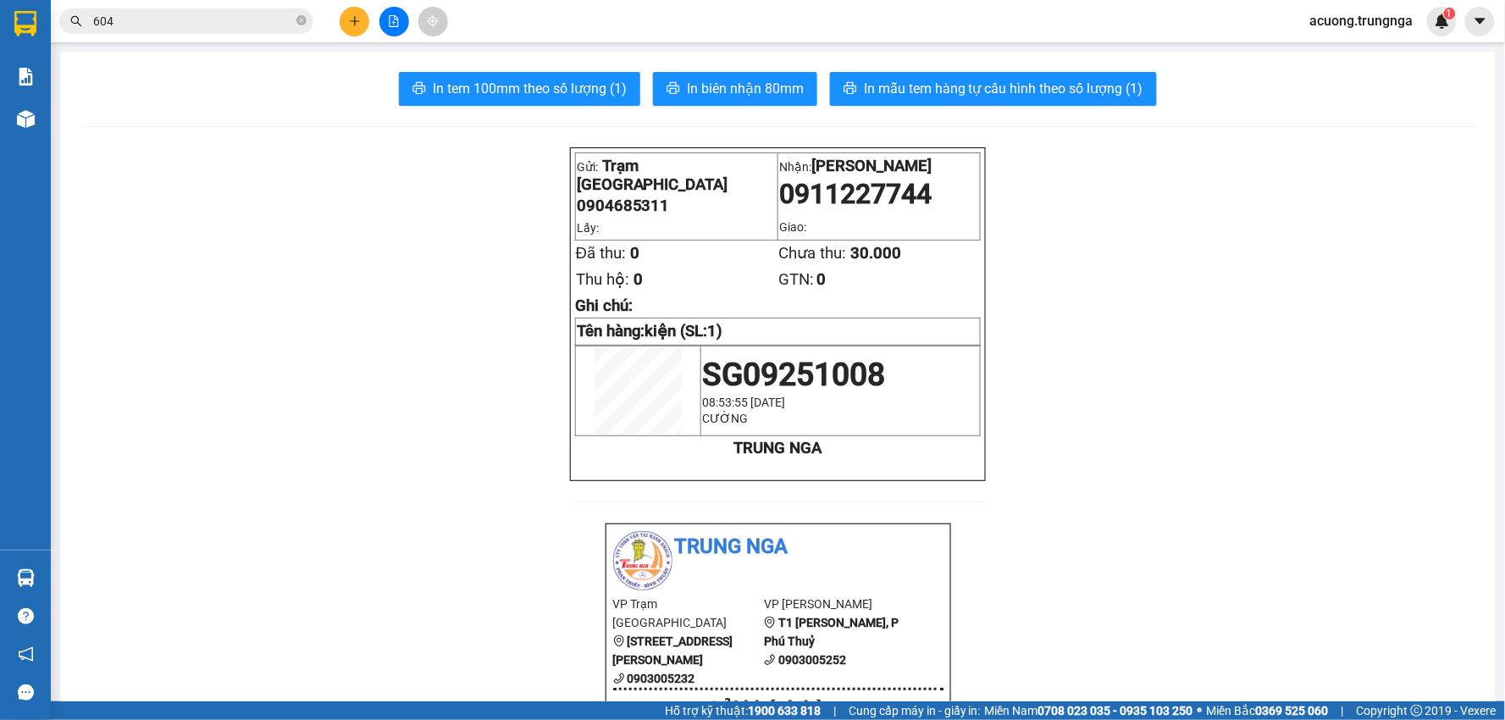
click at [363, 30] on button at bounding box center [355, 22] width 30 height 30
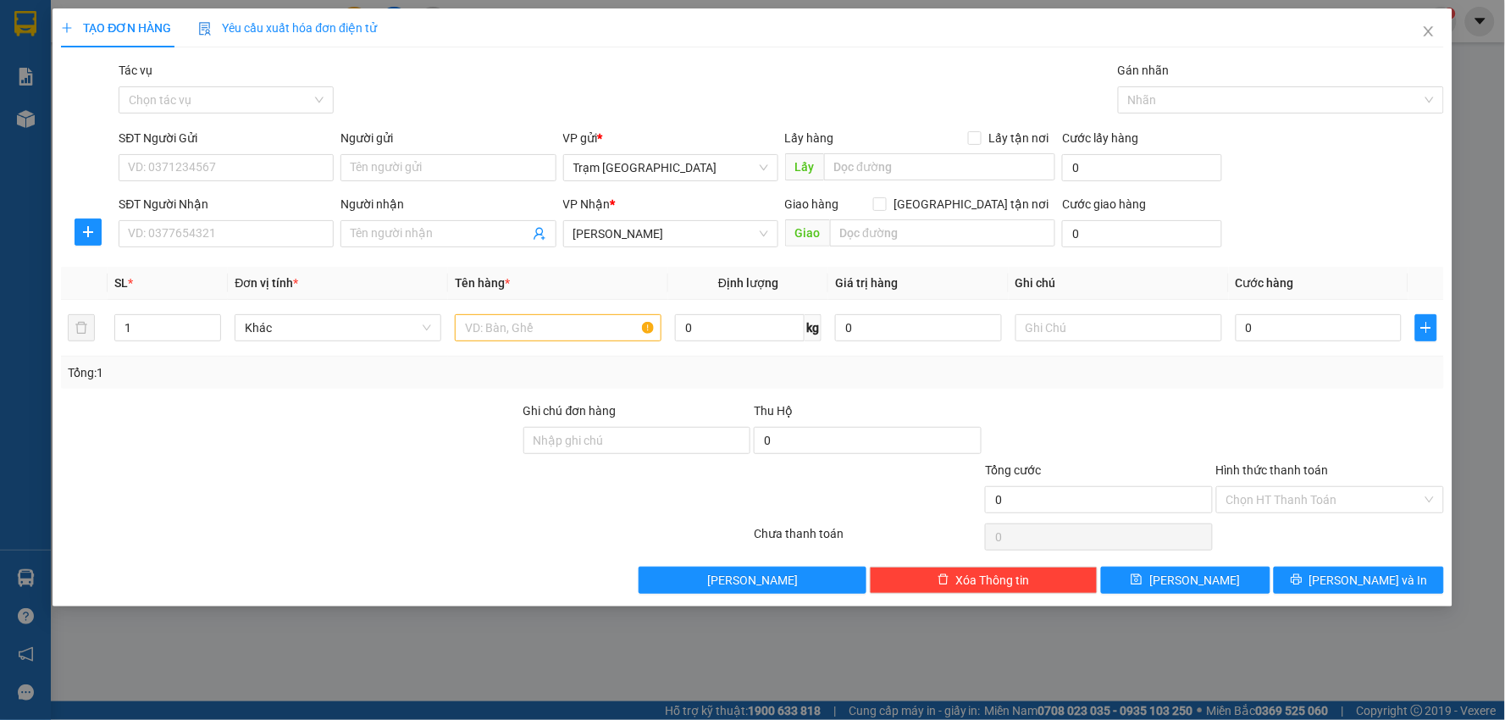
click at [206, 219] on div "SĐT Người Nhận" at bounding box center [226, 207] width 215 height 25
click at [212, 247] on input "SĐT Người Nhận" at bounding box center [226, 233] width 215 height 27
type input "0941116939"
click at [175, 269] on div "0941116939 - oanh" at bounding box center [226, 267] width 195 height 19
type input "oanh"
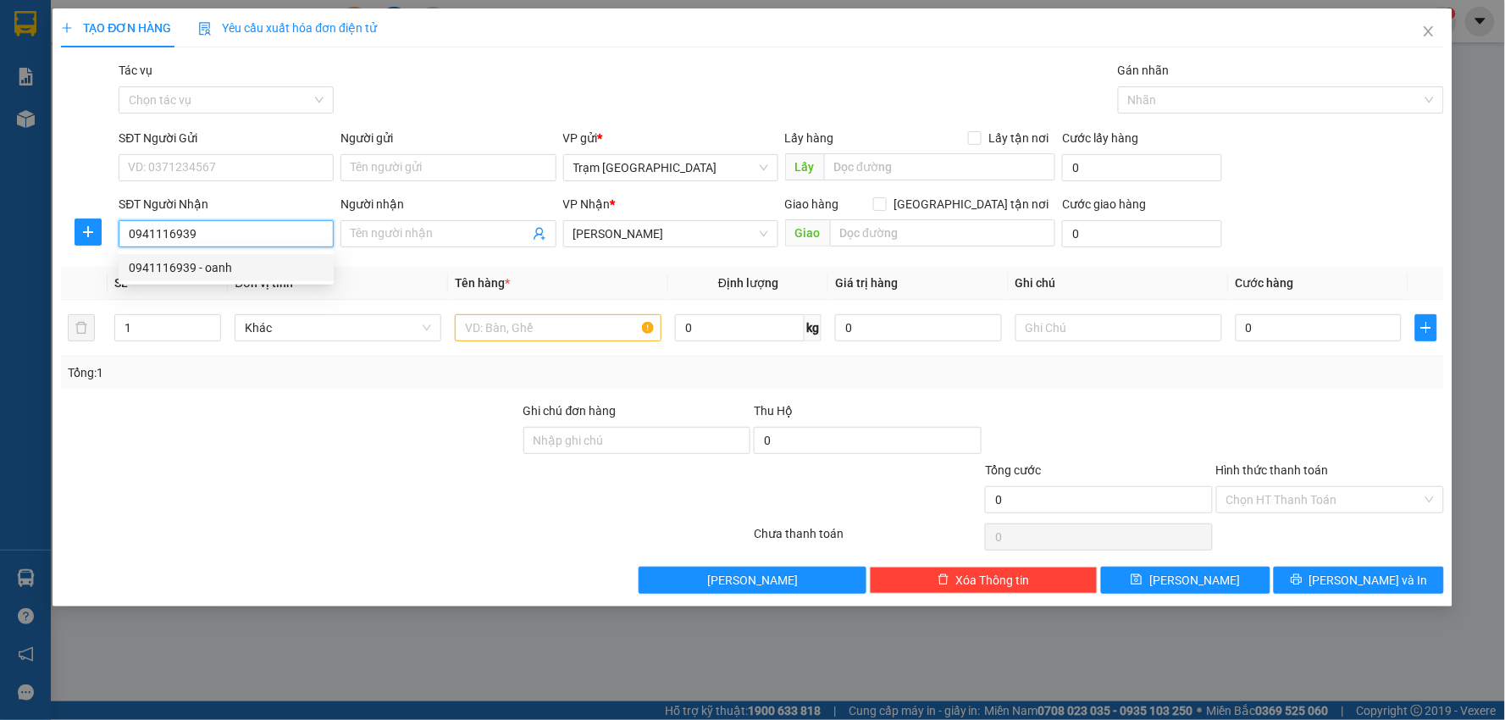
type input "1a le duan"
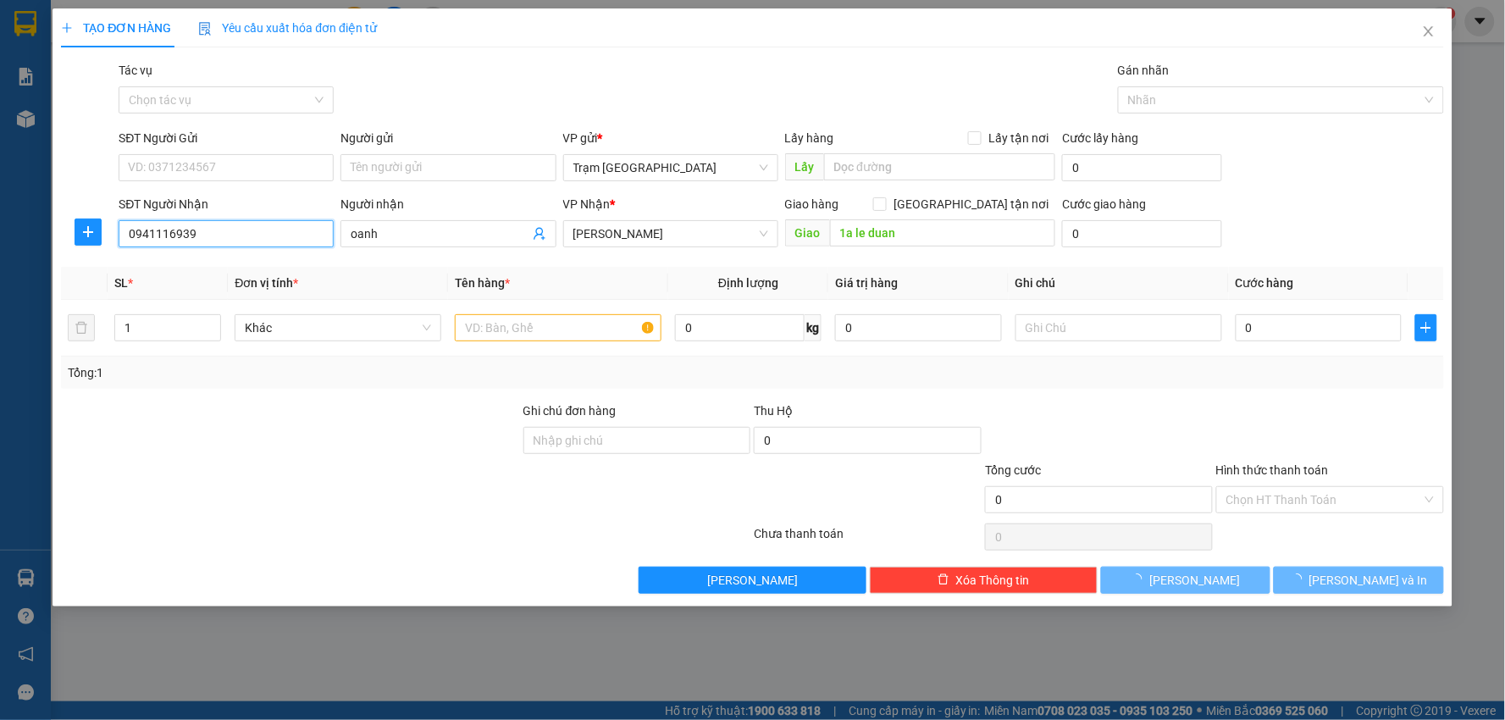
type input "40.000"
type input "0941116939"
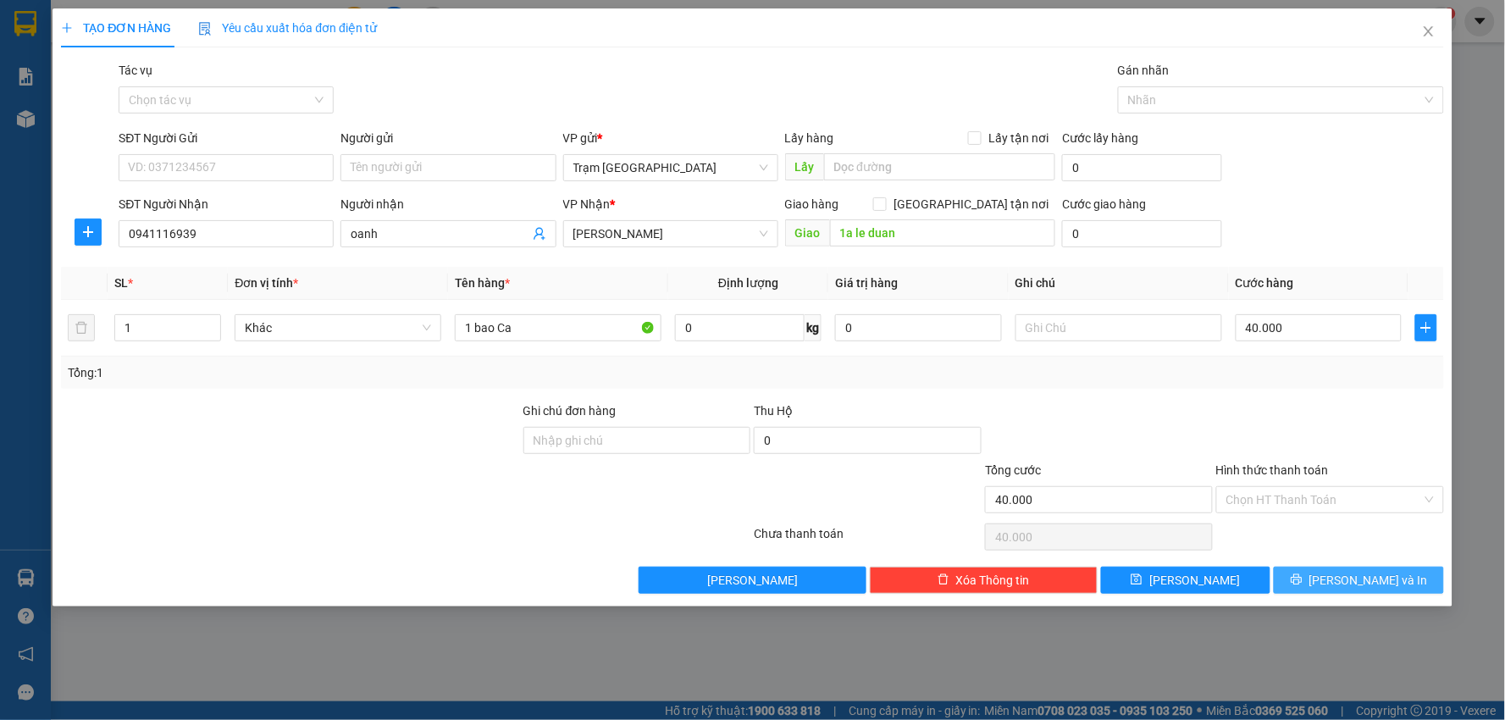
click at [1302, 579] on icon "printer" at bounding box center [1296, 579] width 11 height 11
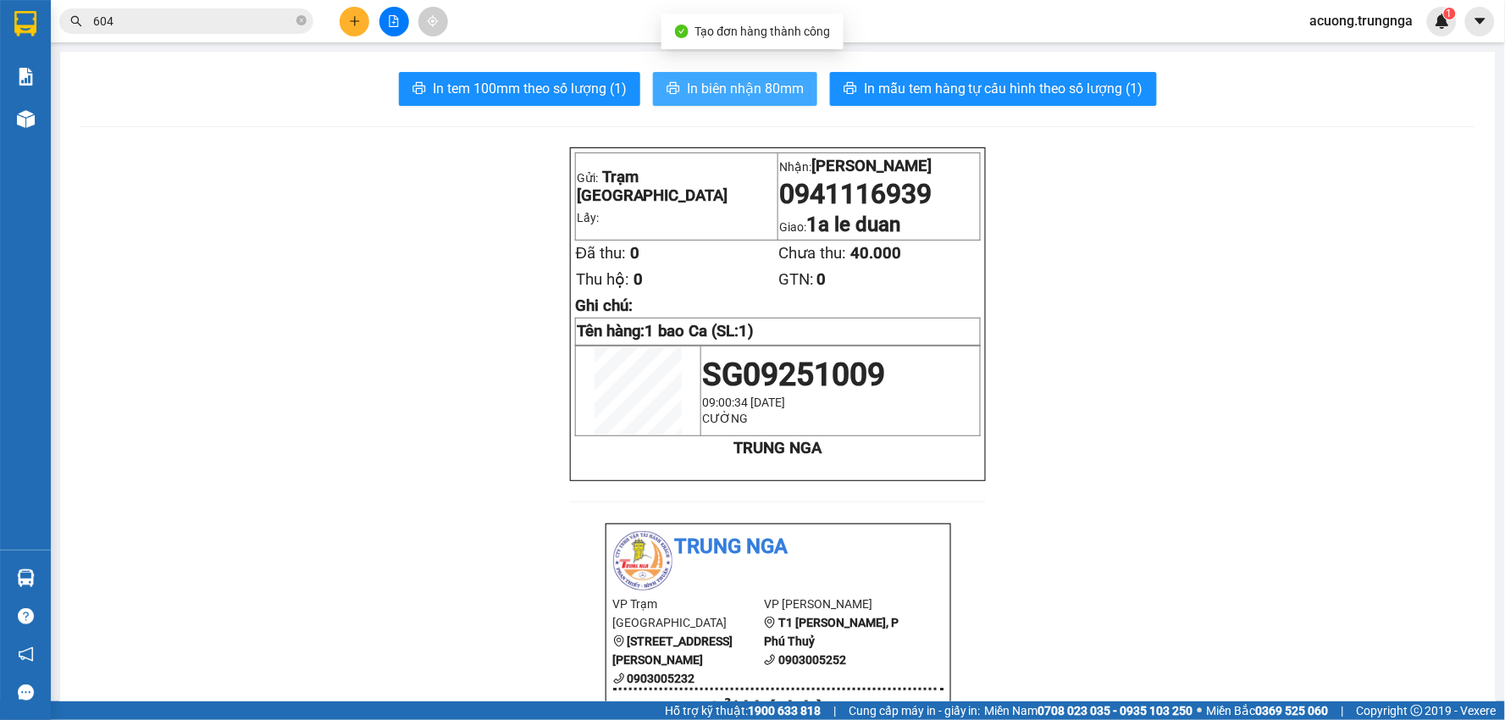
click at [732, 98] on span "In biên nhận 80mm" at bounding box center [745, 88] width 117 height 21
click at [342, 24] on button at bounding box center [355, 22] width 30 height 30
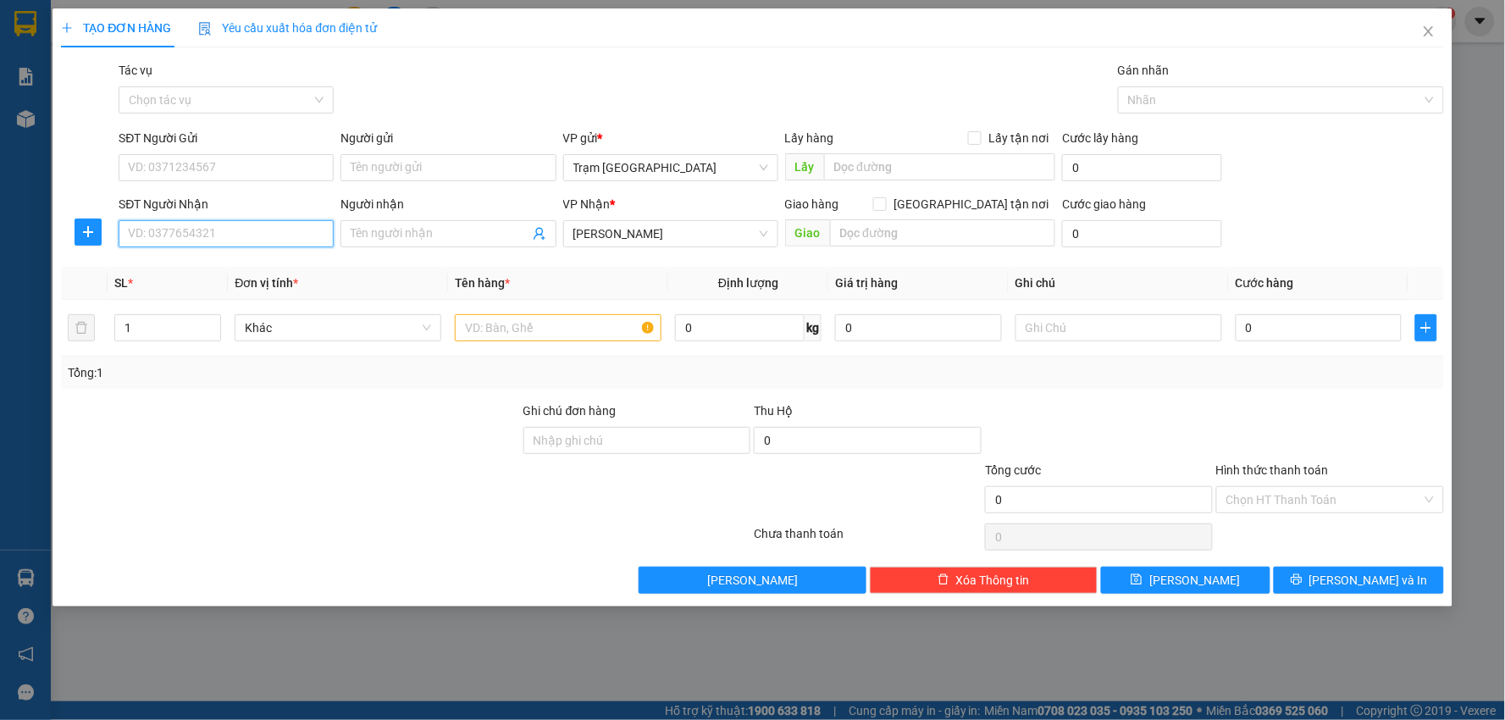
paste input "0948949295"
type input "0948949295"
click at [570, 334] on input "text" at bounding box center [558, 327] width 207 height 27
type input "hộp"
click at [1272, 331] on input "0" at bounding box center [1319, 327] width 167 height 27
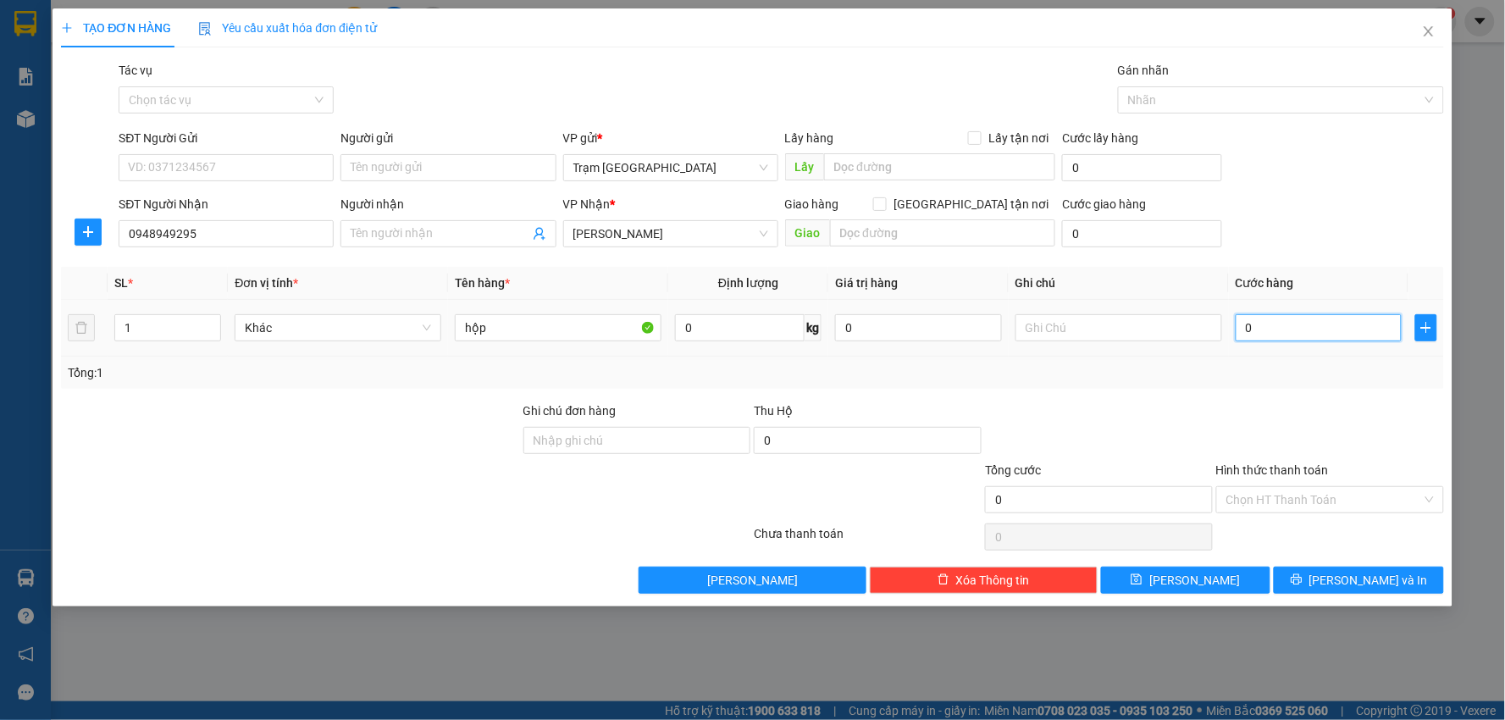
type input "003"
type input "3"
type input "0.030"
type input "30"
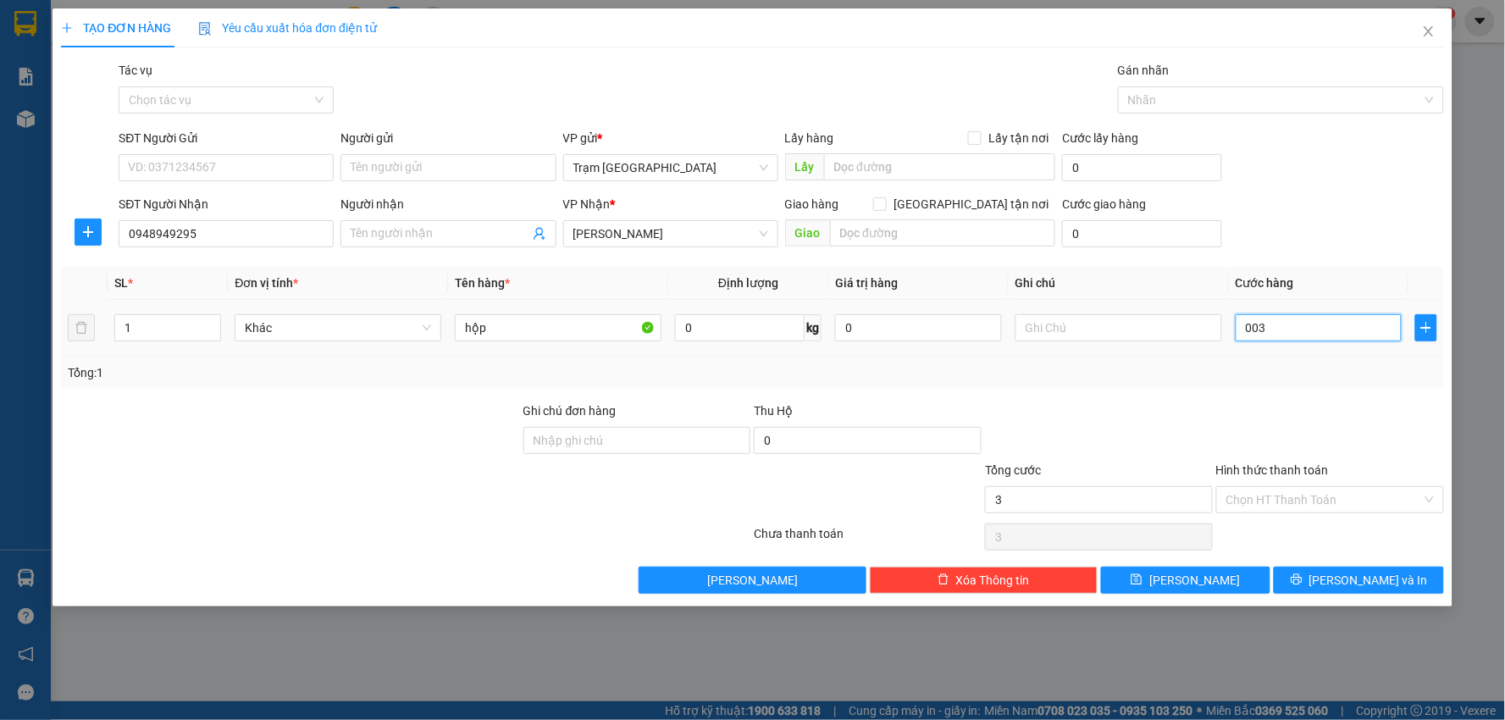
type input "30"
type input "30.000"
click at [1262, 421] on div at bounding box center [1330, 431] width 231 height 59
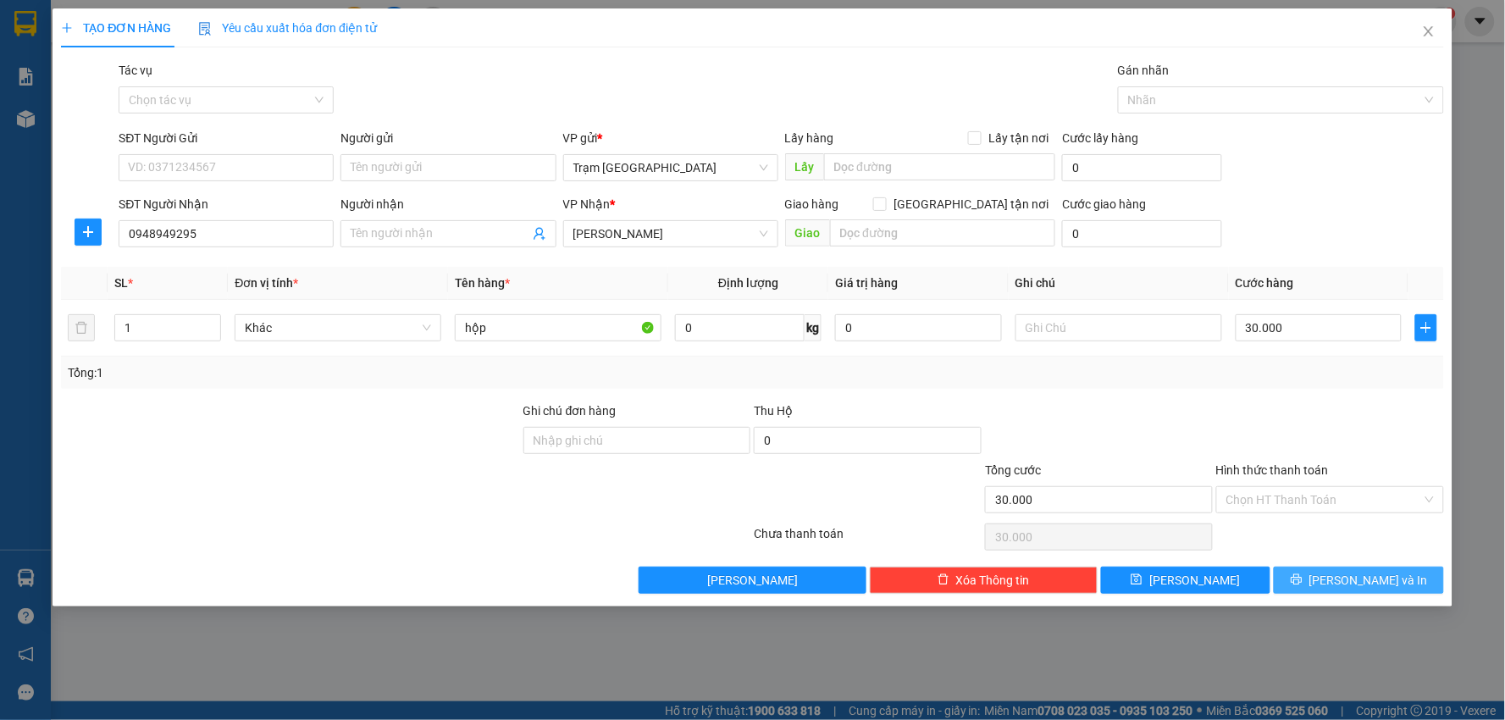
click at [1322, 585] on button "[PERSON_NAME] và In" at bounding box center [1359, 580] width 170 height 27
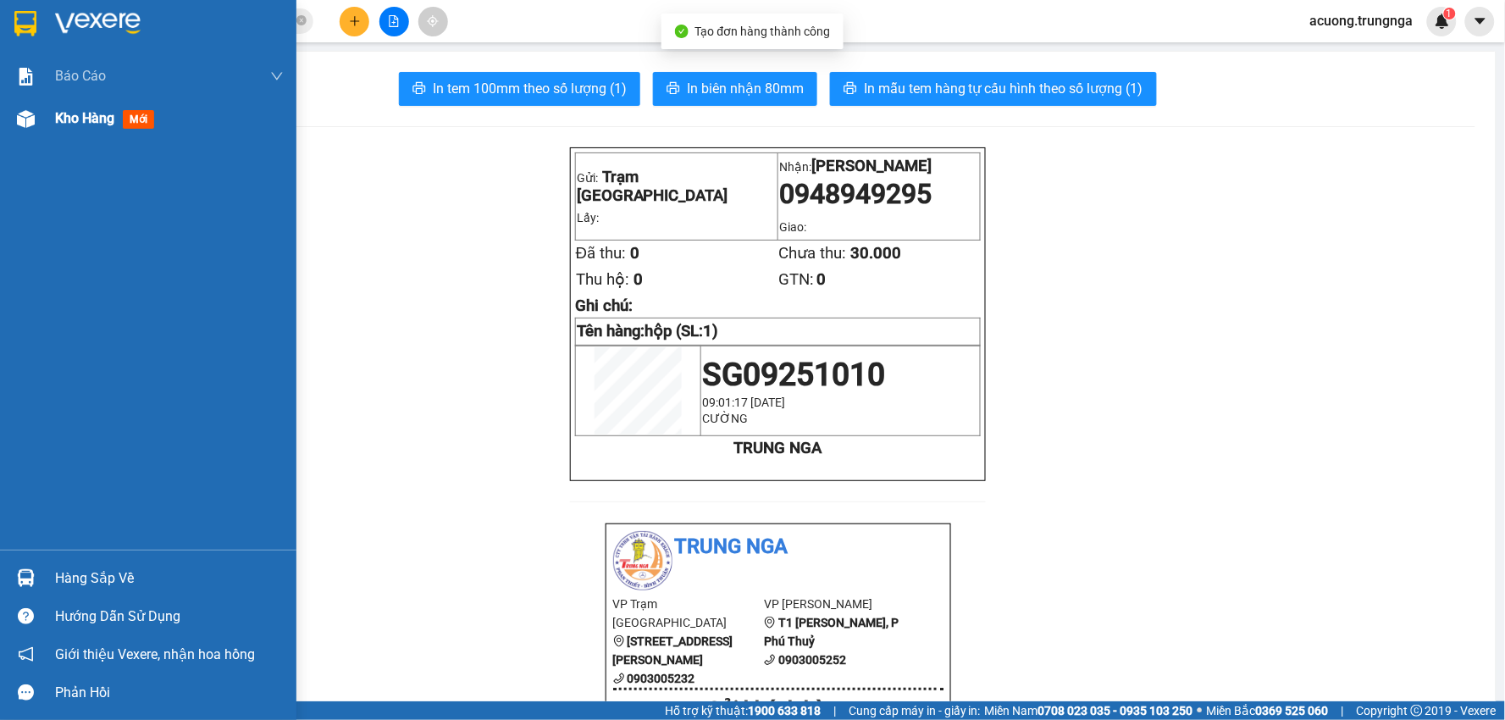
click at [87, 119] on span "Kho hàng" at bounding box center [84, 118] width 59 height 16
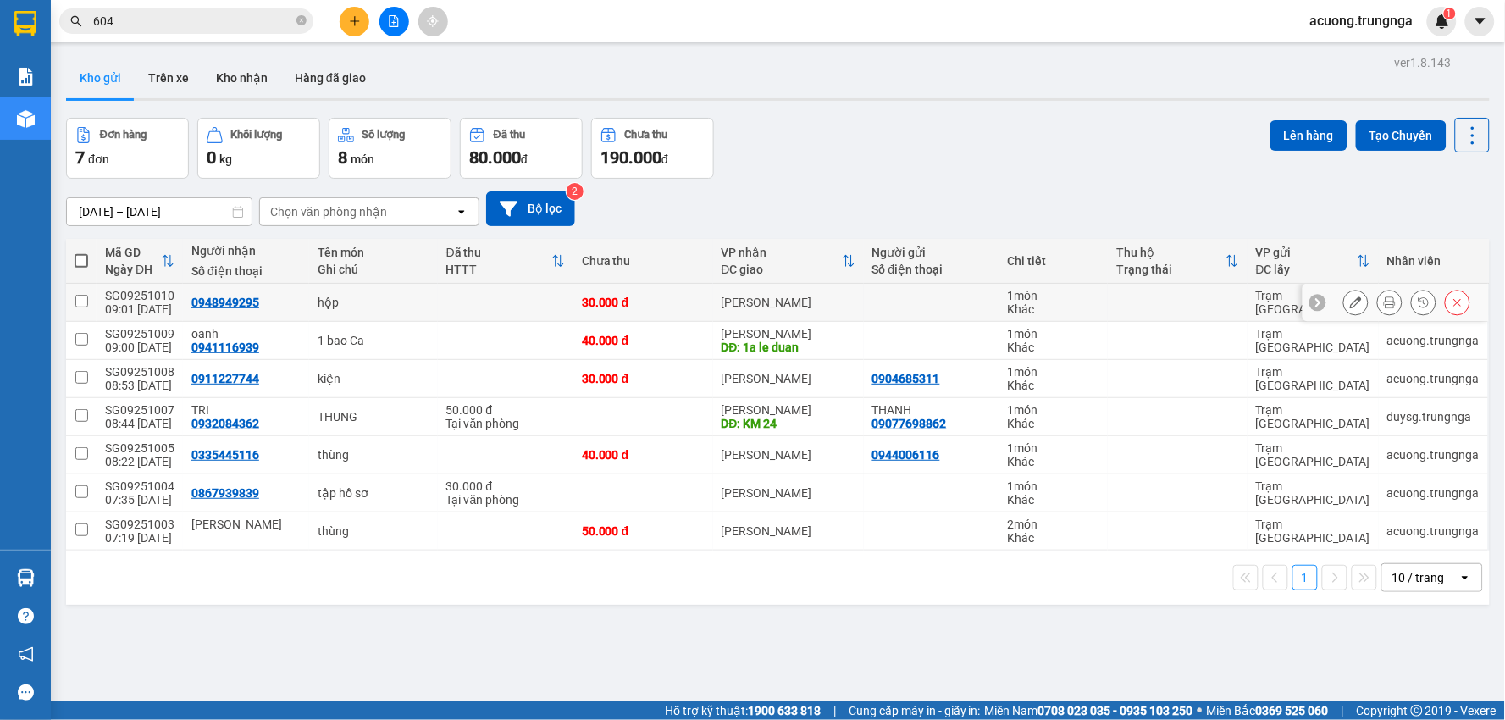
click at [1351, 294] on div at bounding box center [1356, 302] width 25 height 25
click at [1344, 306] on button at bounding box center [1356, 303] width 24 height 30
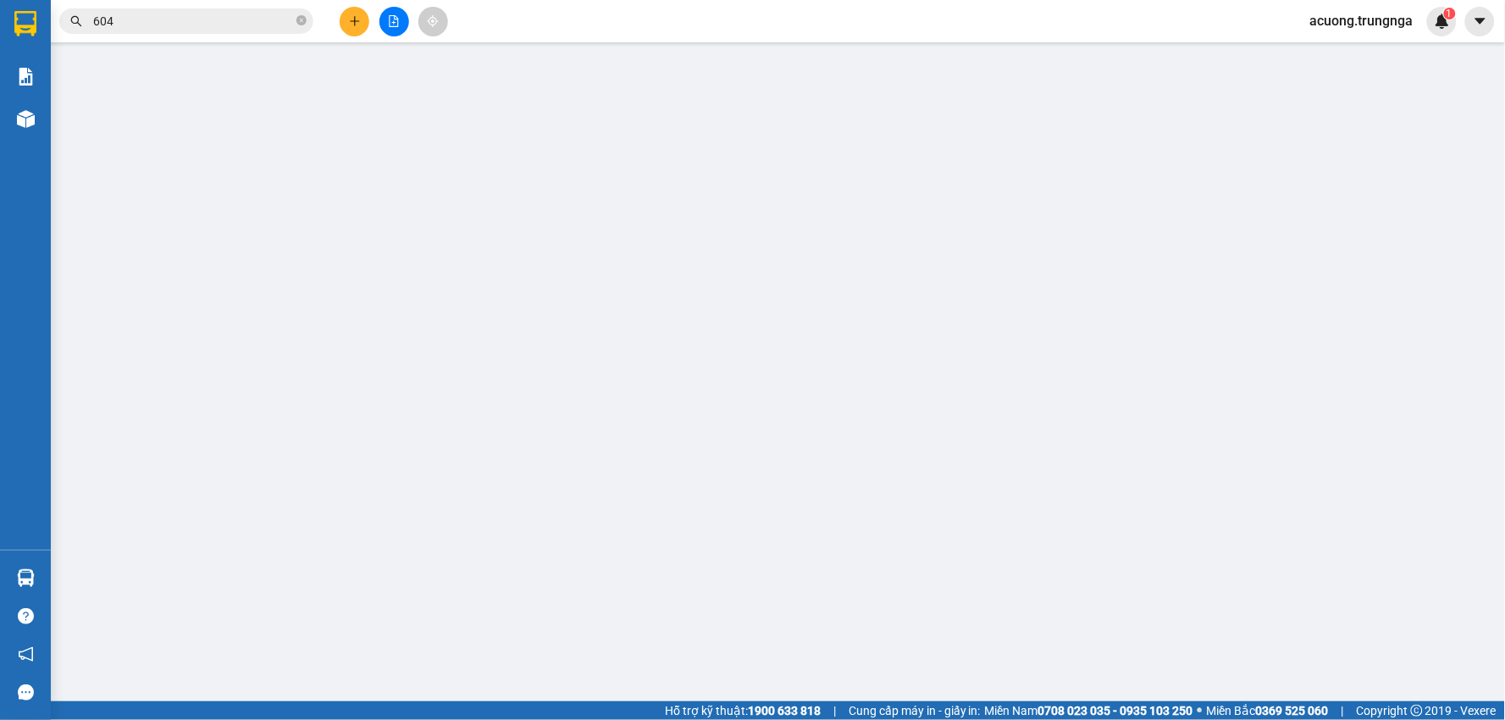
type input "0948949295"
type input "30.000"
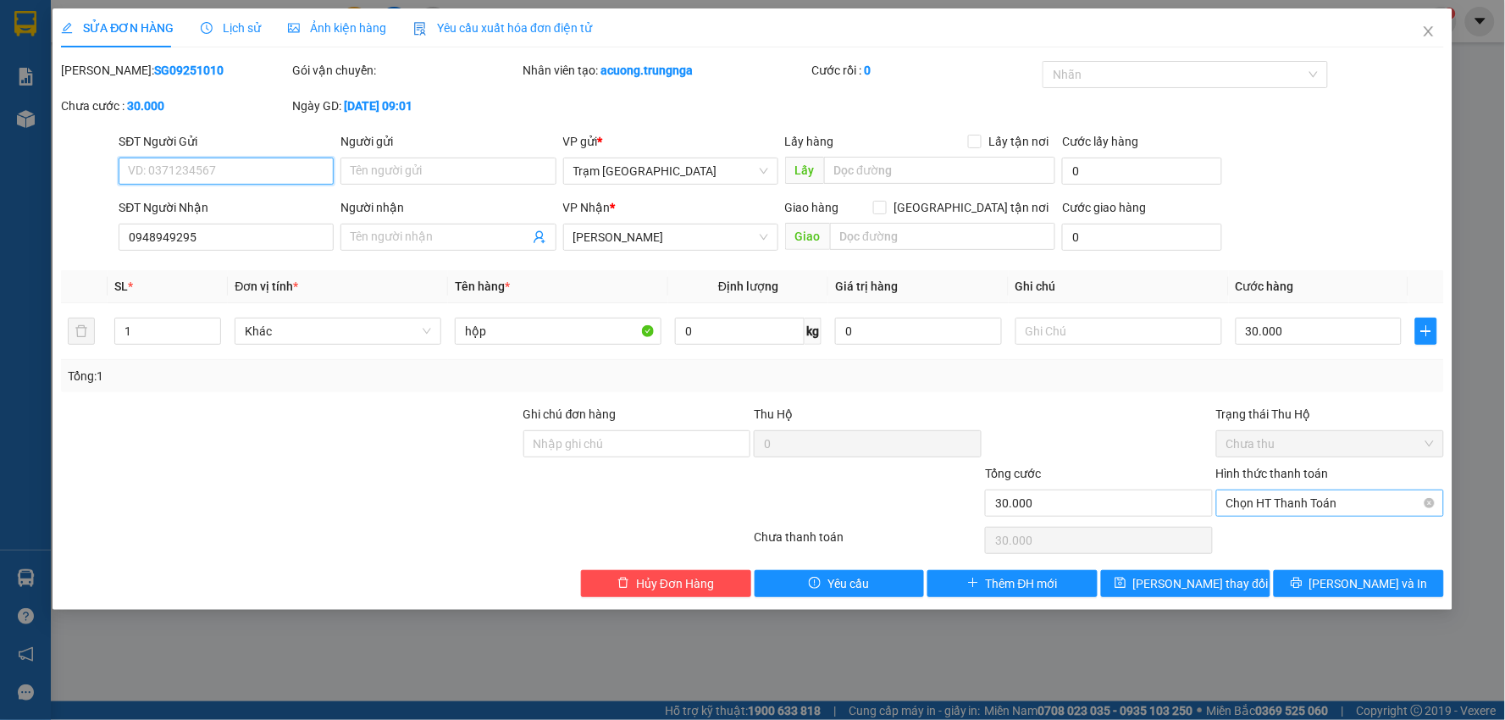
click at [1292, 508] on span "Chọn HT Thanh Toán" at bounding box center [1331, 503] width 208 height 25
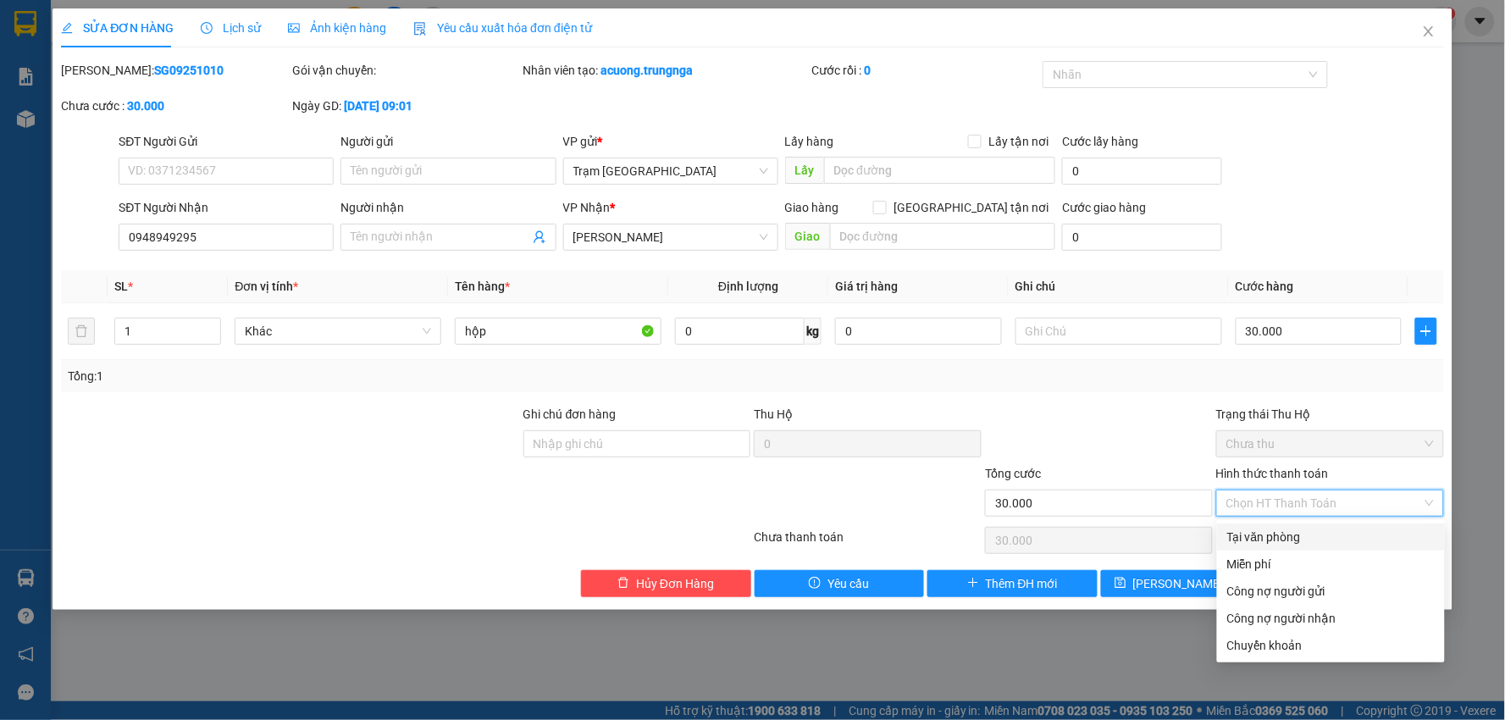
click at [1292, 536] on div "Tại văn phòng" at bounding box center [1332, 537] width 208 height 19
type input "0"
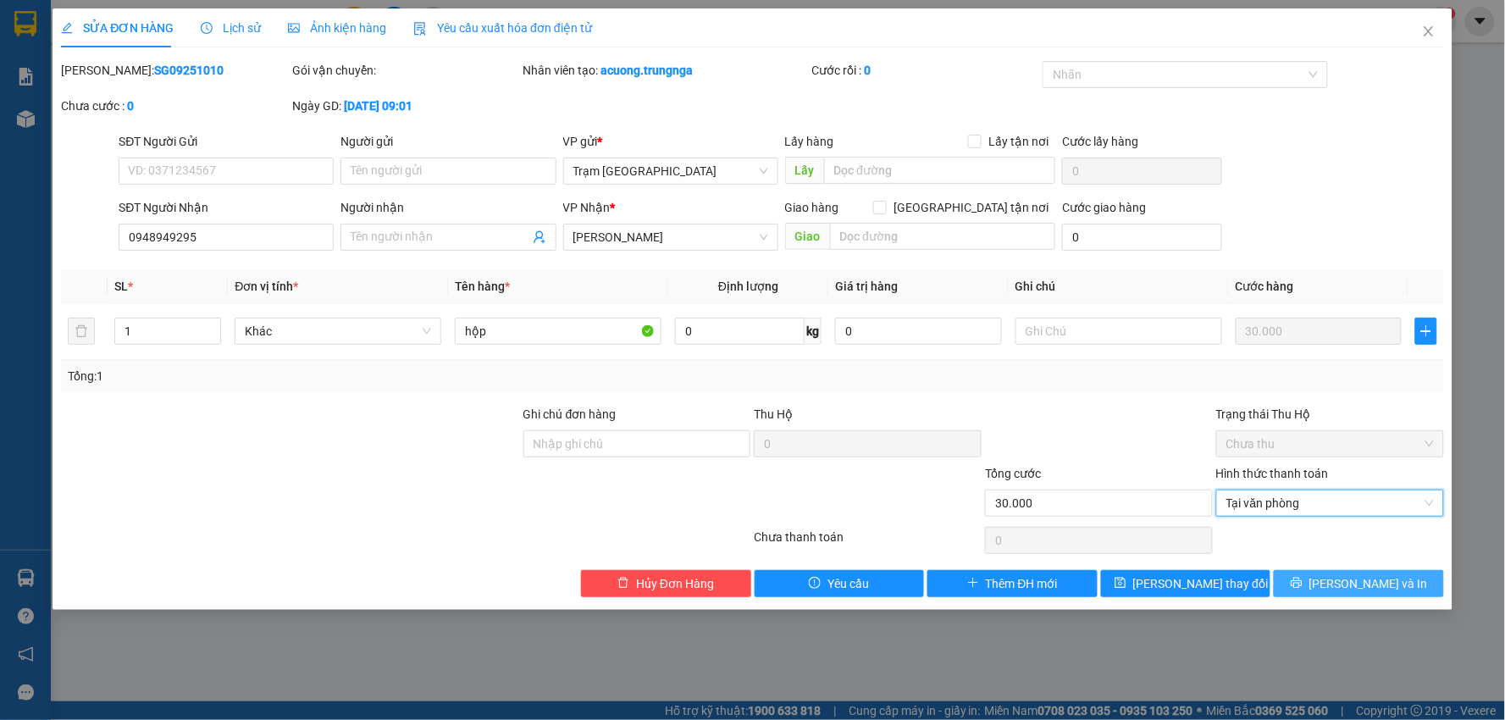
click at [1349, 586] on span "[PERSON_NAME] và In" at bounding box center [1369, 583] width 119 height 19
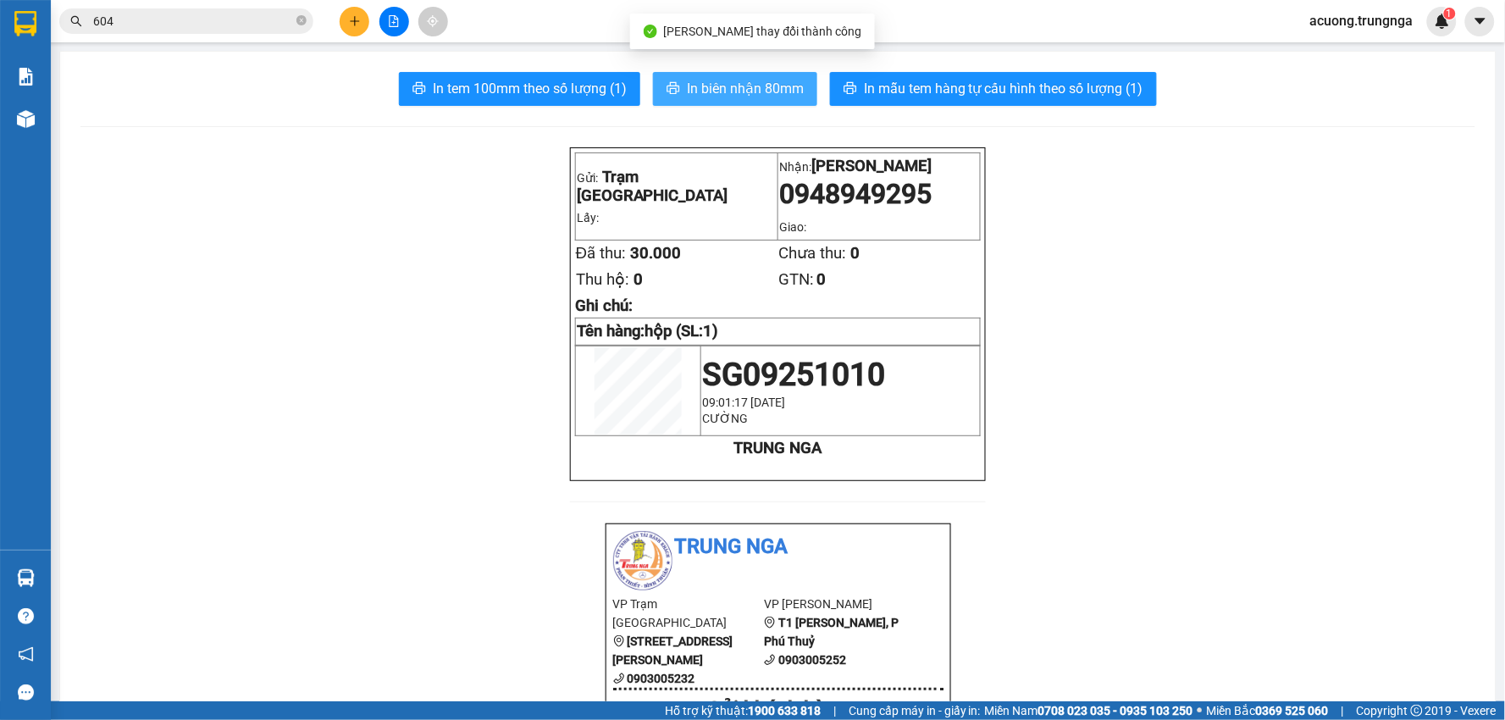
click at [764, 85] on span "In biên nhận 80mm" at bounding box center [745, 88] width 117 height 21
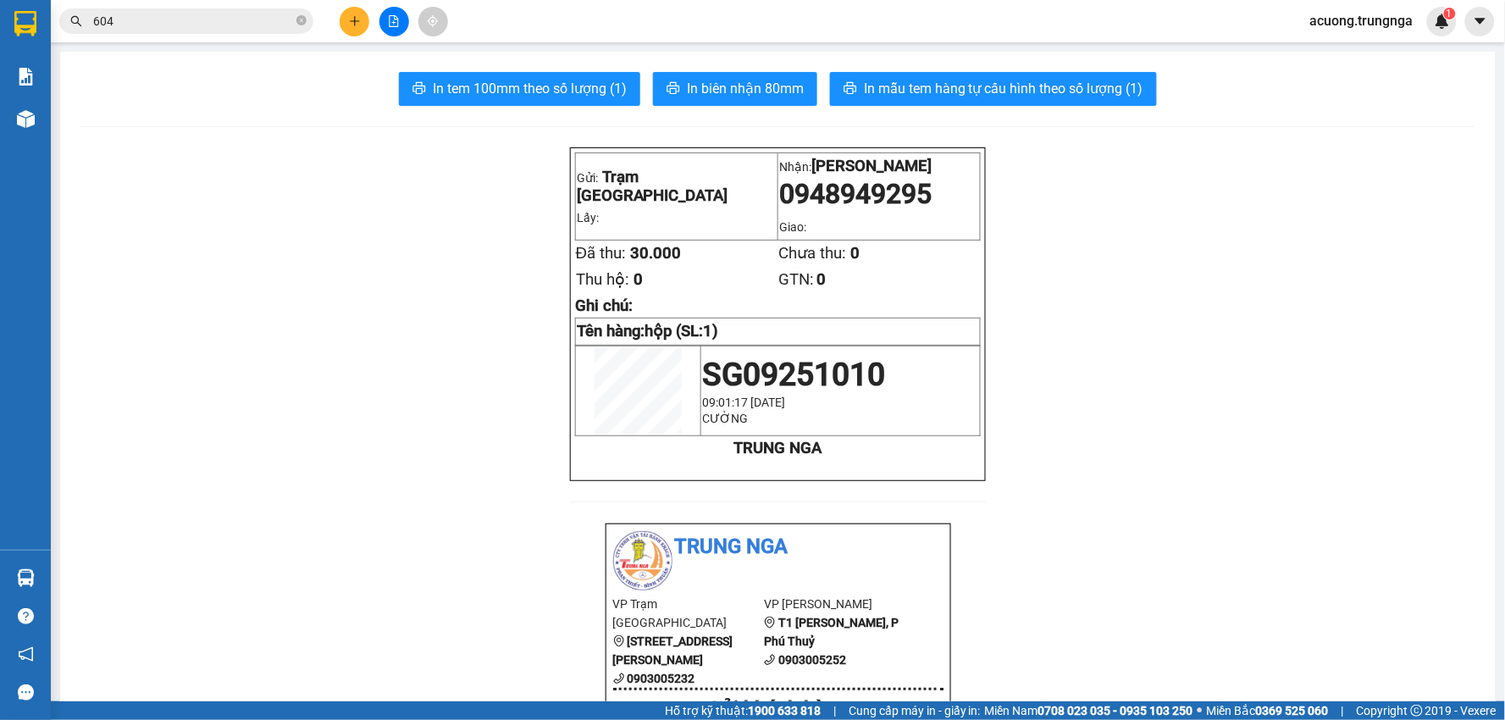
click at [346, 23] on button at bounding box center [355, 22] width 30 height 30
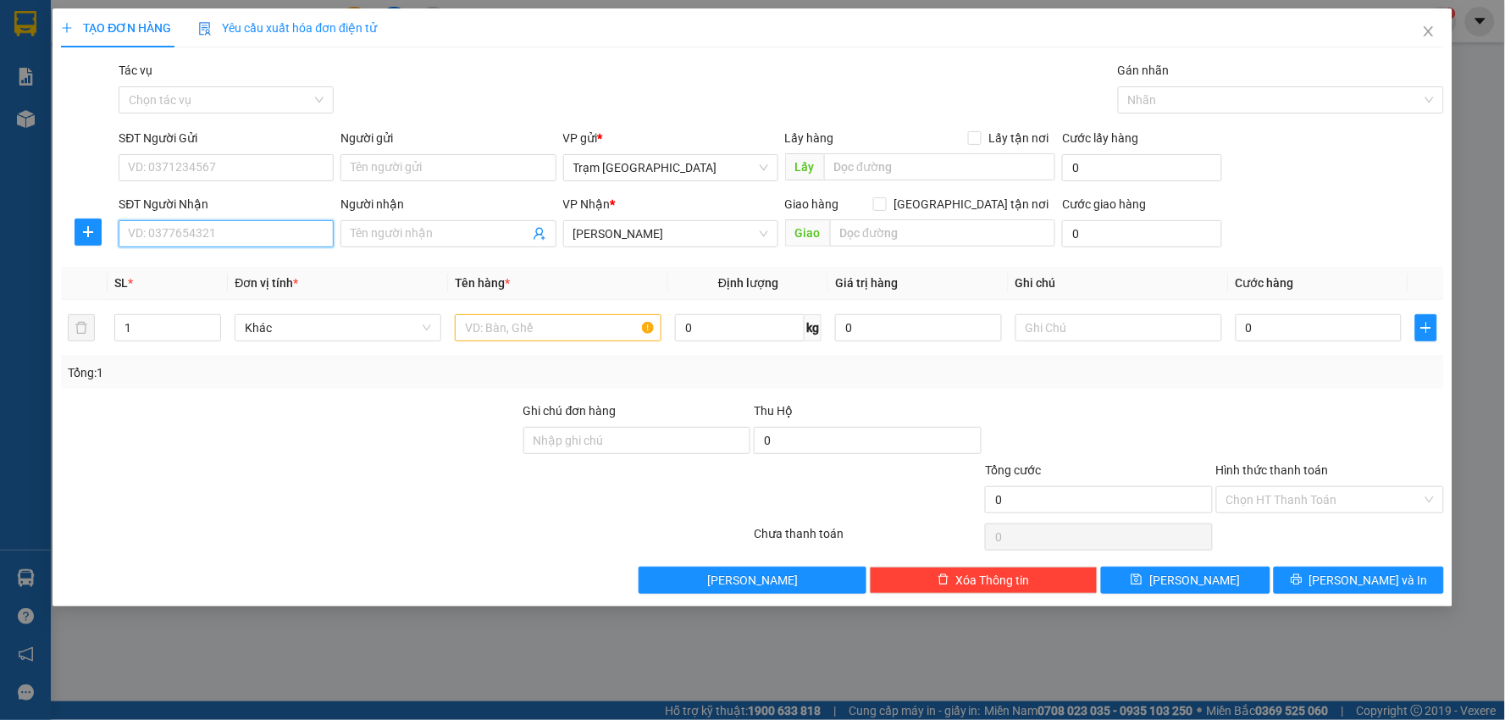
click at [246, 241] on input "SĐT Người Nhận" at bounding box center [226, 233] width 215 height 27
type input "0818725284"
click at [225, 175] on input "SĐT Người Gửi" at bounding box center [226, 167] width 215 height 27
type input "0335096168"
click at [507, 333] on input "text" at bounding box center [558, 327] width 207 height 27
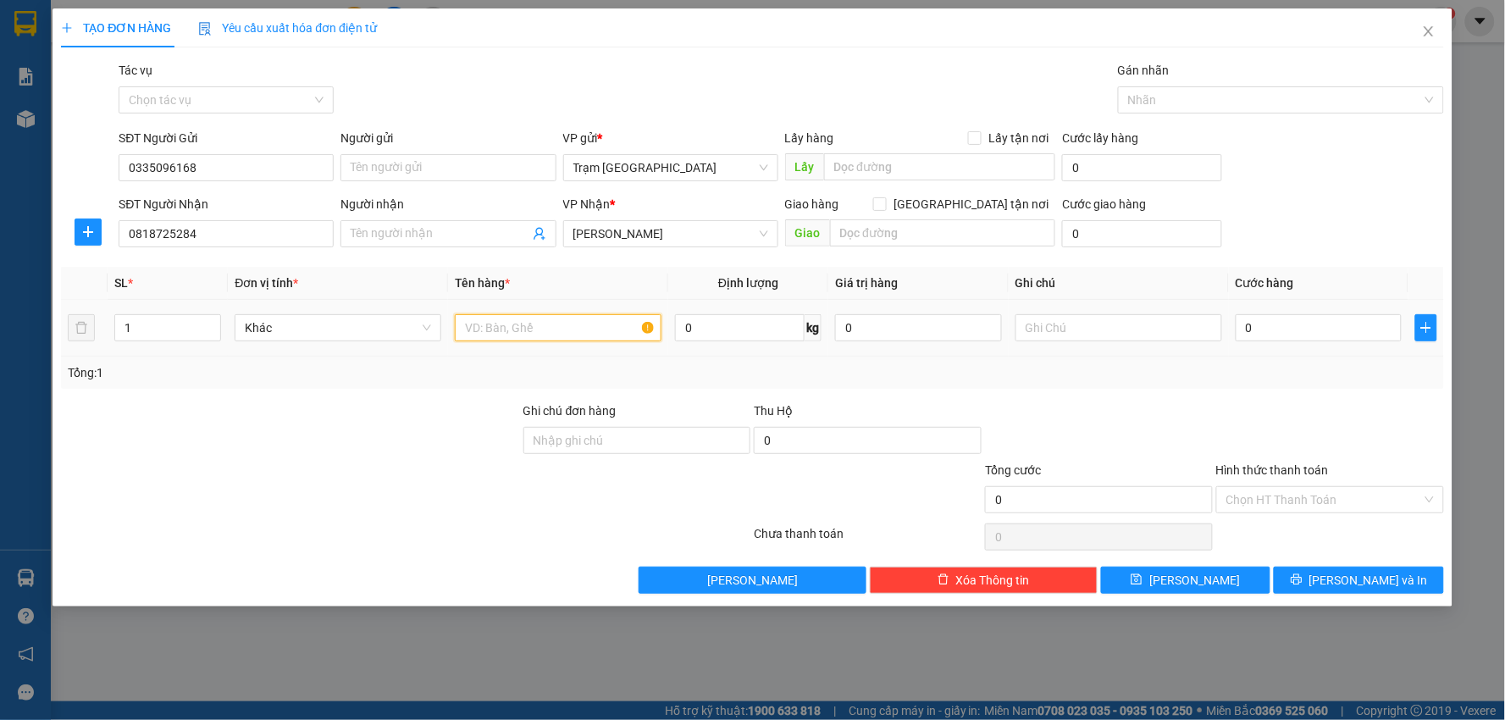
click at [508, 334] on input "text" at bounding box center [558, 327] width 207 height 27
type input "thùng nhỏ"
click at [945, 233] on input "text" at bounding box center [943, 232] width 226 height 27
type input "km28"
click at [1272, 313] on div "0" at bounding box center [1319, 328] width 167 height 34
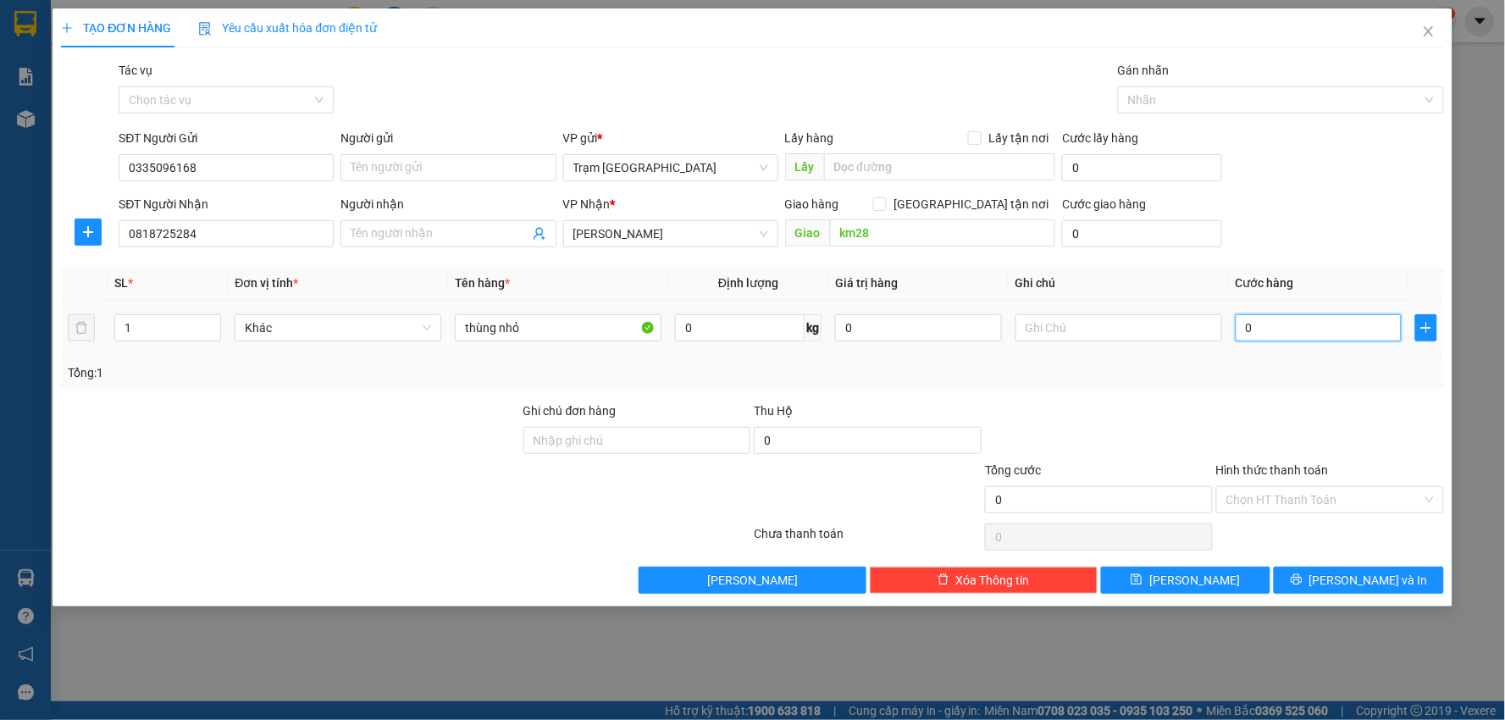
click at [1272, 319] on input "0" at bounding box center [1319, 327] width 167 height 27
type input "004"
type input "4"
type input "0.040"
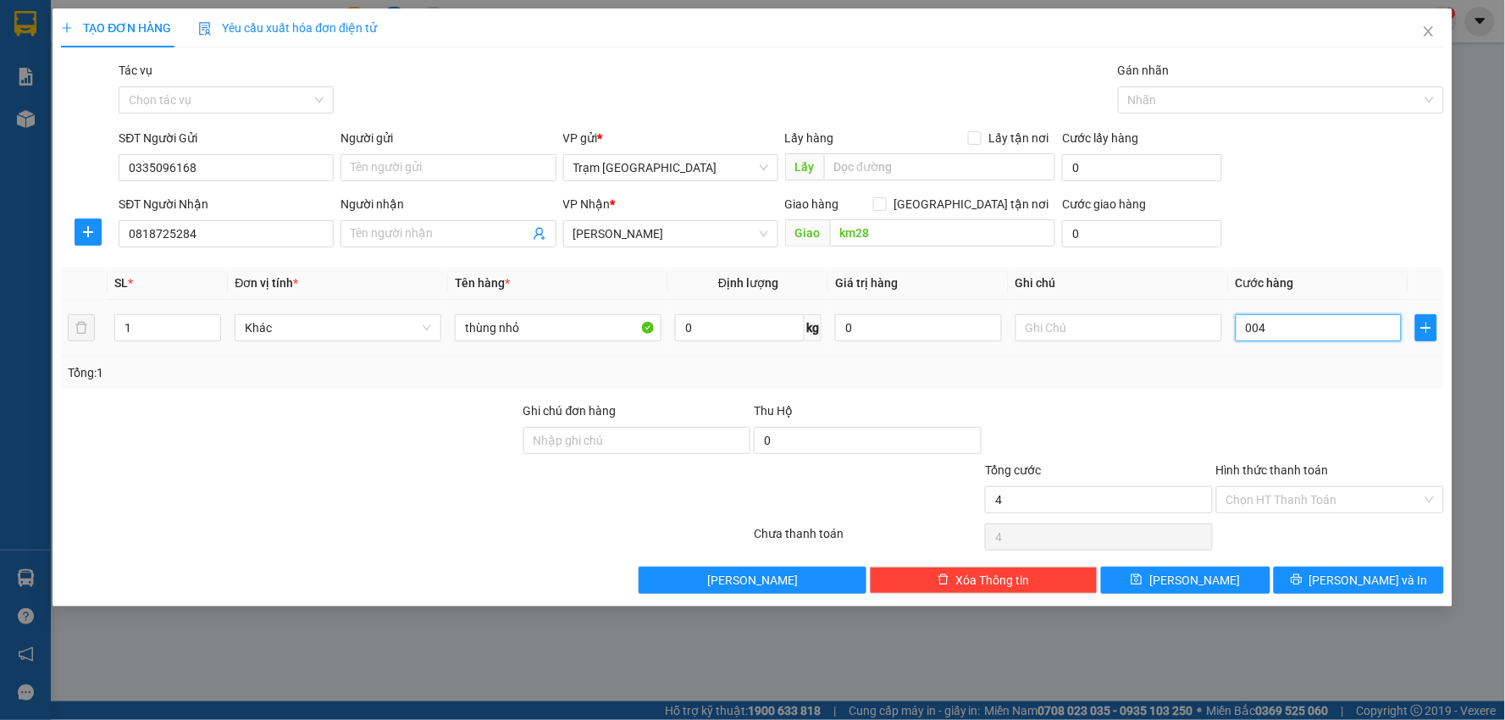
type input "40"
click at [1307, 393] on div "Transit Pickup Surcharge Ids Transit Deliver Surcharge Ids Transit Deliver Surc…" at bounding box center [752, 327] width 1383 height 533
type input "40.000"
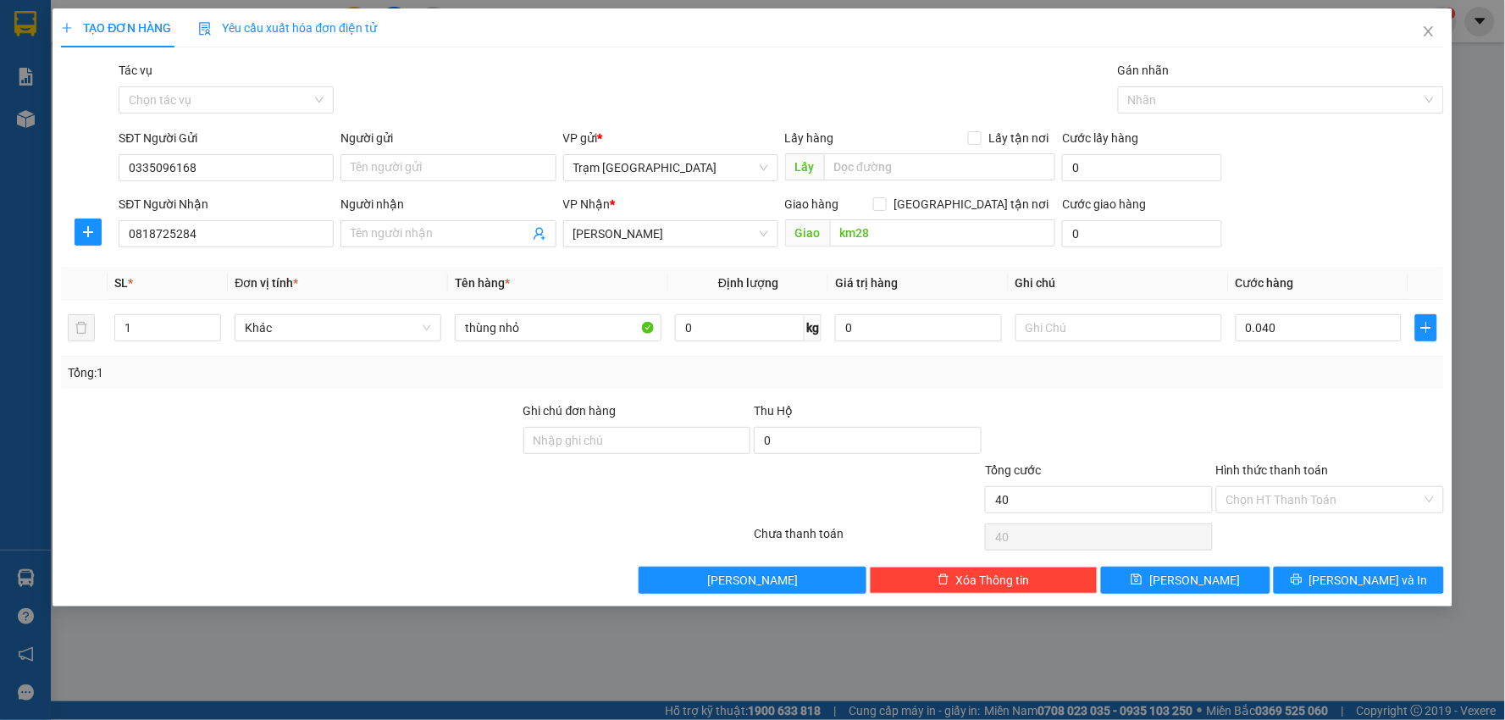
type input "40.000"
click at [1375, 586] on span "[PERSON_NAME] và In" at bounding box center [1369, 580] width 119 height 19
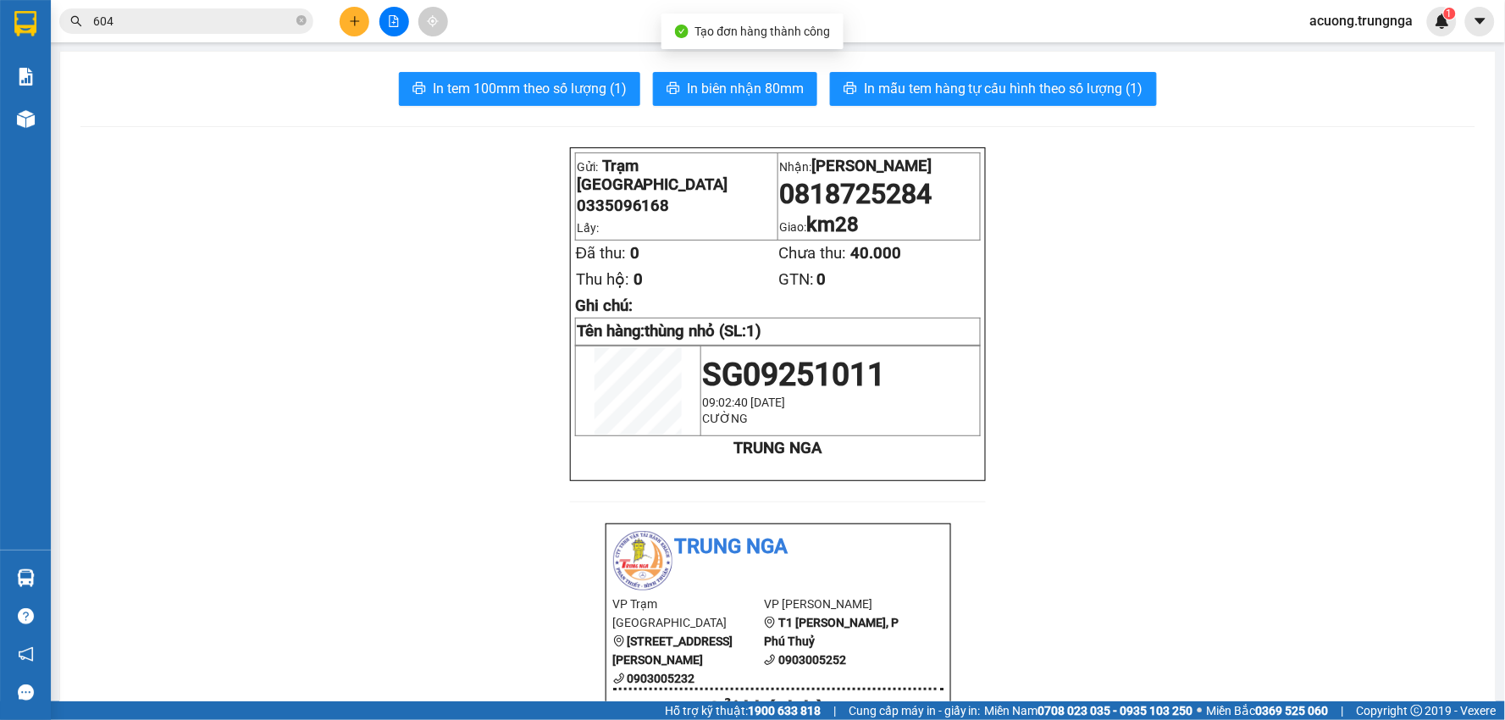
click at [740, 80] on span "In biên nhận 80mm" at bounding box center [745, 88] width 117 height 21
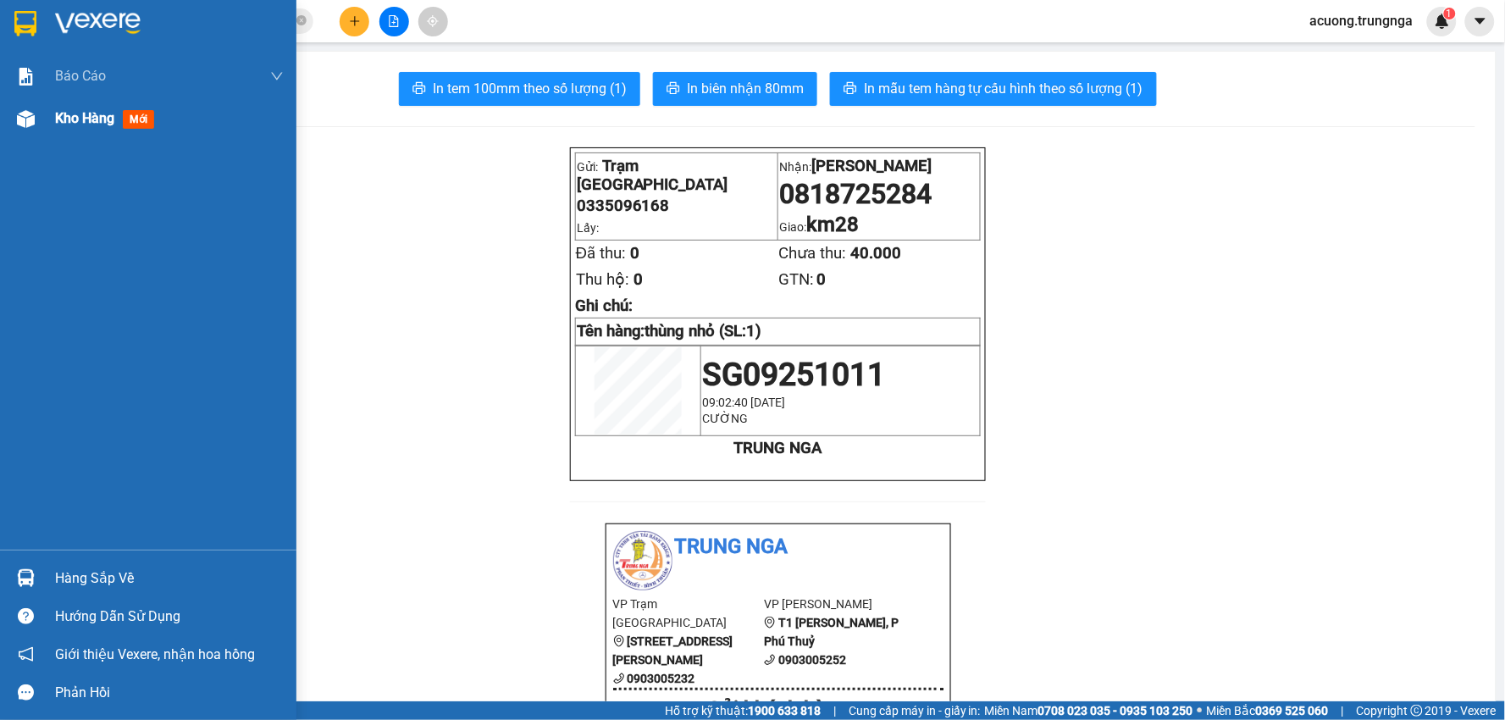
drag, startPoint x: 77, startPoint y: 124, endPoint x: 88, endPoint y: 130, distance: 12.5
click at [77, 123] on span "Kho hàng" at bounding box center [84, 118] width 59 height 16
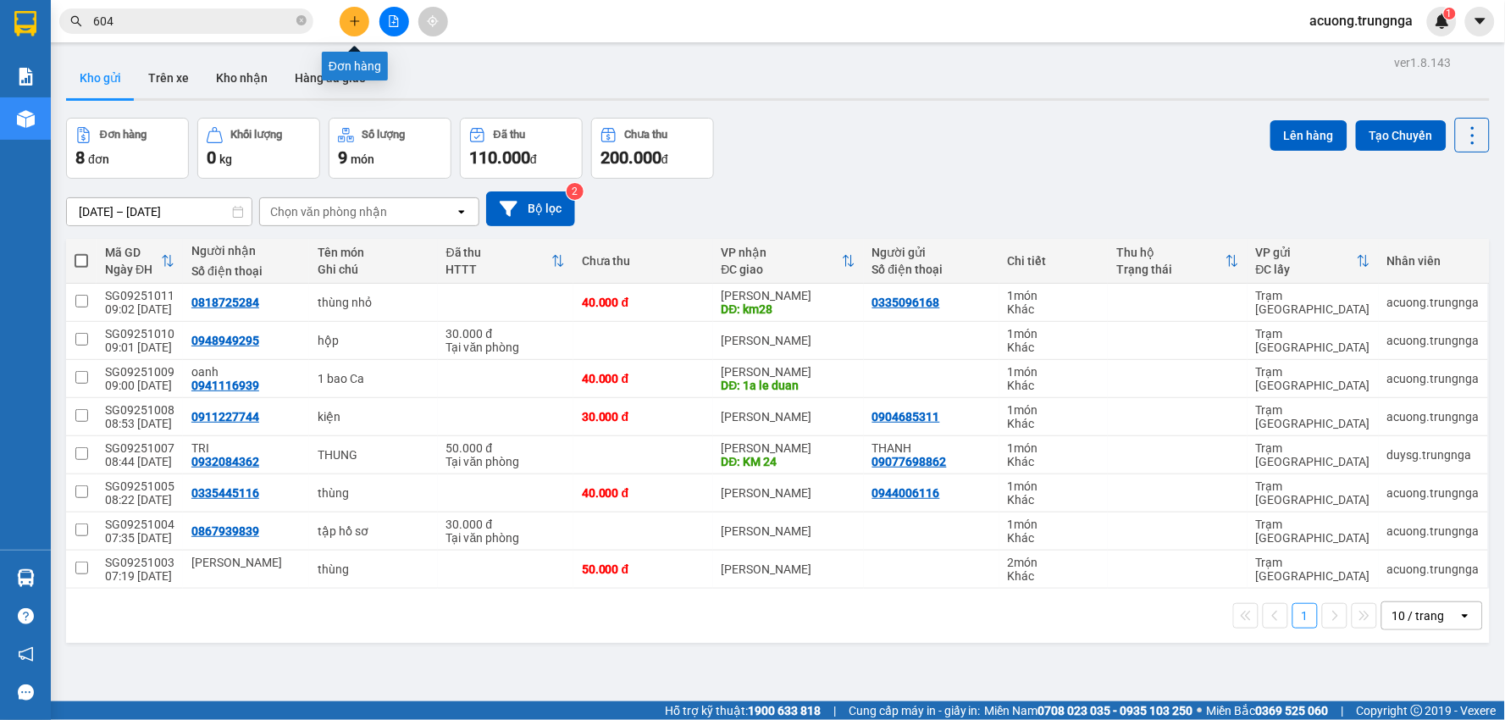
click at [363, 22] on button at bounding box center [355, 22] width 30 height 30
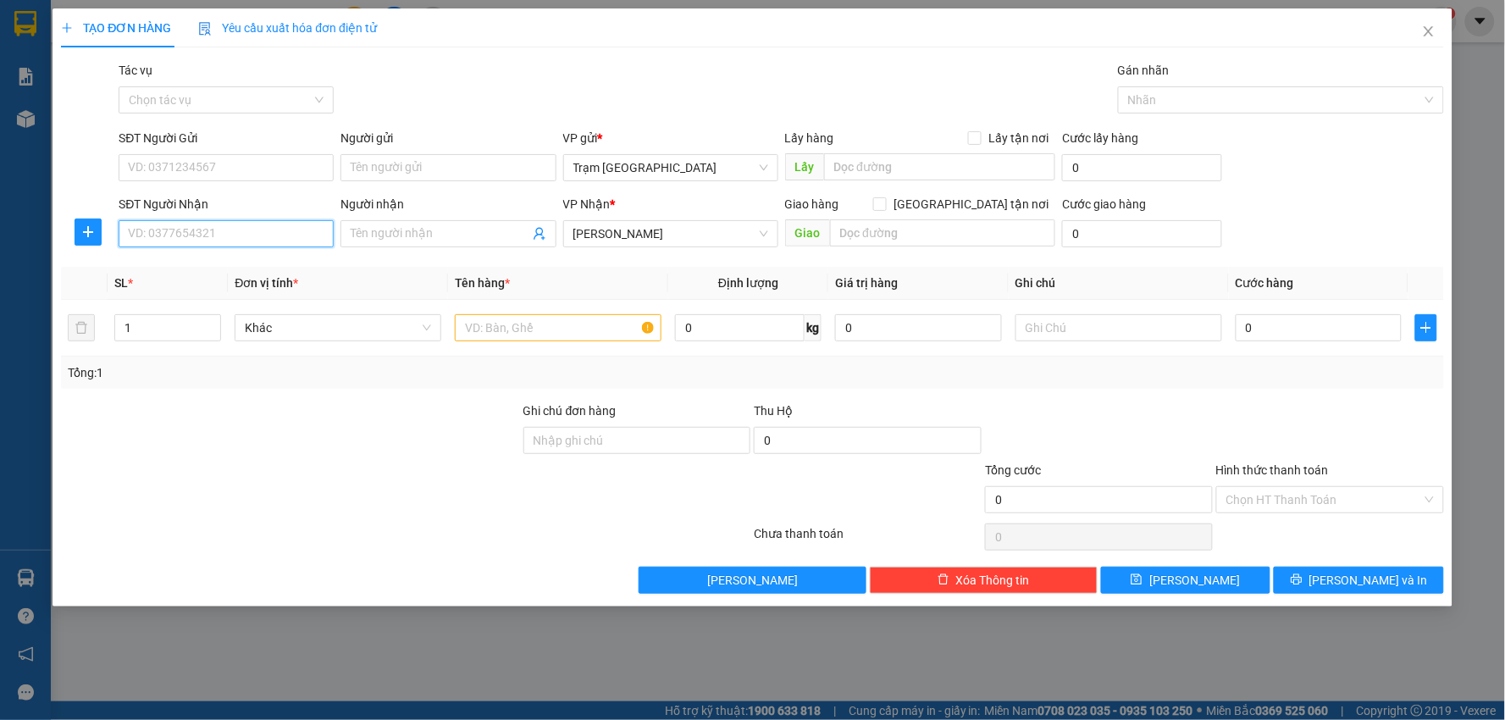
click at [226, 240] on input "SĐT Người Nhận" at bounding box center [226, 233] width 215 height 27
type input "0917030472"
click at [246, 175] on input "SĐT Người Gửi" at bounding box center [226, 167] width 215 height 27
type input "0941221828"
click at [179, 335] on input "1" at bounding box center [167, 327] width 105 height 25
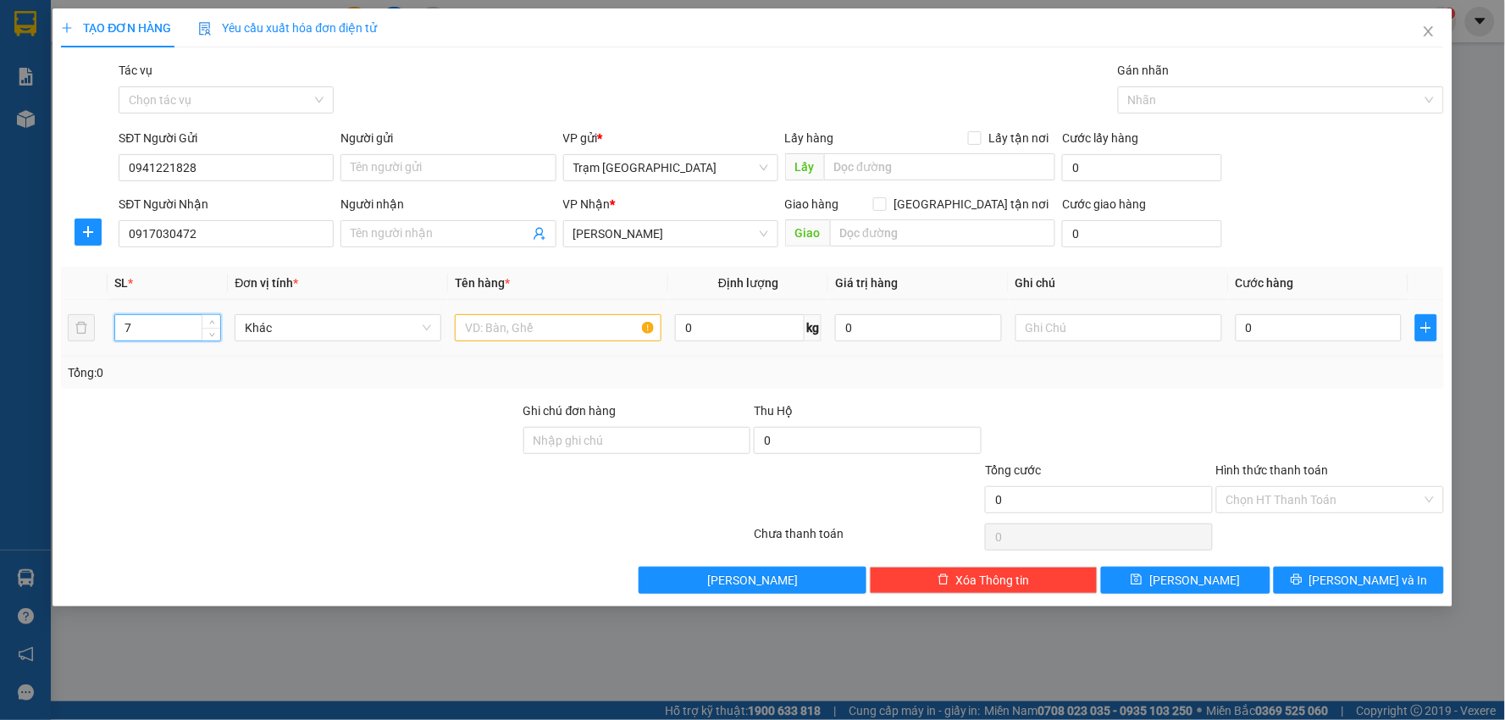
type input "7"
click at [537, 333] on input "text" at bounding box center [558, 327] width 207 height 27
type input "thùng"
click at [1298, 335] on input "0" at bounding box center [1319, 327] width 167 height 27
type input "003"
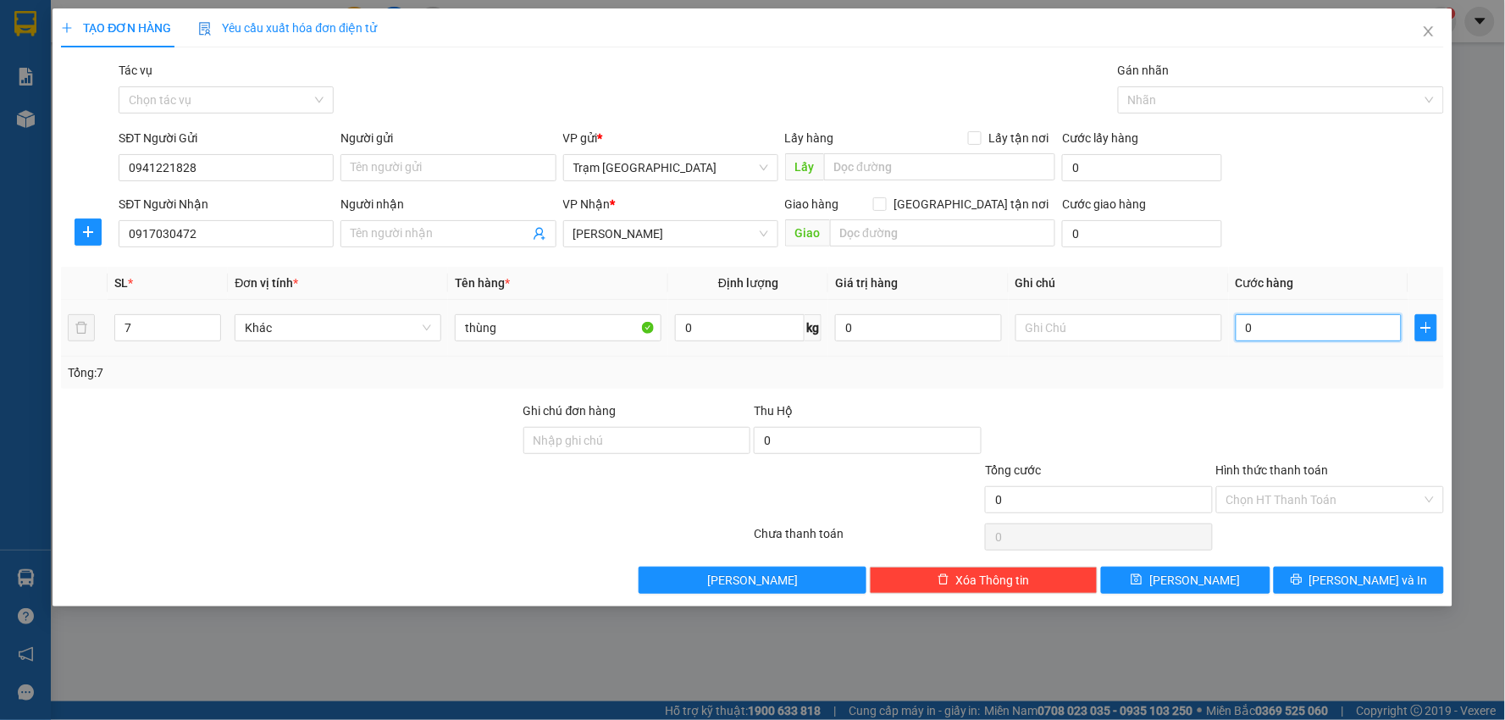
type input "3"
type input "0.035"
type input "35"
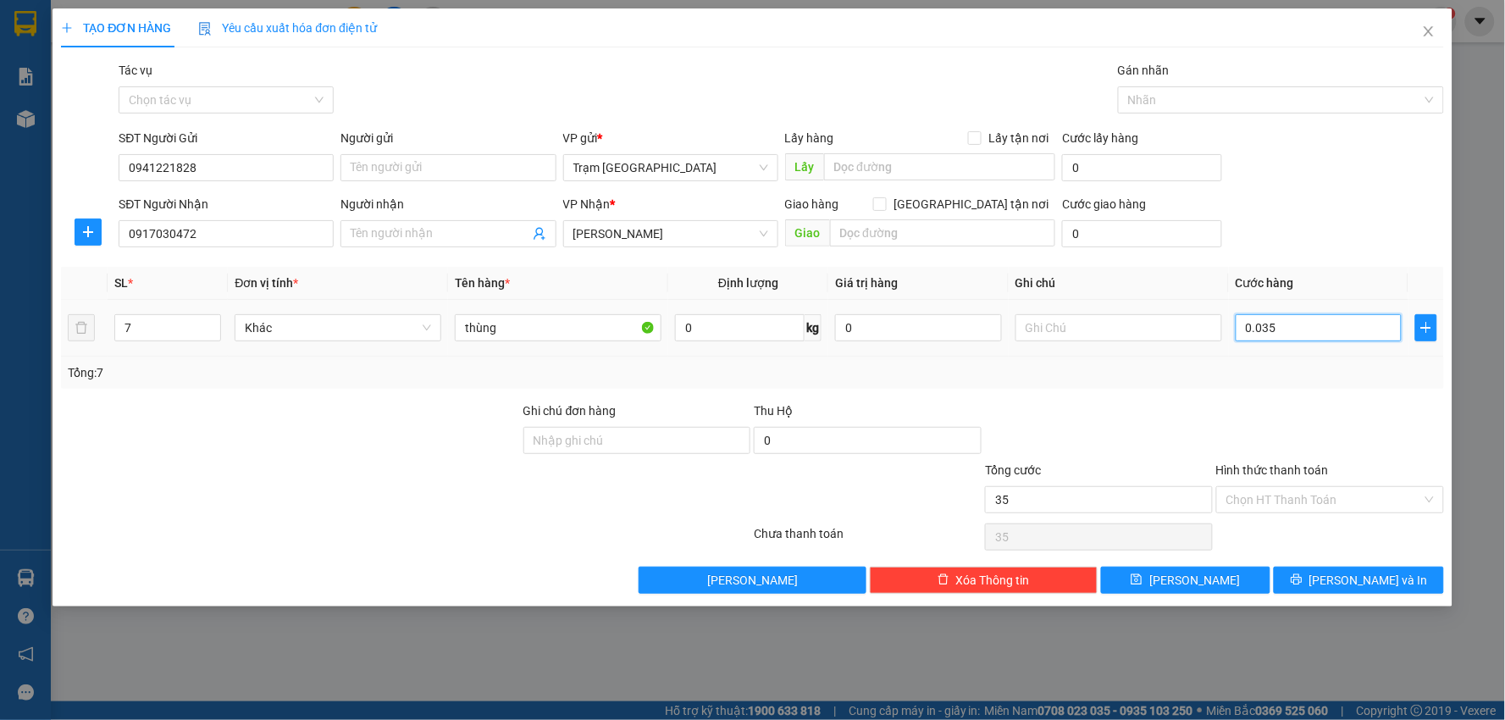
type input "00.350"
type input "350"
click at [1298, 353] on td "00.350" at bounding box center [1319, 328] width 180 height 57
type input "350.000"
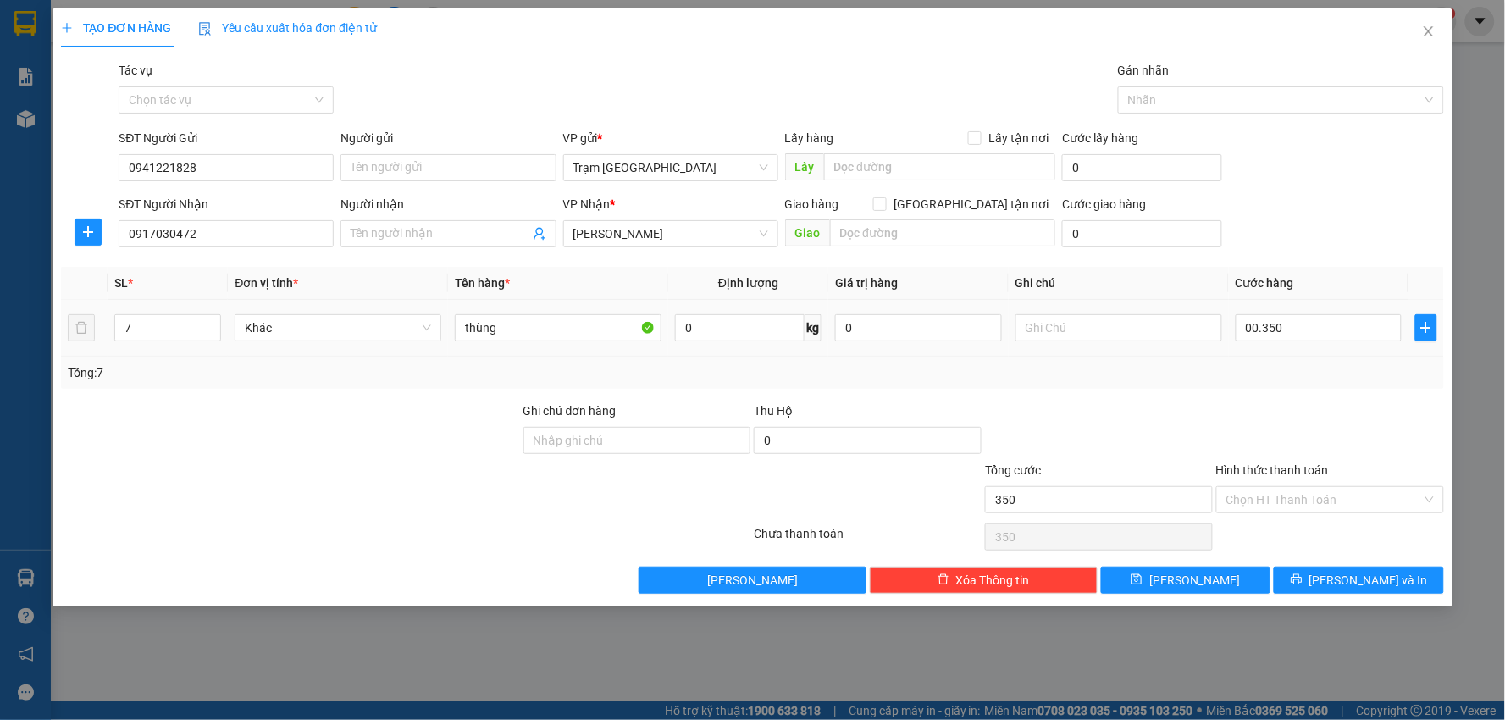
type input "350.000"
drag, startPoint x: 1340, startPoint y: 579, endPoint x: 1350, endPoint y: 582, distance: 9.7
click at [1341, 580] on button "[PERSON_NAME] và In" at bounding box center [1359, 580] width 170 height 27
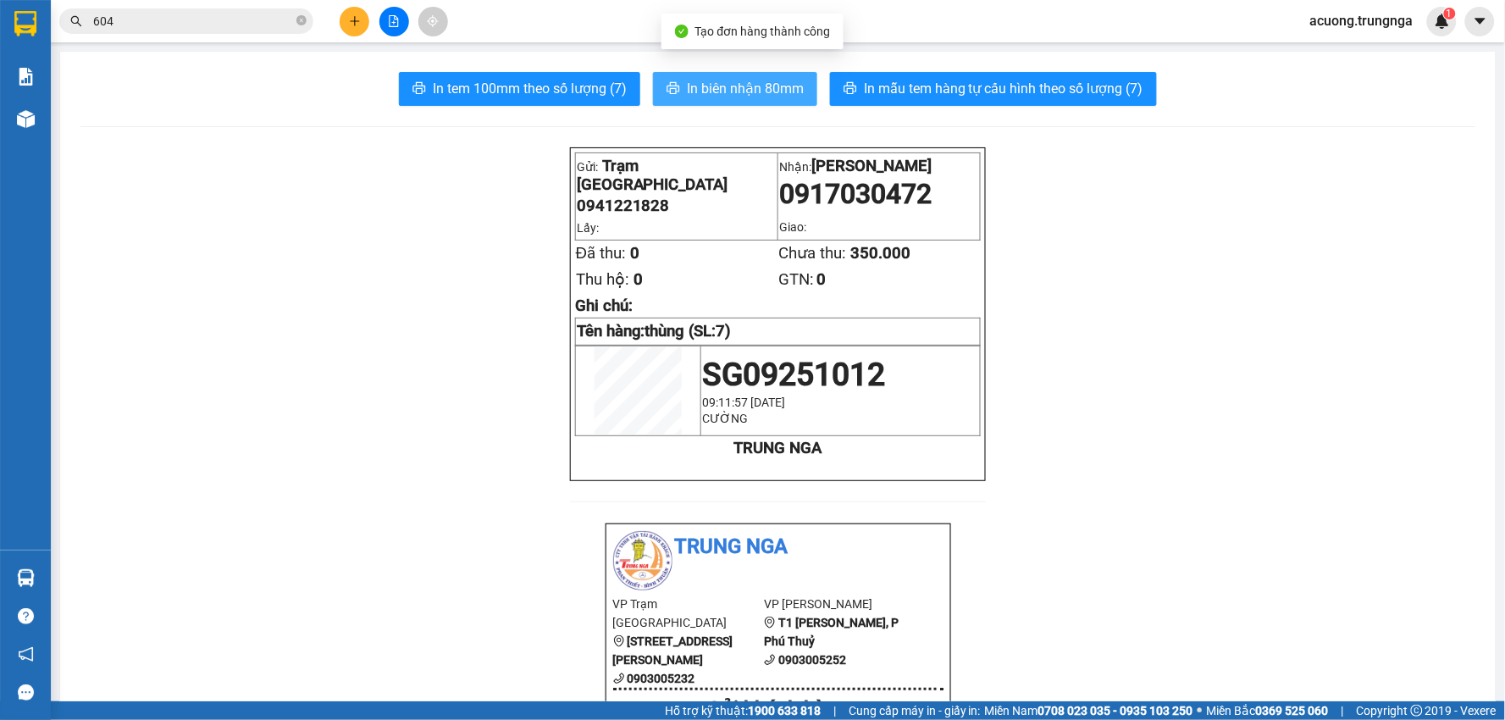
click at [785, 81] on span "In biên nhận 80mm" at bounding box center [745, 88] width 117 height 21
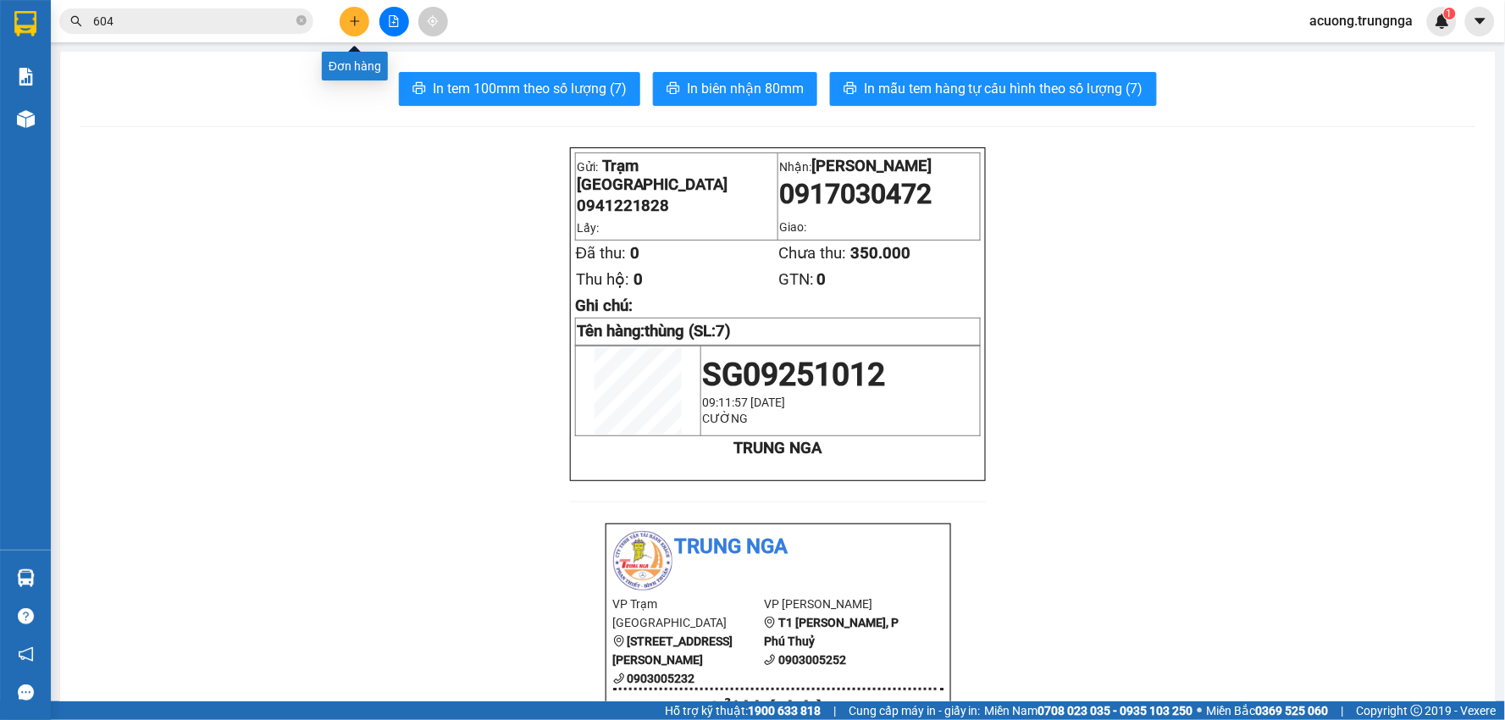
click at [366, 17] on button at bounding box center [355, 22] width 30 height 30
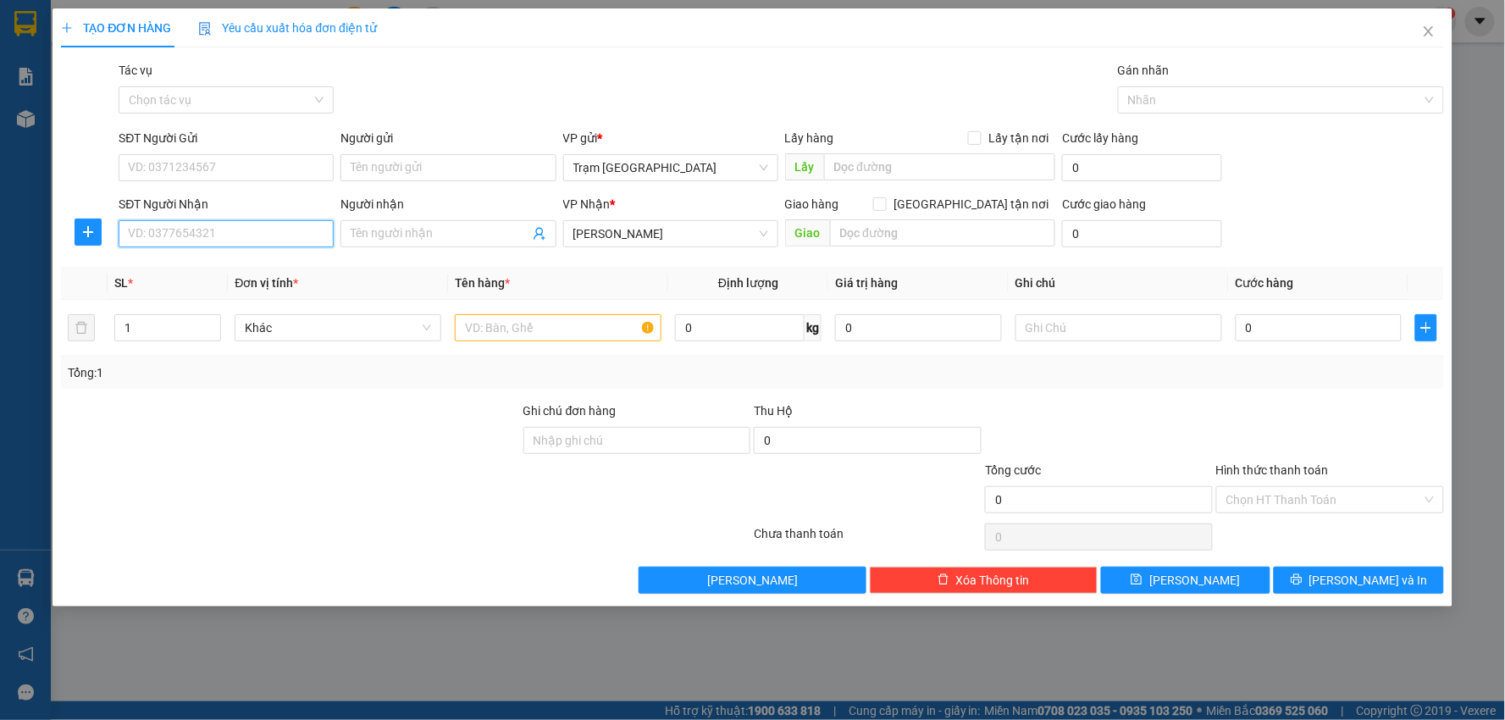
click at [201, 233] on input "SĐT Người Nhận" at bounding box center [226, 233] width 215 height 27
type input "0974586901"
click at [168, 280] on div "0974586901 - thoa" at bounding box center [226, 267] width 215 height 27
type input "thoa"
type input "km 15"
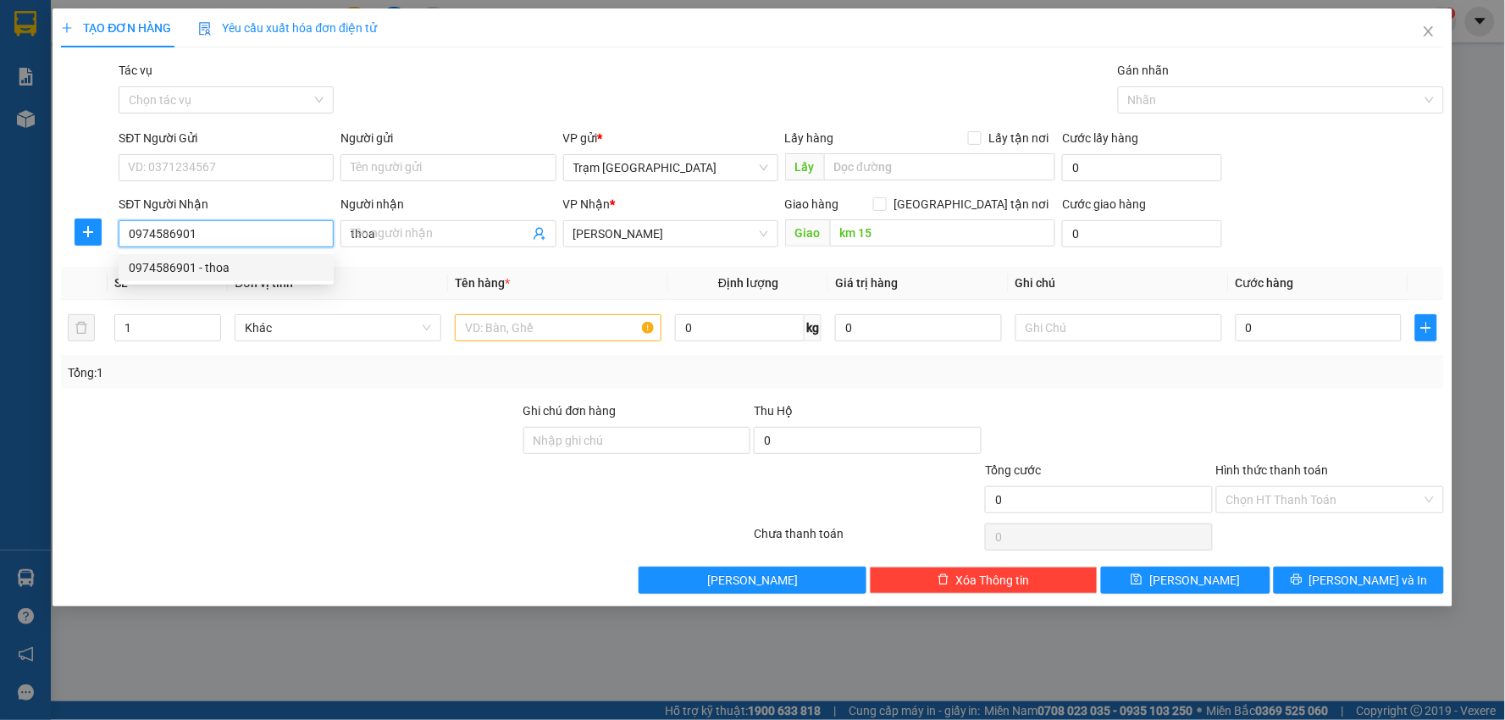
type input "70.000"
type input "0974586901"
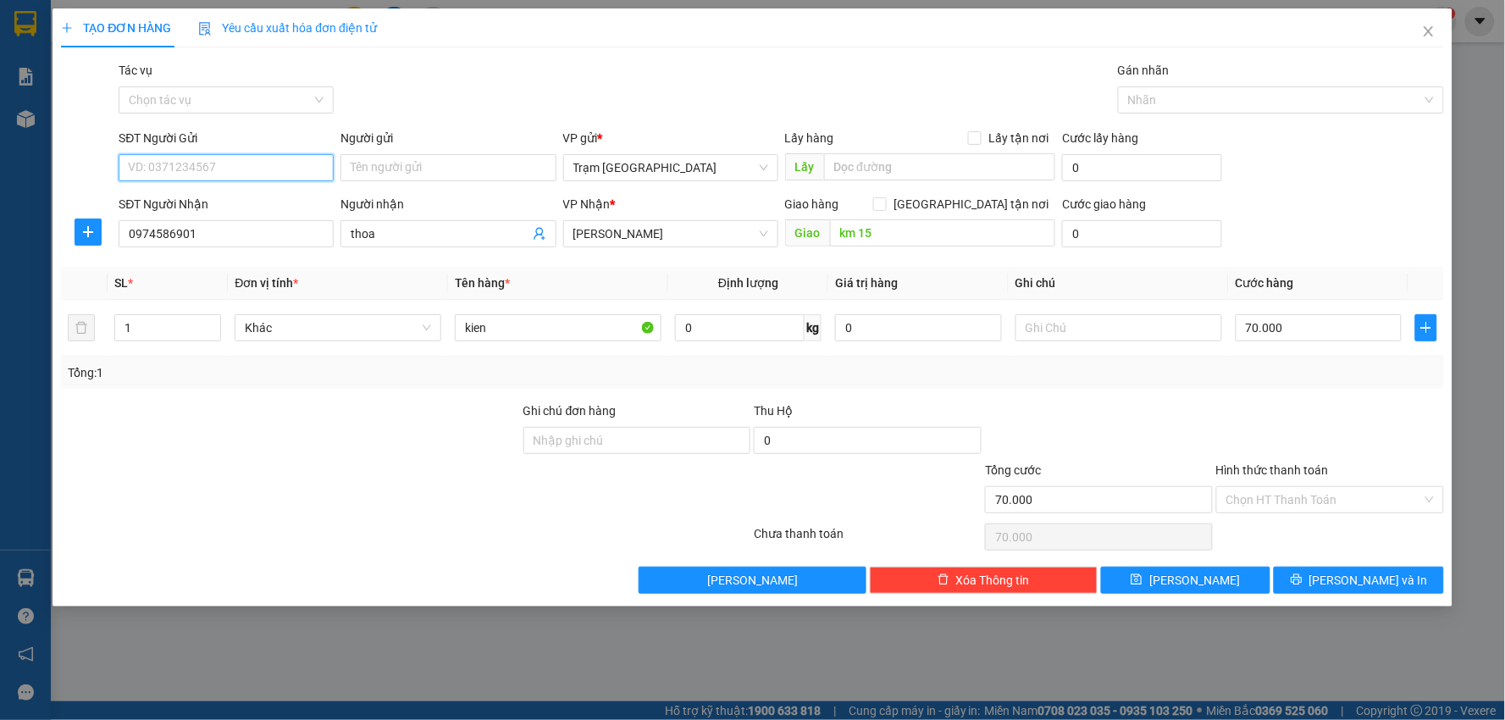
click at [171, 170] on input "SĐT Người Gửi" at bounding box center [226, 167] width 215 height 27
click at [402, 483] on div at bounding box center [290, 490] width 463 height 59
click at [254, 164] on input "SĐT Người Gửi" at bounding box center [226, 167] width 215 height 27
click at [230, 206] on div "0907907197" at bounding box center [226, 201] width 195 height 19
type input "0907907197"
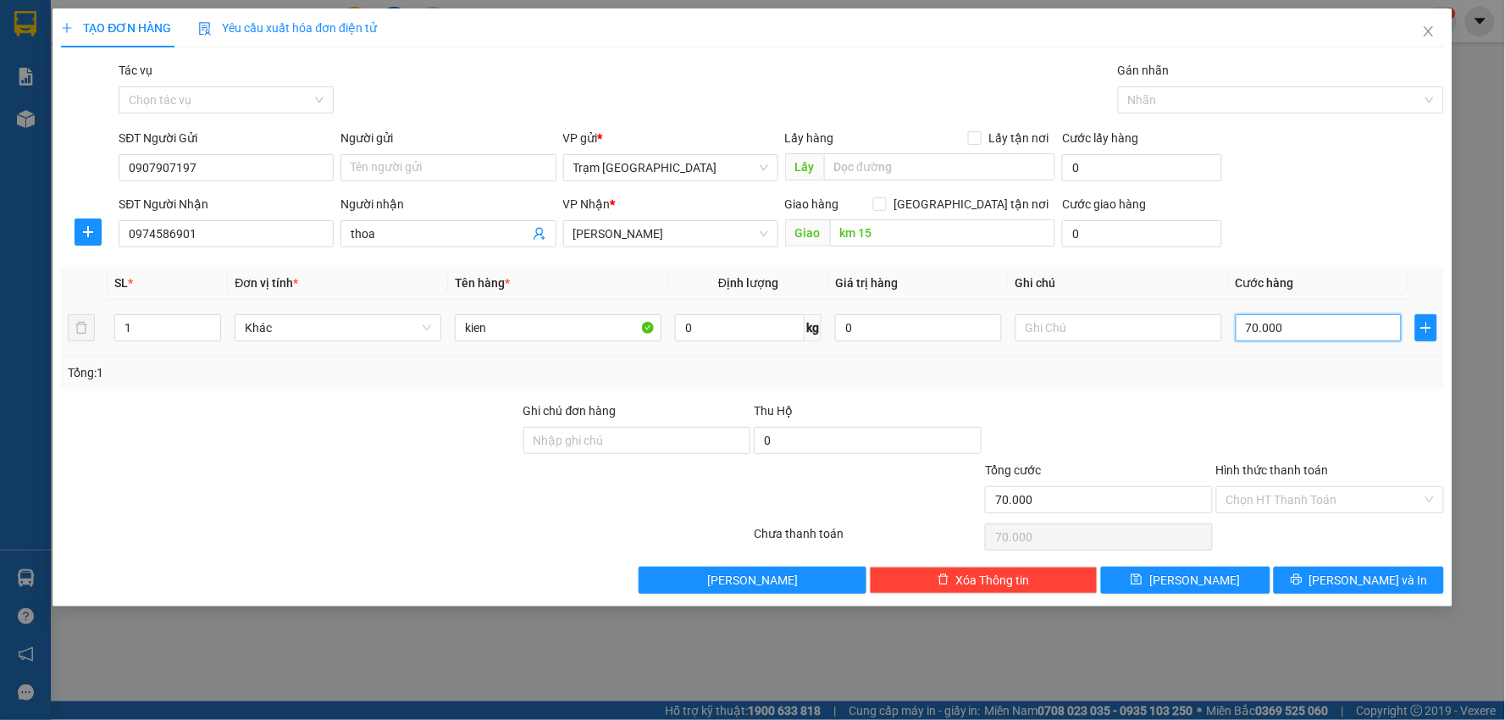
click at [1297, 319] on input "70.000" at bounding box center [1319, 327] width 167 height 27
type input "0"
type input "6"
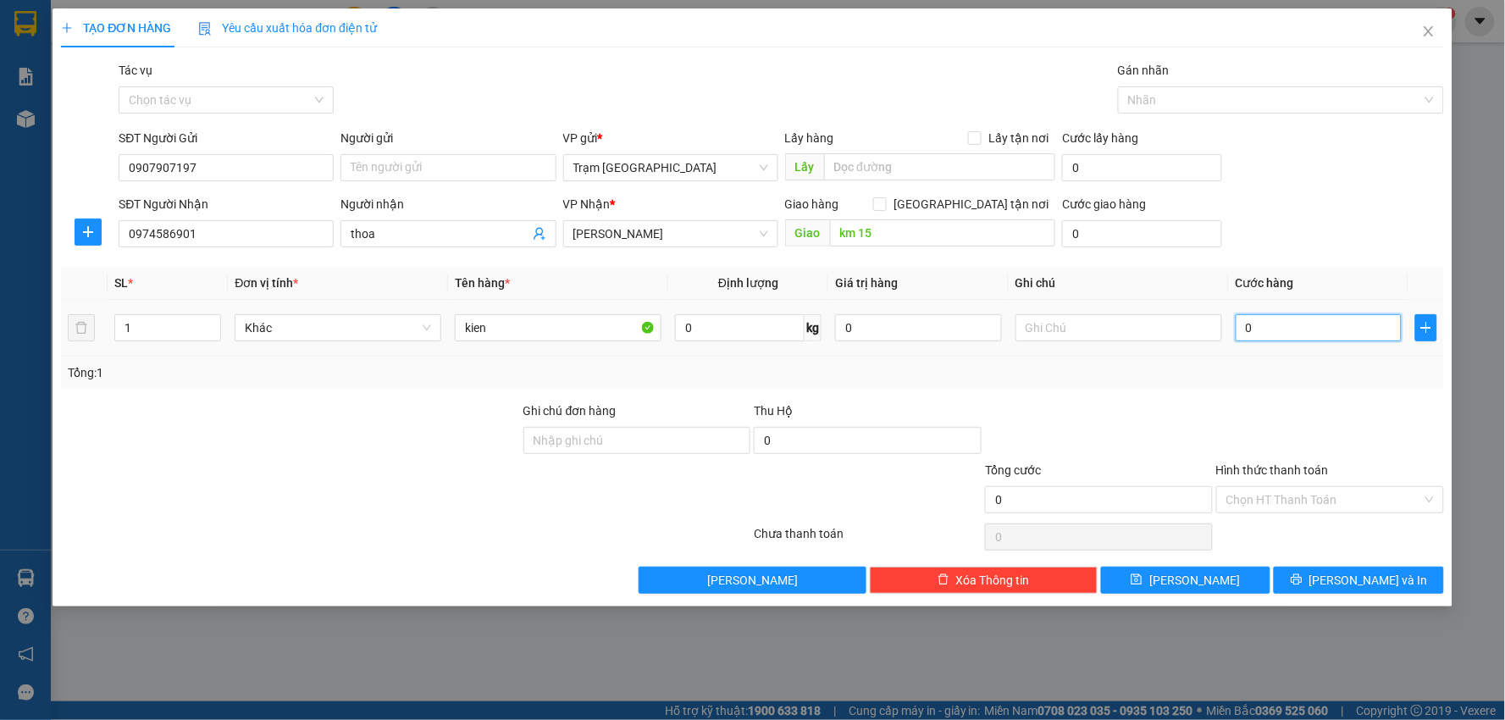
type input "6"
type input "006"
type input "60"
type input "0.060"
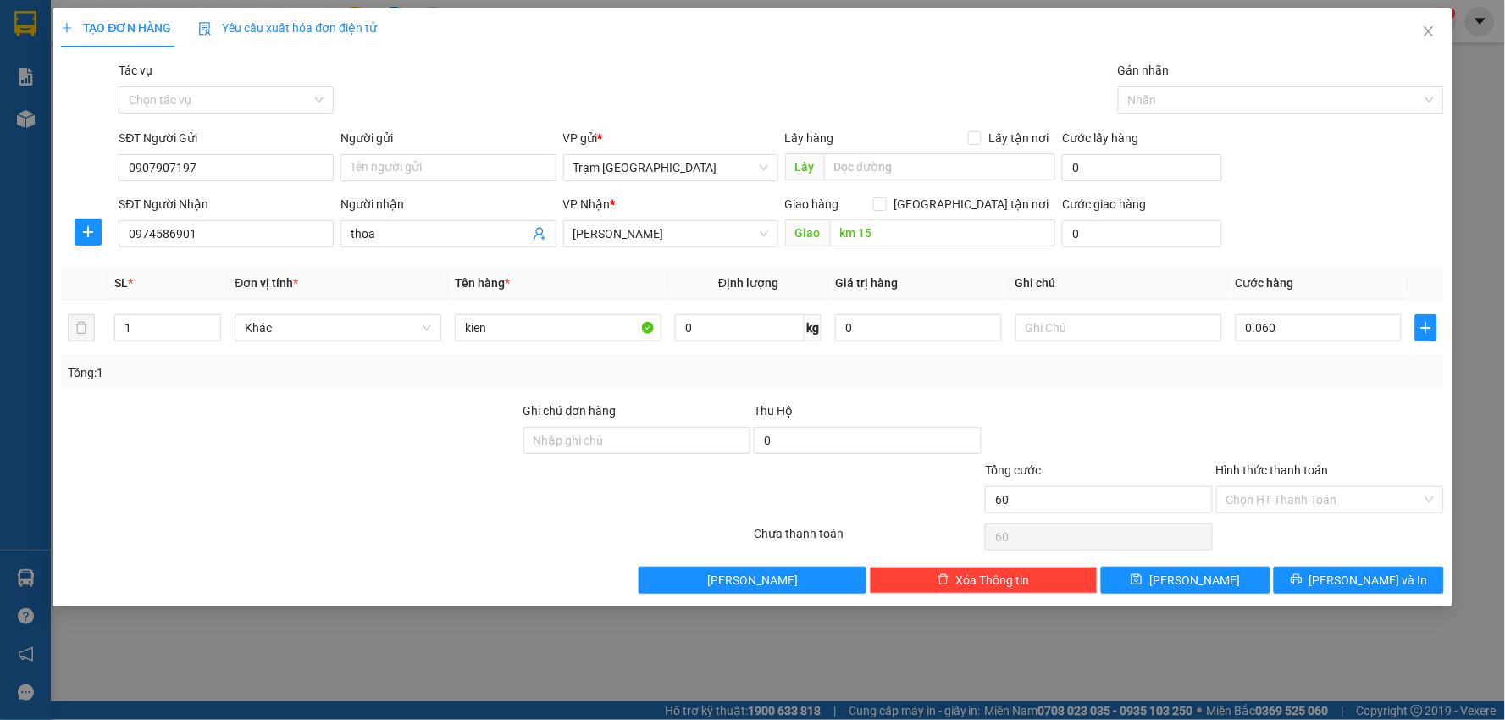
type input "60.000"
click at [1322, 371] on div "Tổng: 1" at bounding box center [753, 372] width 1370 height 19
click at [1302, 580] on icon "printer" at bounding box center [1296, 579] width 11 height 11
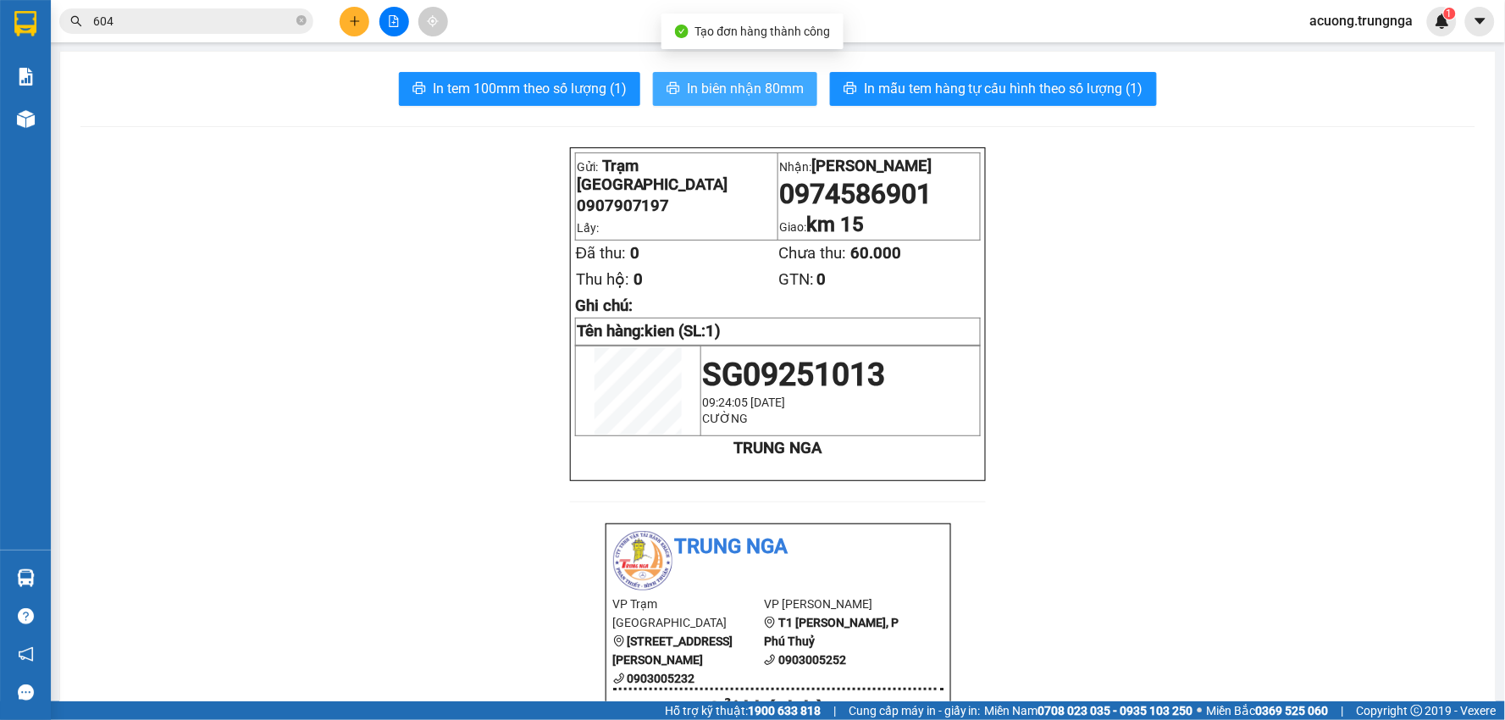
click at [764, 86] on span "In biên nhận 80mm" at bounding box center [745, 88] width 117 height 21
click at [306, 27] on span at bounding box center [302, 22] width 10 height 16
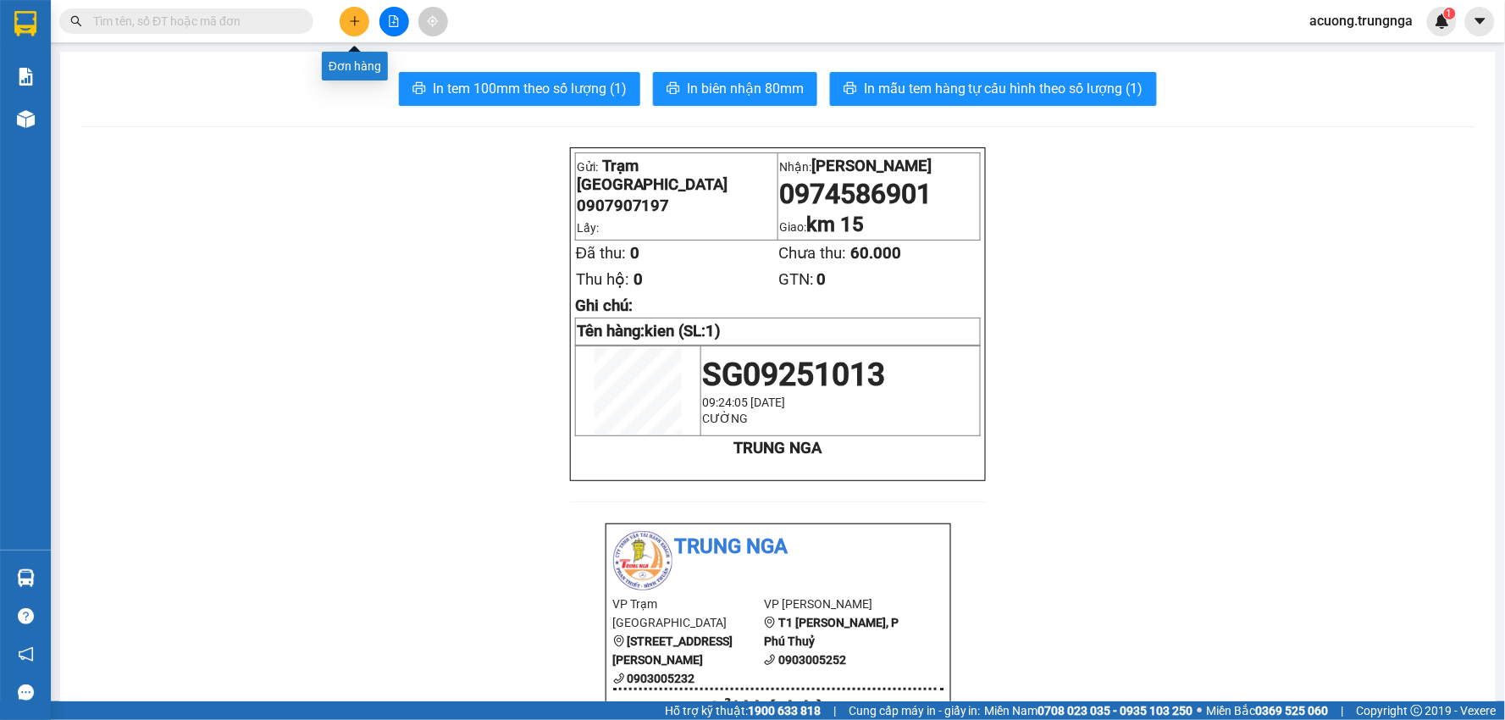
click at [352, 29] on button at bounding box center [355, 22] width 30 height 30
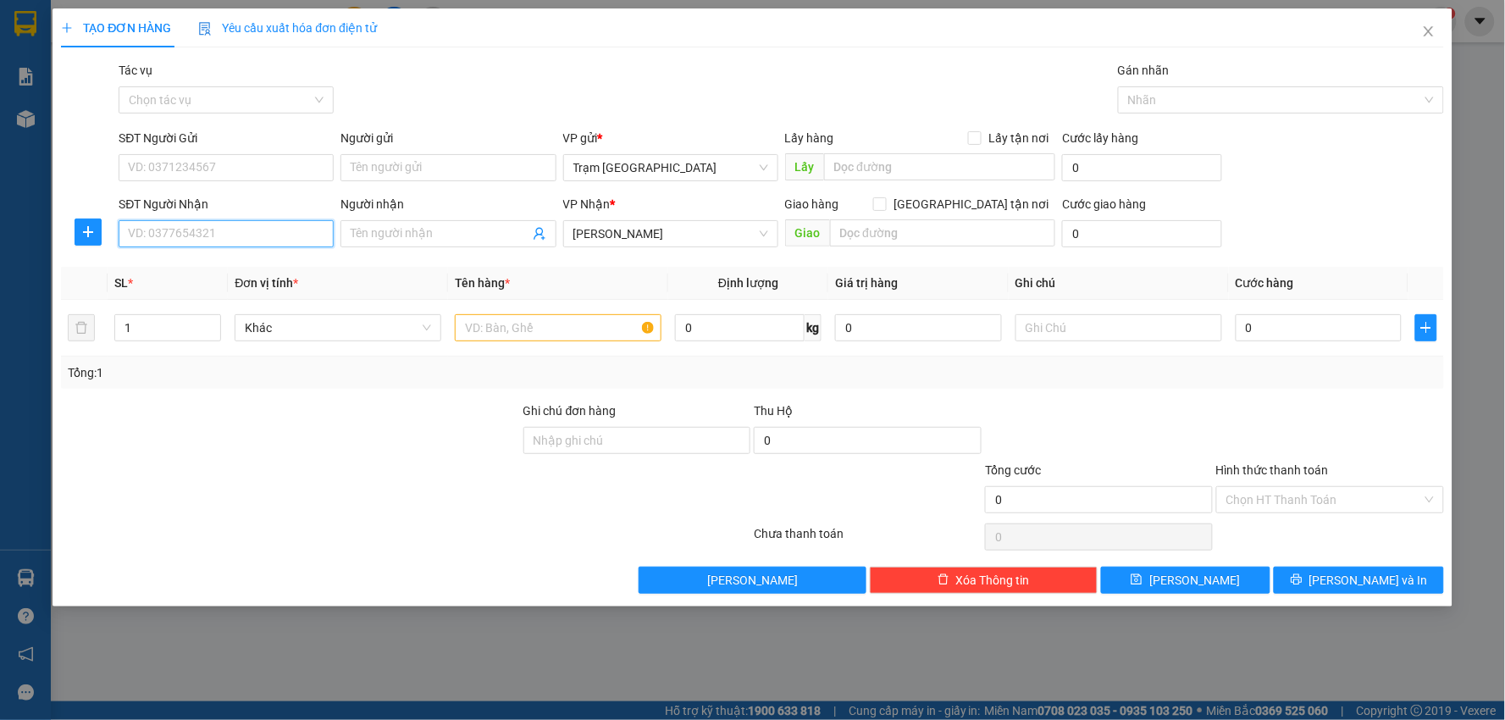
click at [203, 232] on input "SĐT Người Nhận" at bounding box center [226, 233] width 215 height 27
type input "0849975686"
click at [208, 164] on input "SĐT Người Gửi" at bounding box center [226, 167] width 215 height 27
click at [546, 333] on input "text" at bounding box center [558, 327] width 207 height 27
type input "hộp"
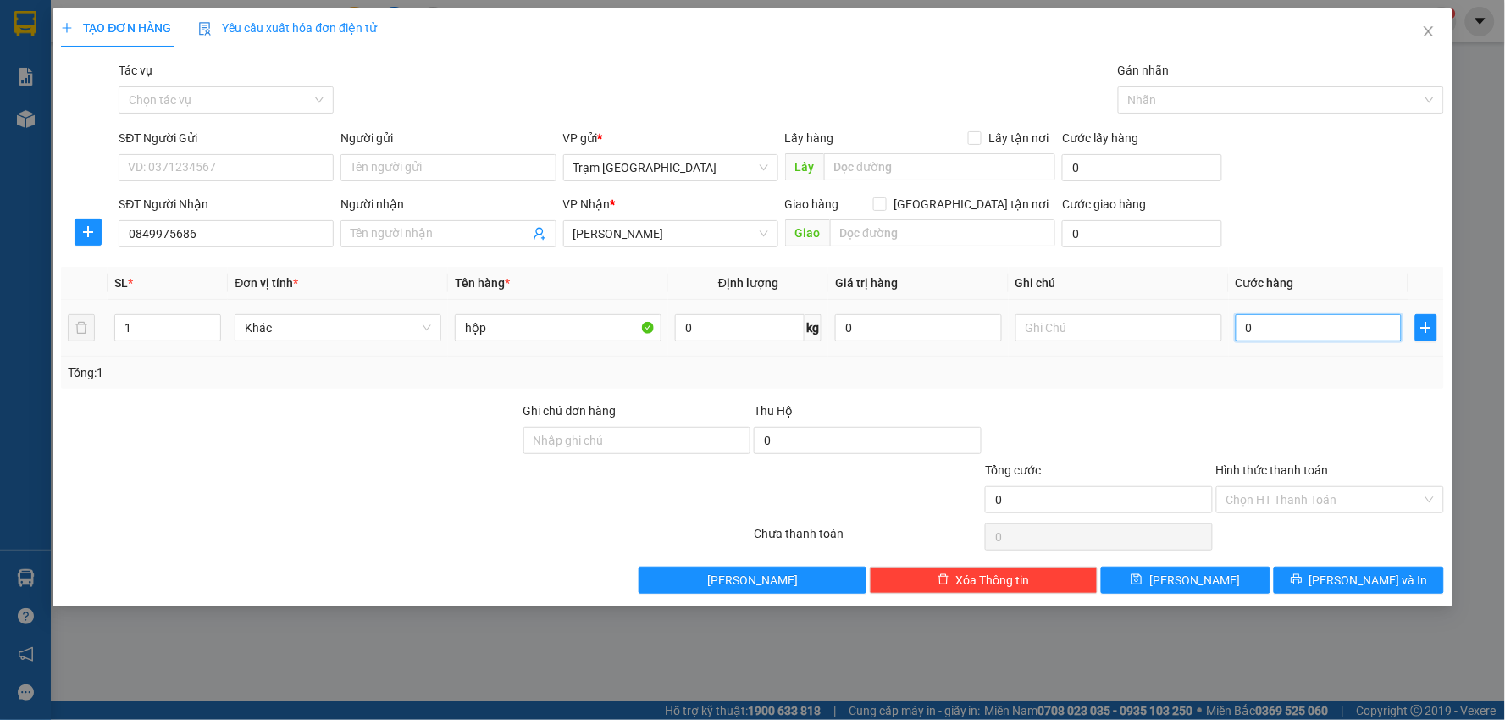
click at [1293, 319] on input "0" at bounding box center [1319, 327] width 167 height 27
type input "003"
type input "3"
type input "0.030"
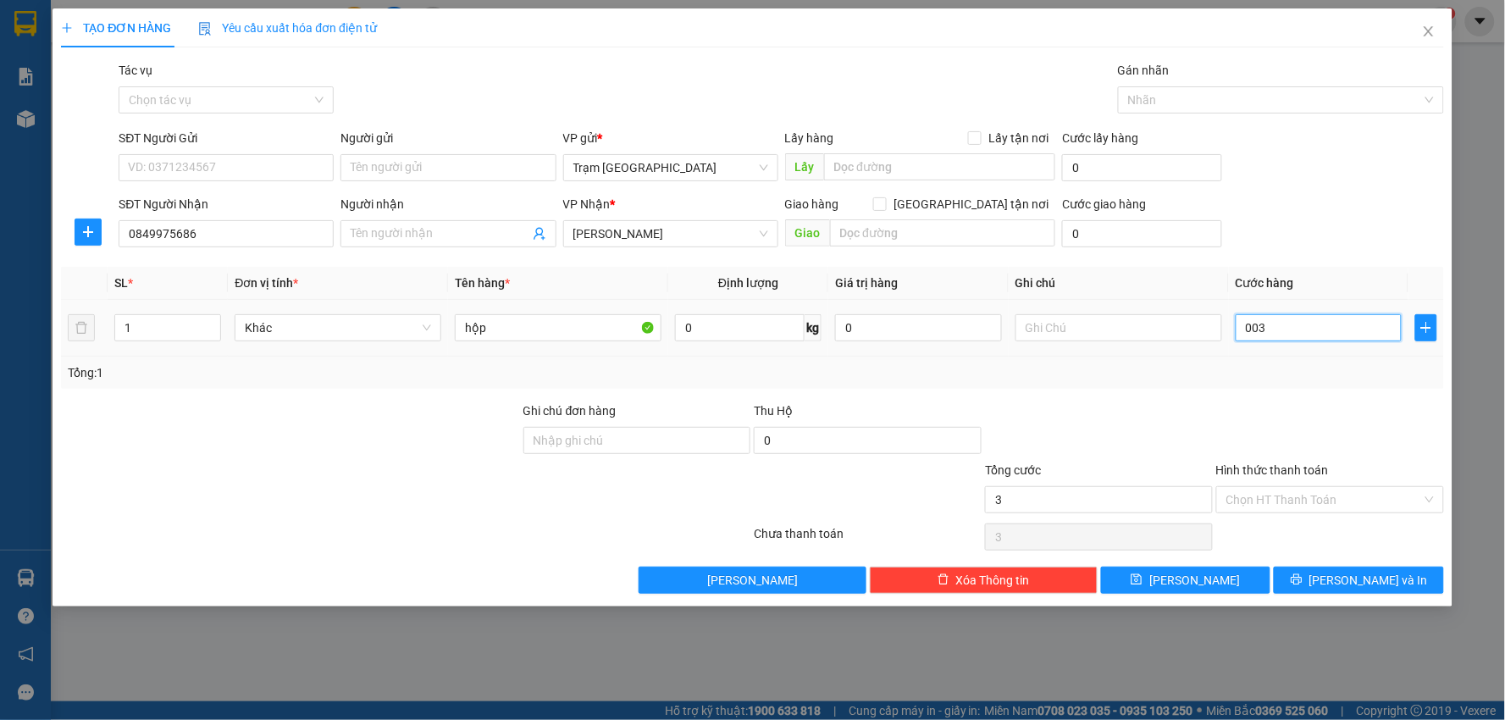
type input "30"
type input "30.000"
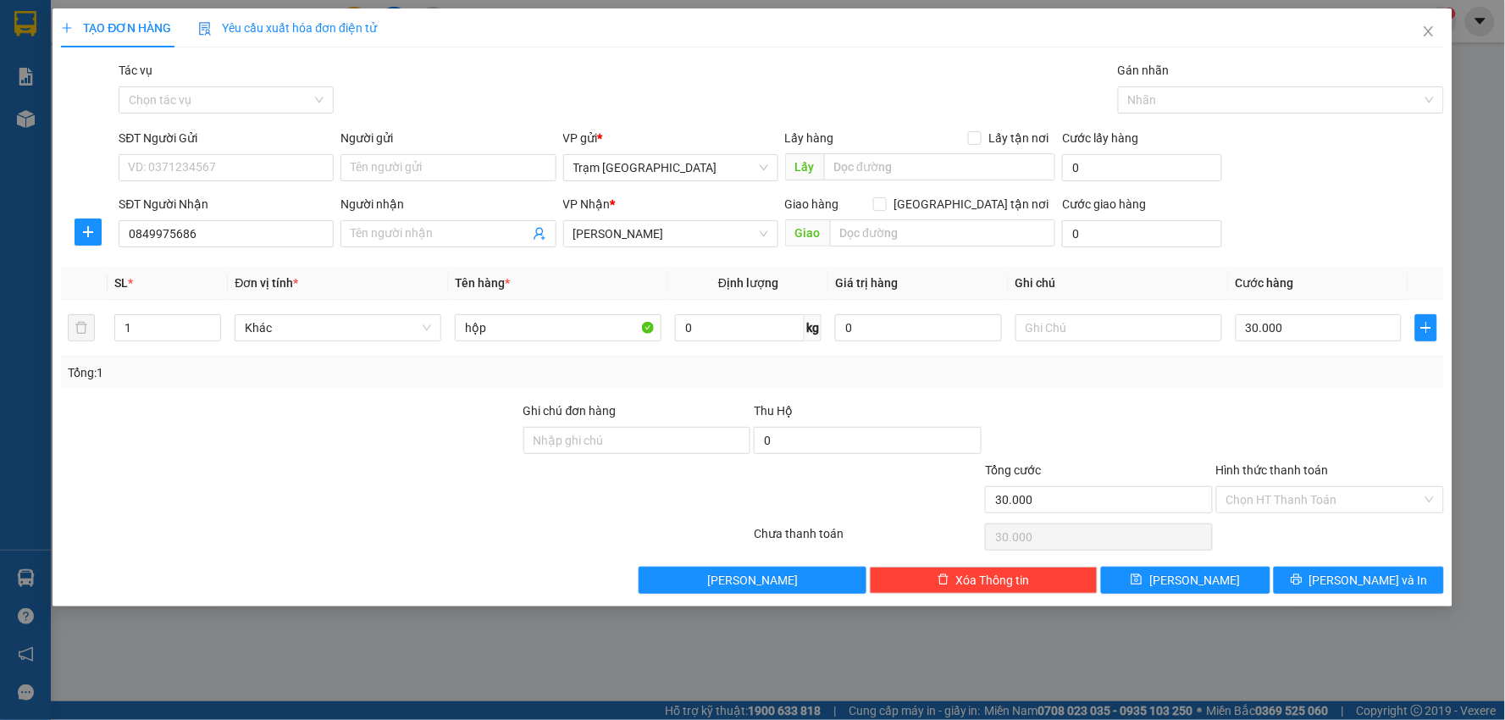
click at [1306, 395] on div "Transit Pickup Surcharge Ids Transit Deliver Surcharge Ids Transit Deliver Surc…" at bounding box center [752, 327] width 1383 height 533
click at [198, 171] on input "SĐT Người Gửi" at bounding box center [226, 167] width 215 height 27
drag, startPoint x: 1344, startPoint y: 579, endPoint x: 1362, endPoint y: 543, distance: 40.5
click at [1344, 579] on span "[PERSON_NAME] và In" at bounding box center [1369, 580] width 119 height 19
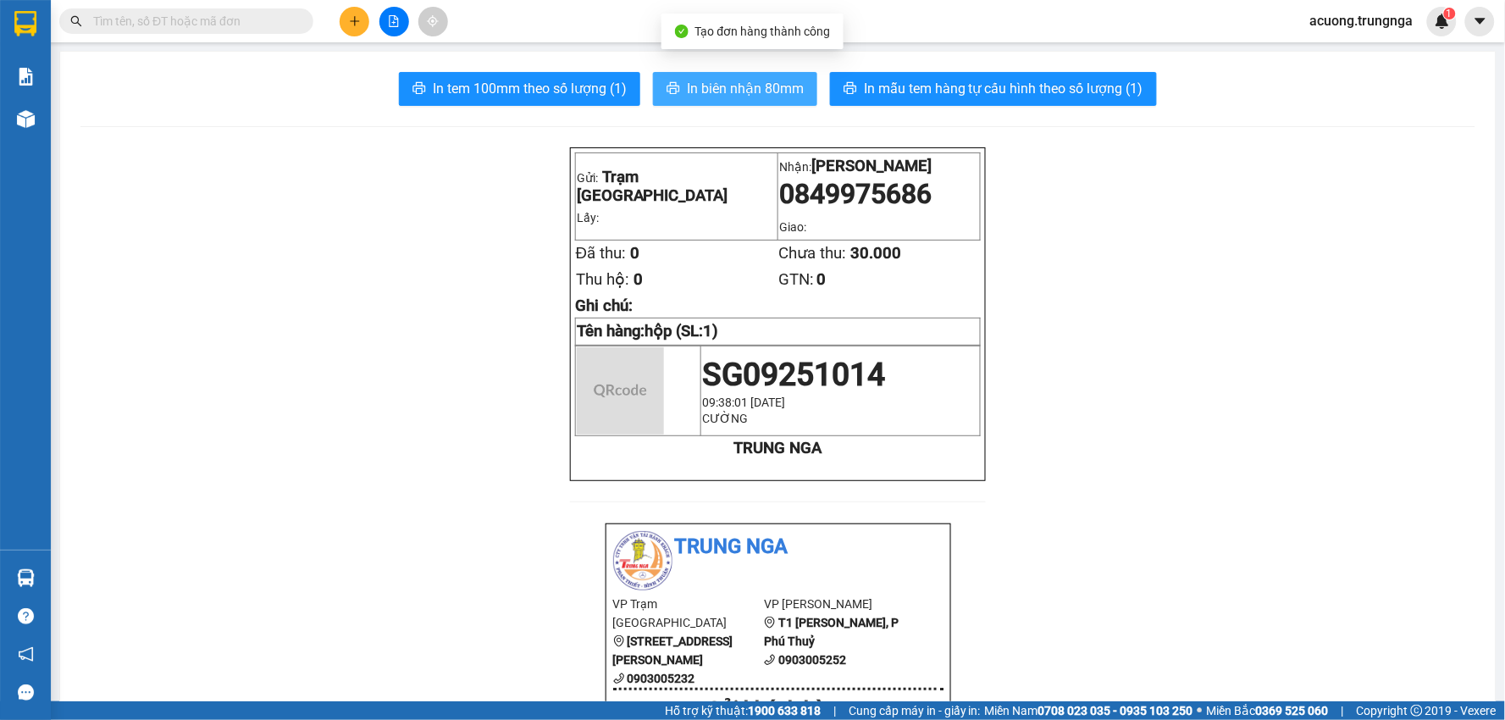
click at [751, 86] on span "In biên nhận 80mm" at bounding box center [745, 88] width 117 height 21
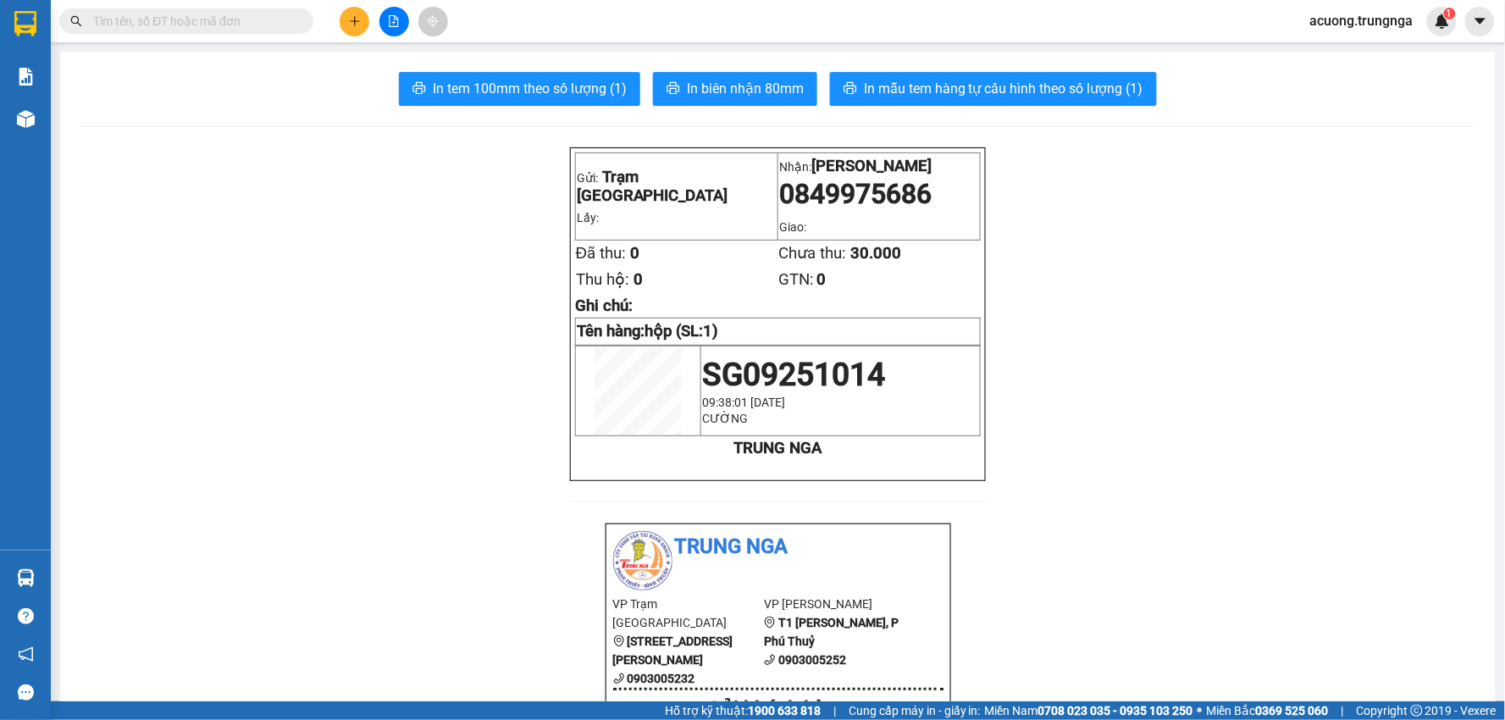
click at [365, 28] on button at bounding box center [355, 22] width 30 height 30
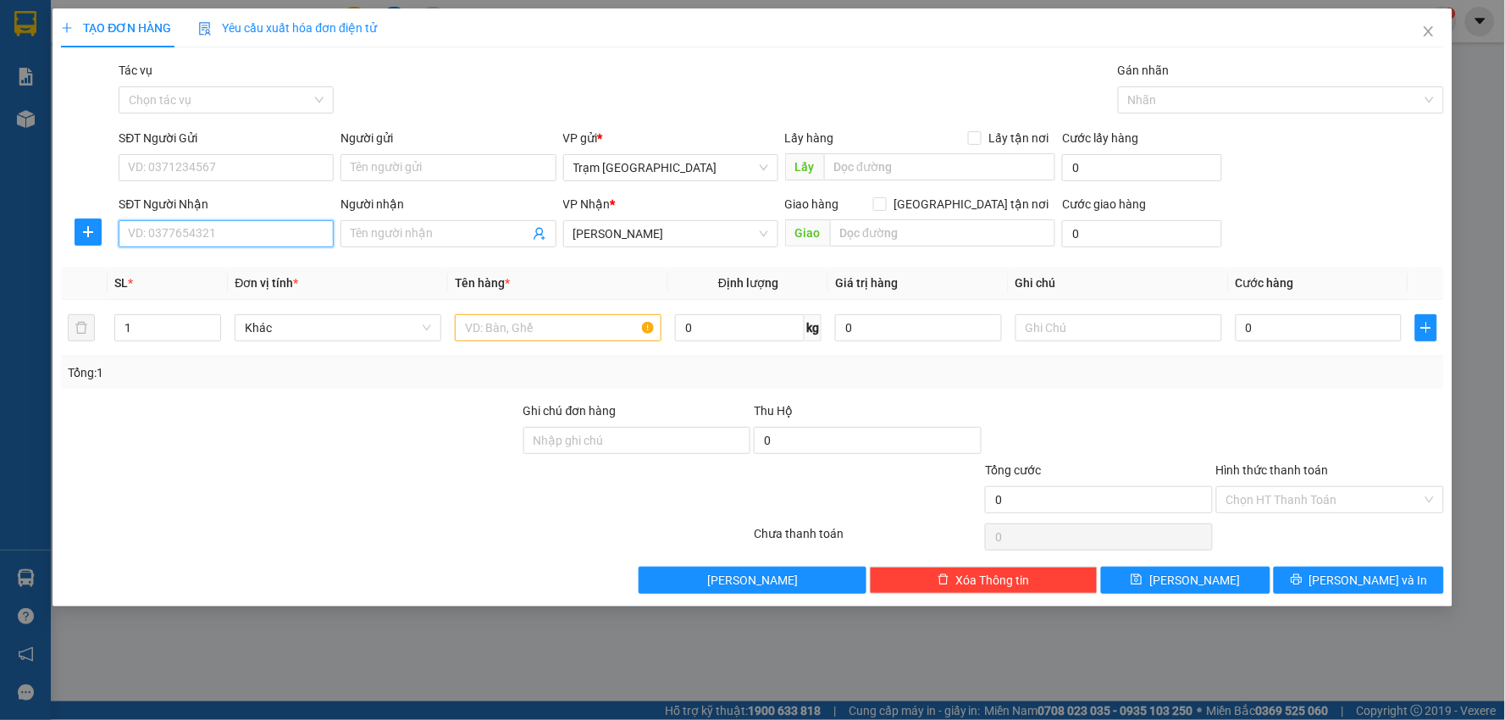
click at [215, 240] on input "SĐT Người Nhận" at bounding box center [226, 233] width 215 height 27
type input "0977134341"
click at [213, 175] on input "SĐT Người Gửi" at bounding box center [226, 167] width 215 height 27
type input "0907533035"
click at [517, 314] on input "text" at bounding box center [558, 327] width 207 height 27
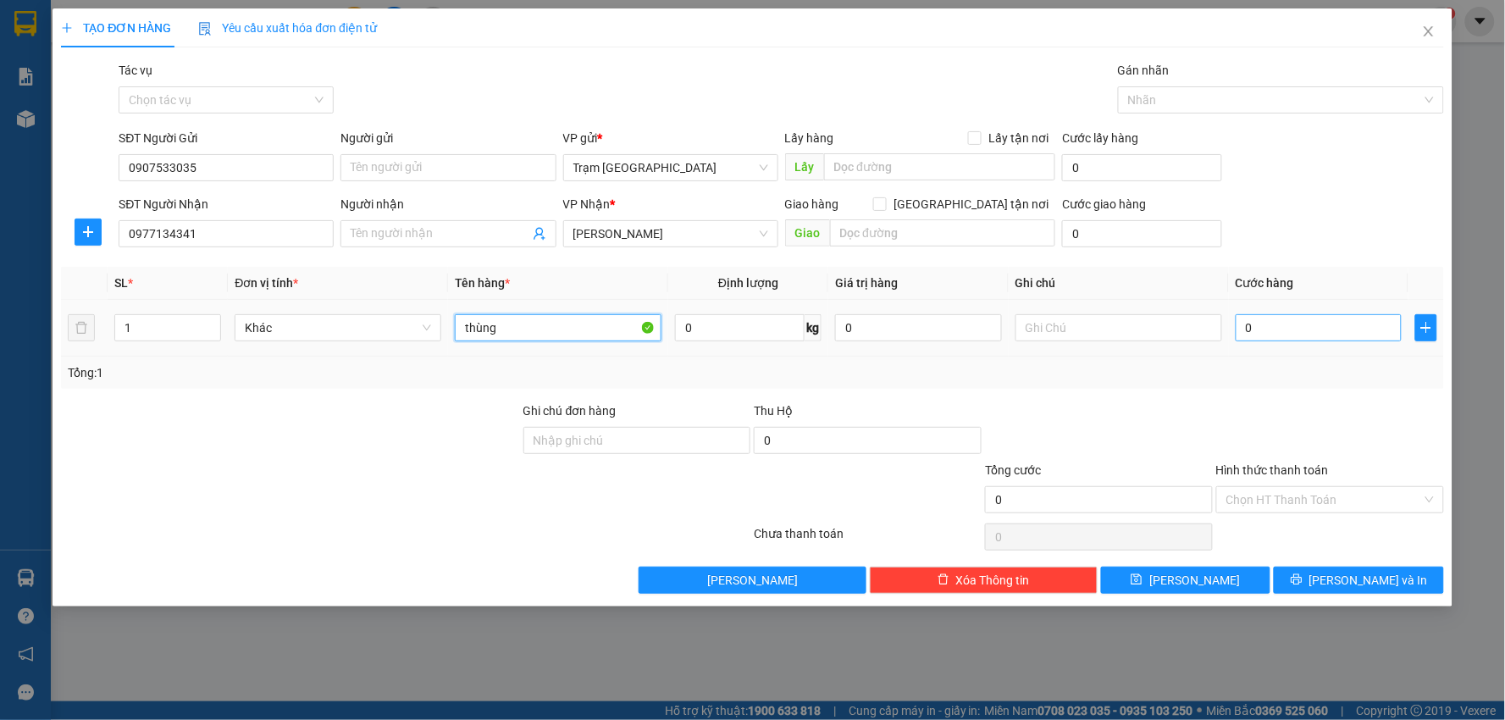
type input "thùng"
click at [1333, 339] on input "0" at bounding box center [1319, 327] width 167 height 27
type input "004"
type input "4"
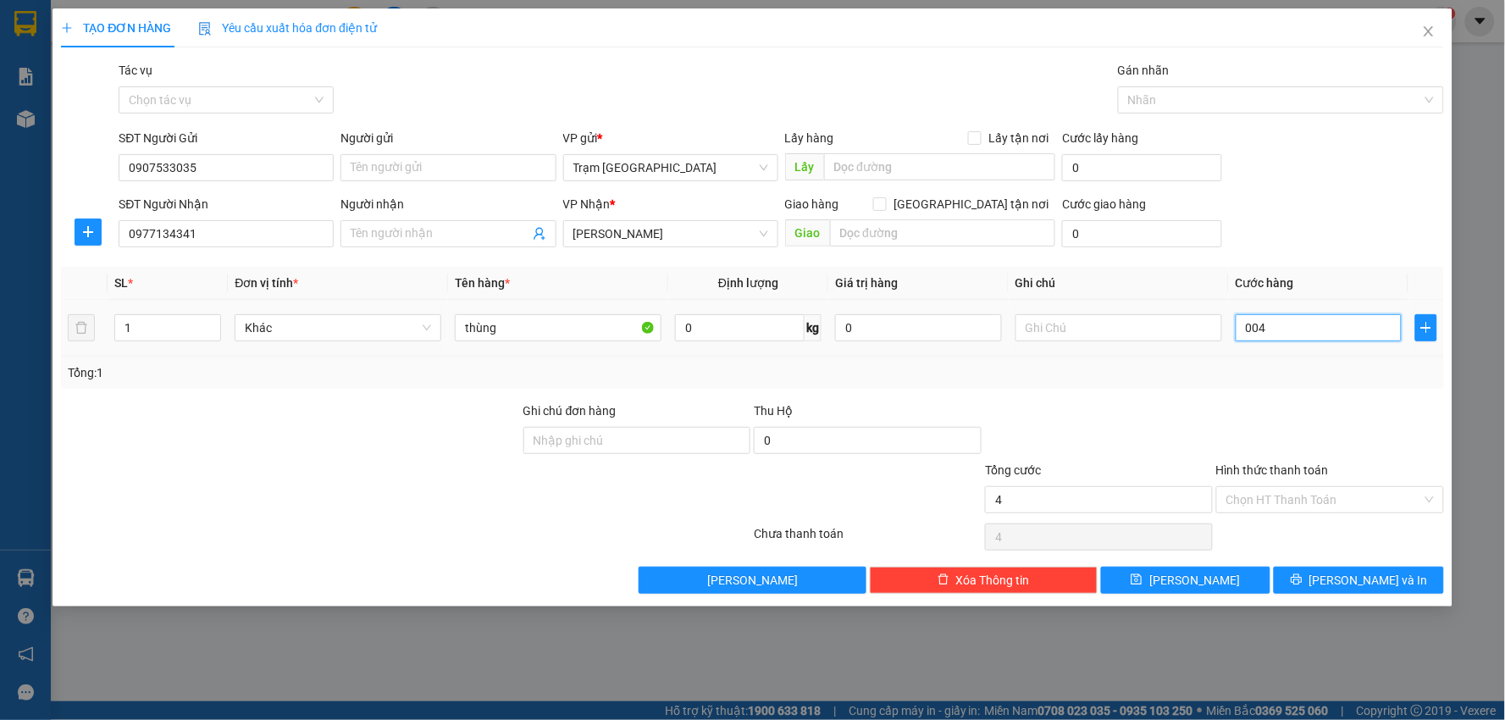
type input "0.040"
type input "40"
type input "40.000"
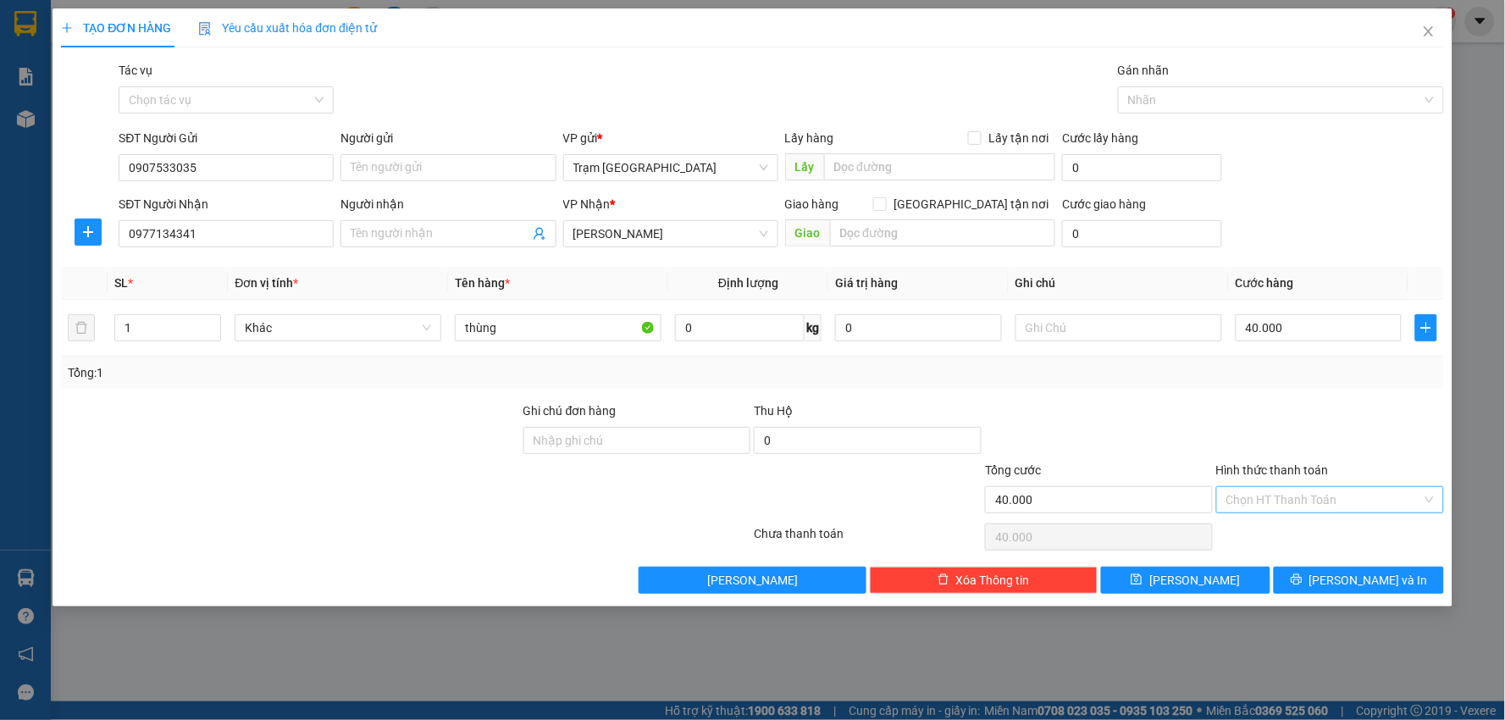
click at [1327, 488] on input "Hình thức thanh toán" at bounding box center [1325, 499] width 196 height 25
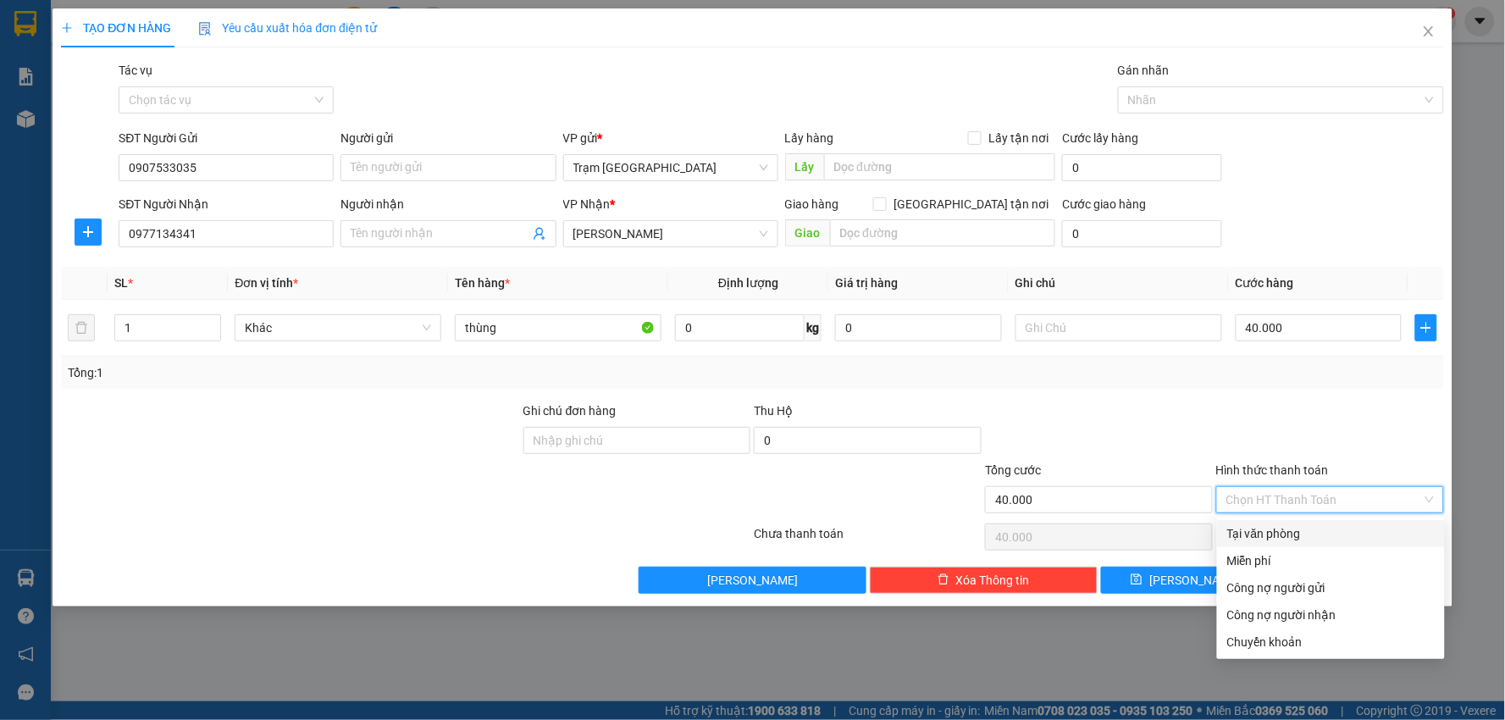
click at [1333, 529] on div "Tại văn phòng" at bounding box center [1332, 533] width 208 height 19
type input "0"
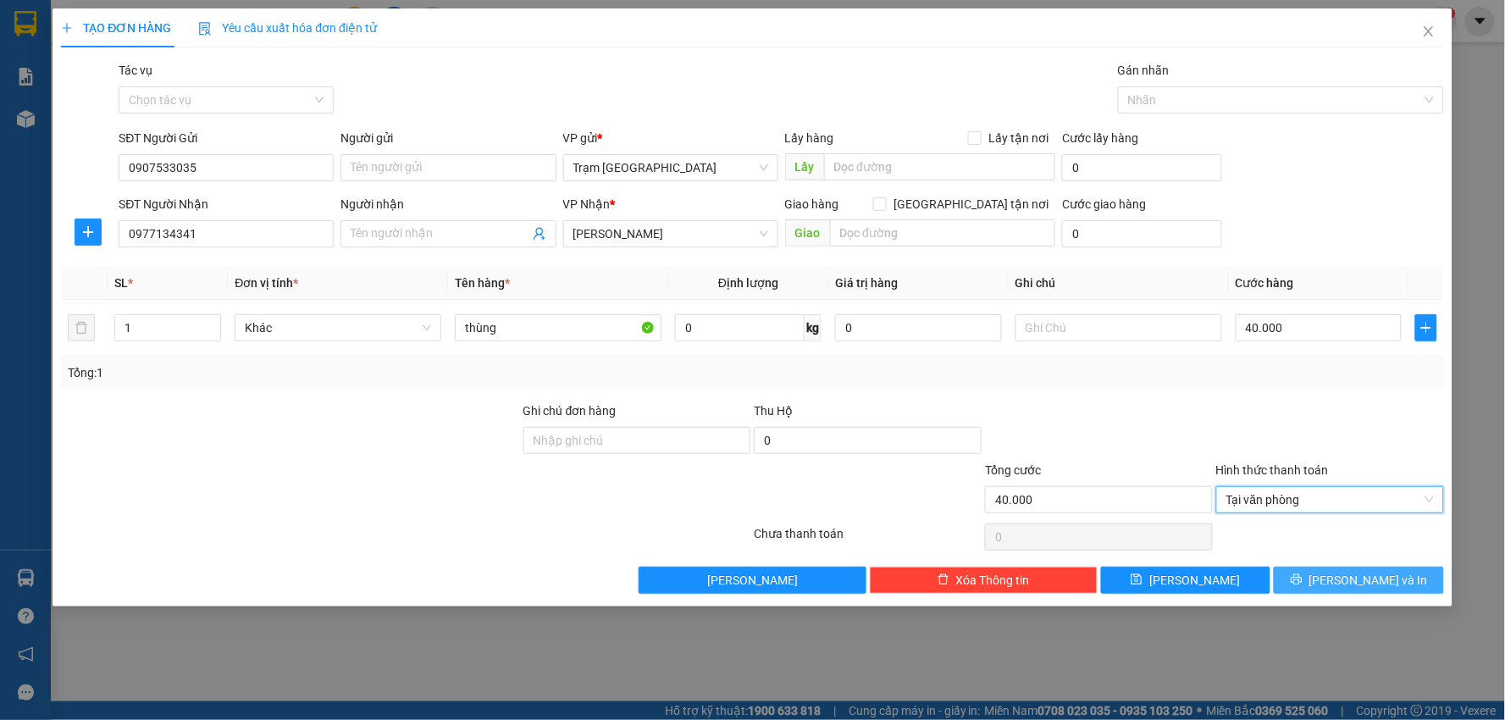
click at [1352, 569] on button "[PERSON_NAME] và In" at bounding box center [1359, 580] width 170 height 27
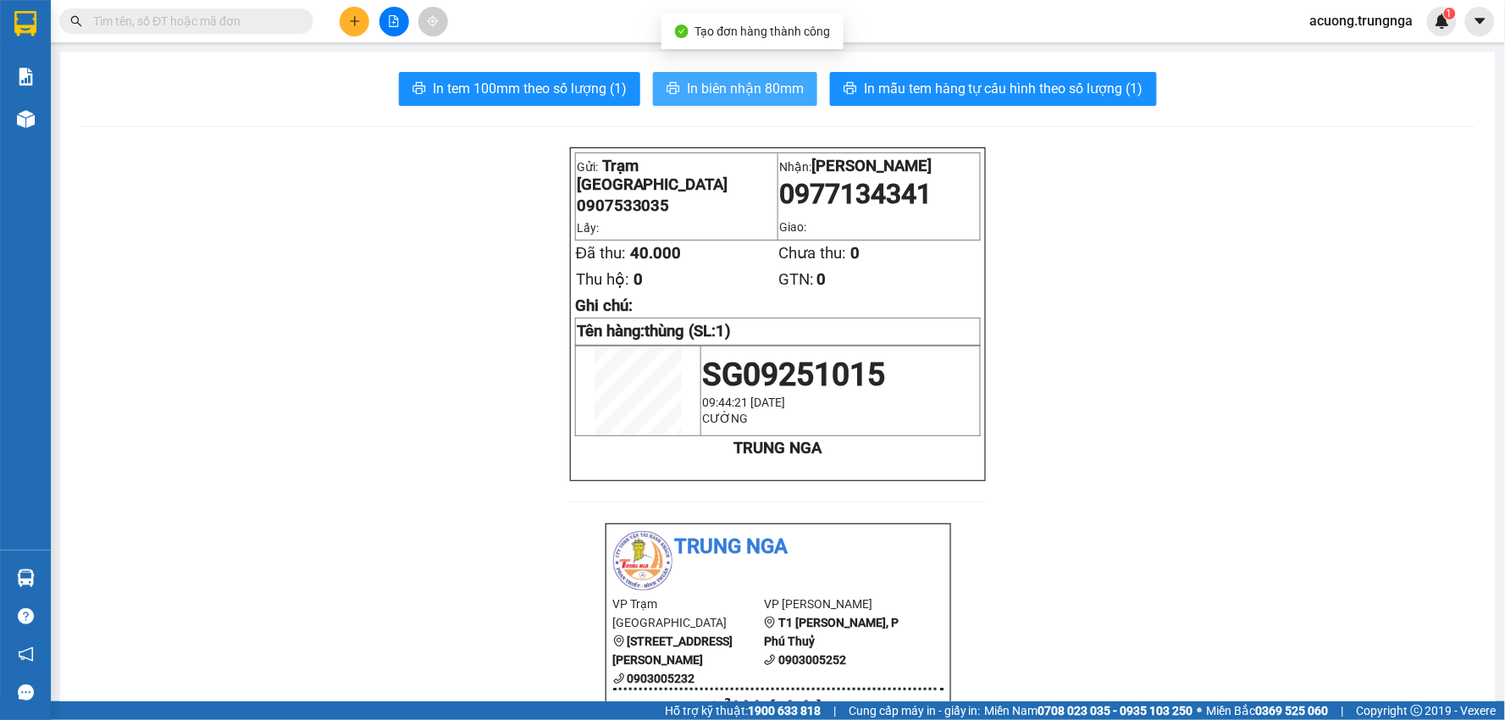
click at [722, 86] on span "In biên nhận 80mm" at bounding box center [745, 88] width 117 height 21
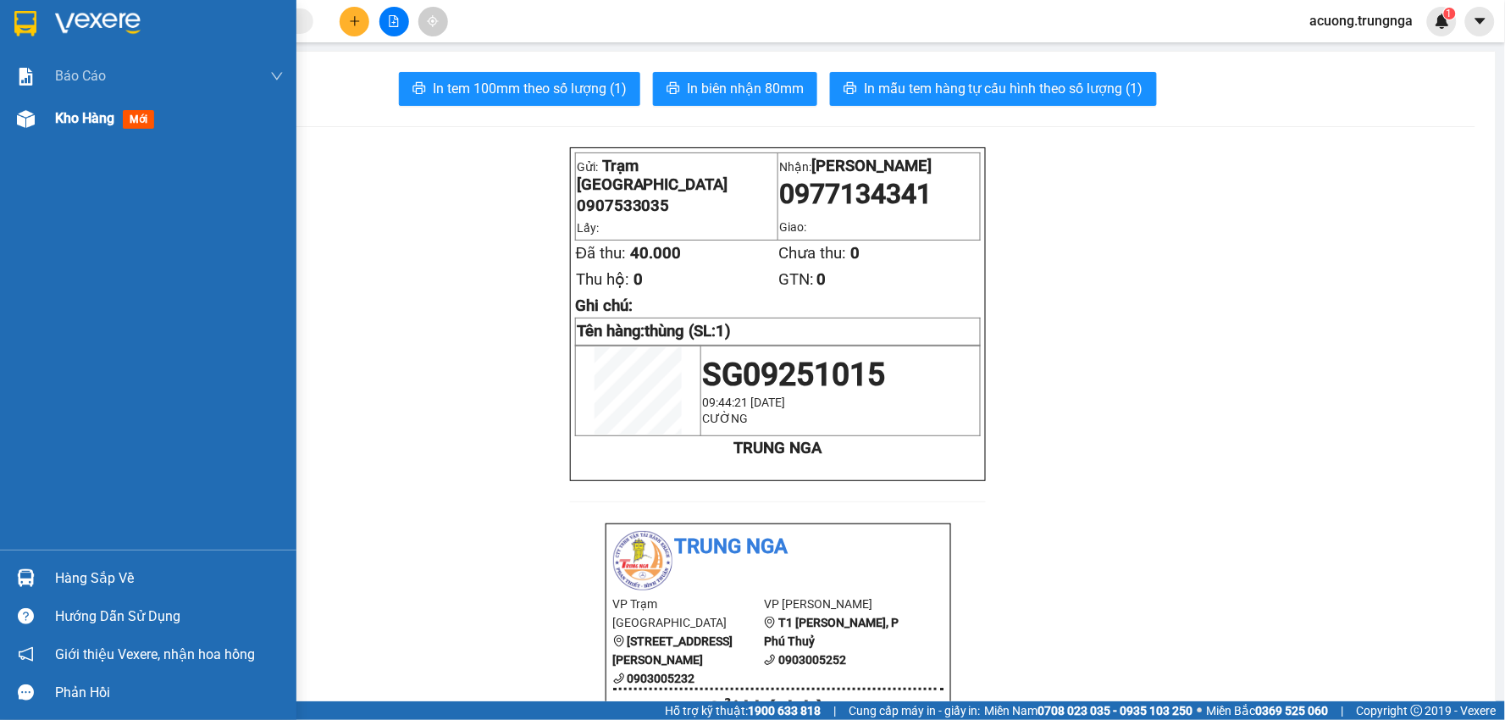
click at [97, 110] on span "Kho hàng" at bounding box center [84, 118] width 59 height 16
